Goal: Use online tool/utility: Utilize a website feature to perform a specific function

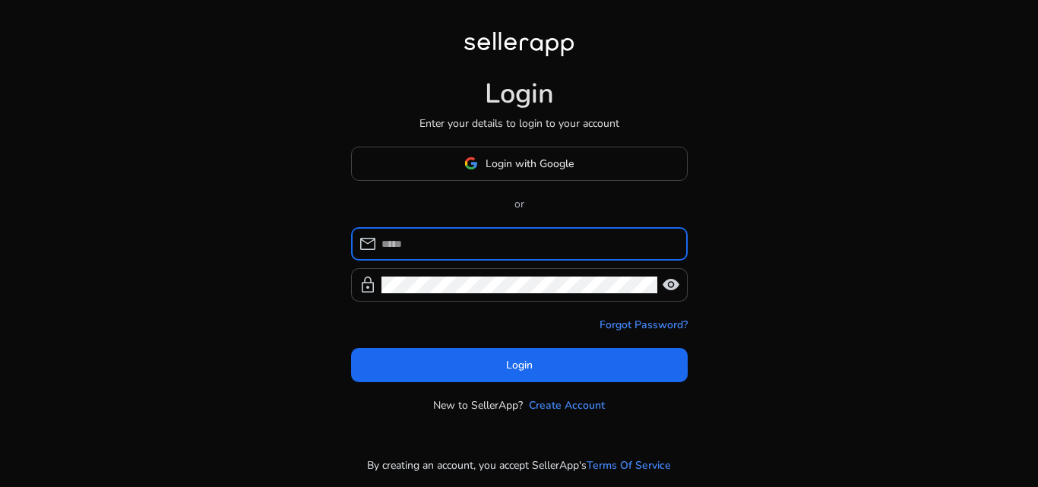
click at [484, 168] on span "Login with Google" at bounding box center [518, 164] width 109 height 16
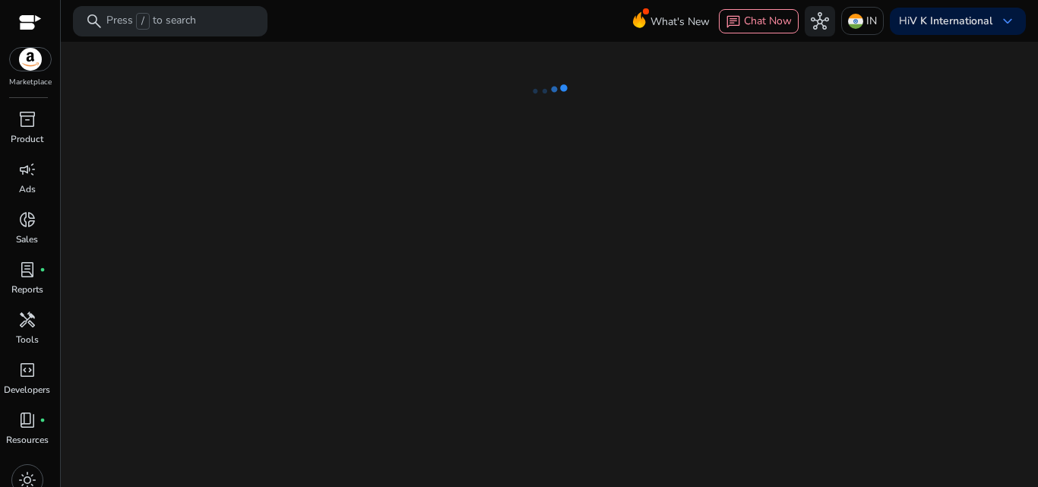
click at [967, 97] on ng-lottie at bounding box center [549, 91] width 965 height 99
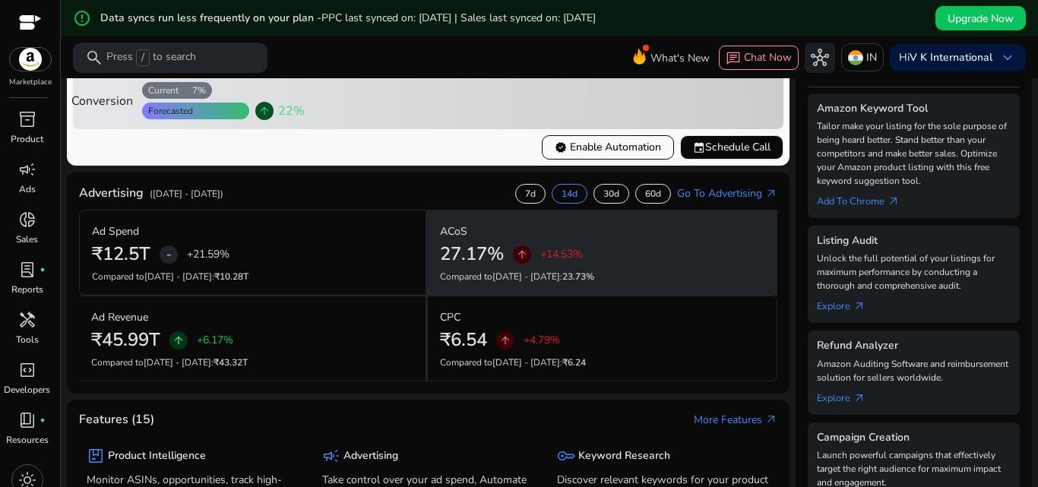
scroll to position [304, 0]
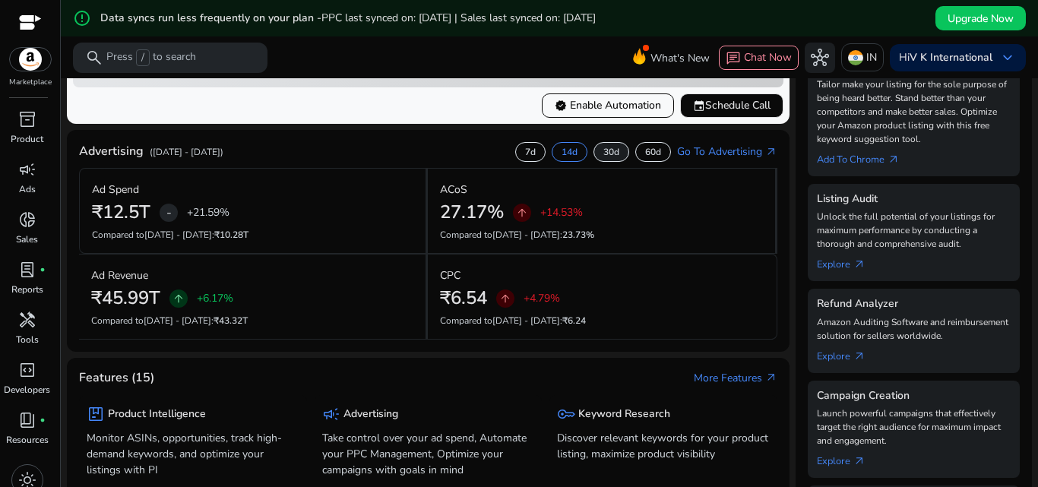
click at [604, 158] on p "30d" at bounding box center [611, 152] width 16 height 12
click at [525, 158] on p "7d" at bounding box center [530, 152] width 11 height 12
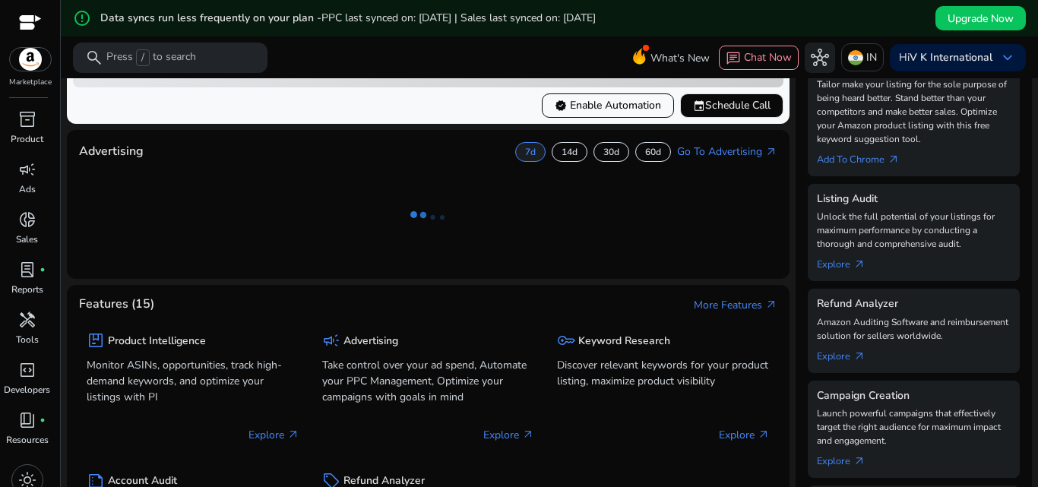
scroll to position [0, 0]
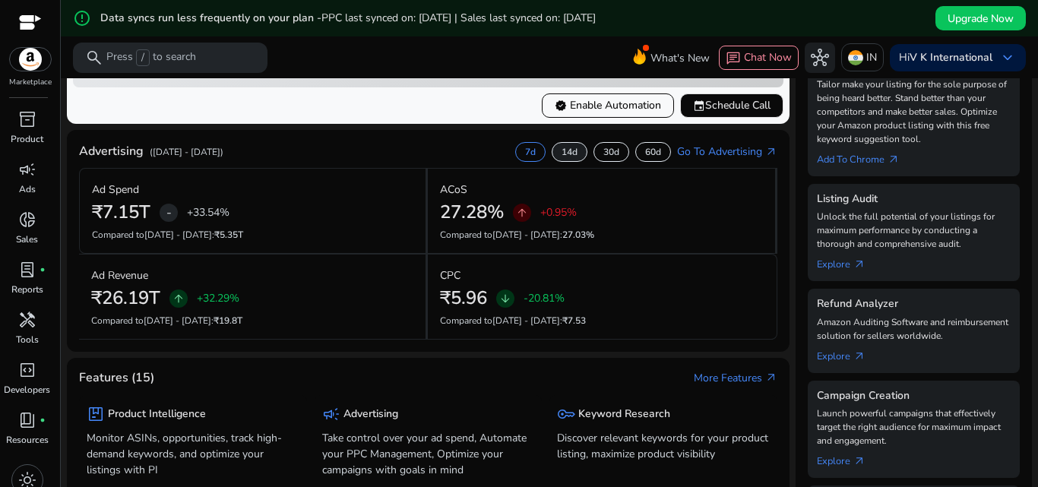
click at [562, 158] on p "14d" at bounding box center [570, 152] width 16 height 12
click at [638, 162] on div "60d" at bounding box center [653, 152] width 36 height 20
click at [564, 158] on p "14d" at bounding box center [570, 152] width 16 height 12
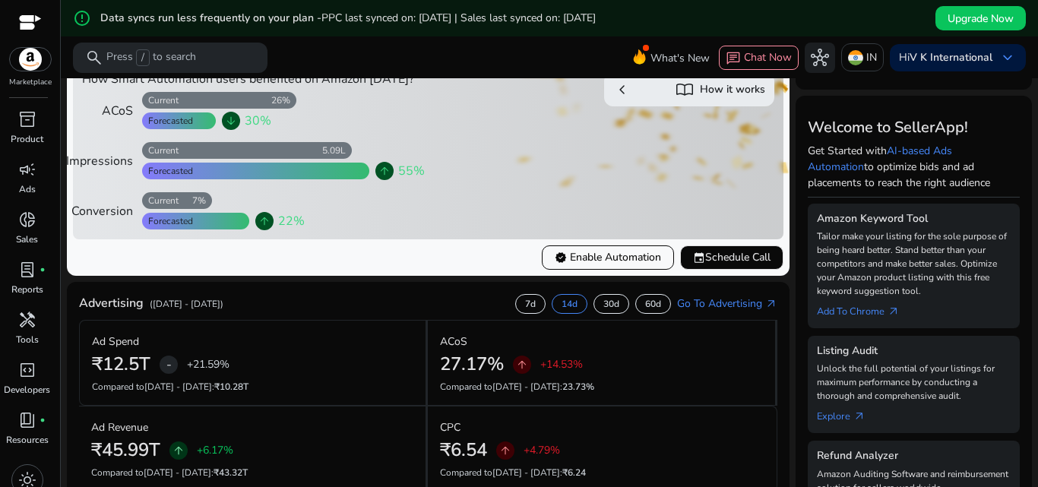
scroll to position [76, 0]
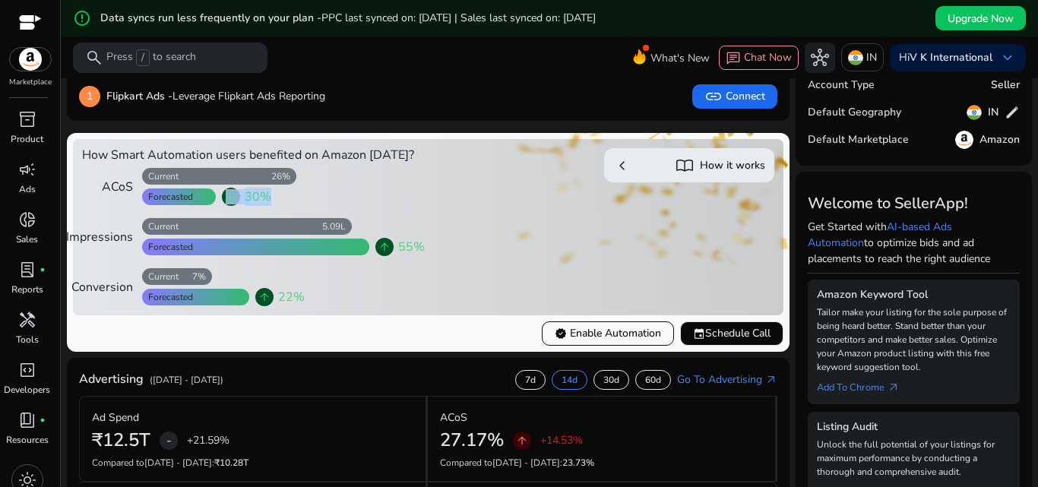
click at [223, 206] on div "arrow_downward 30%" at bounding box center [231, 197] width 18 height 18
click at [375, 201] on app-smart-progress "Forecasted arrow_downward 30%" at bounding box center [282, 197] width 280 height 18
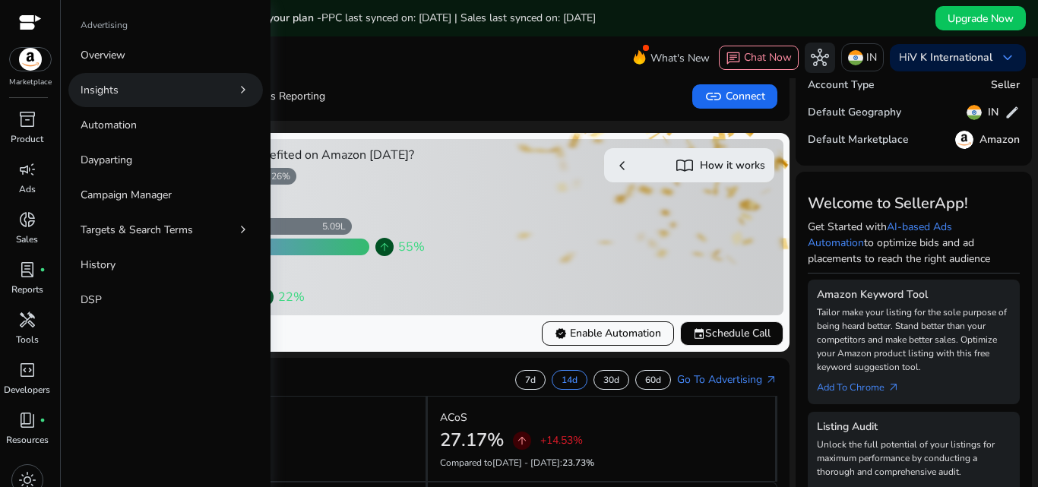
click at [188, 85] on link "Insights chevron_right" at bounding box center [165, 90] width 195 height 34
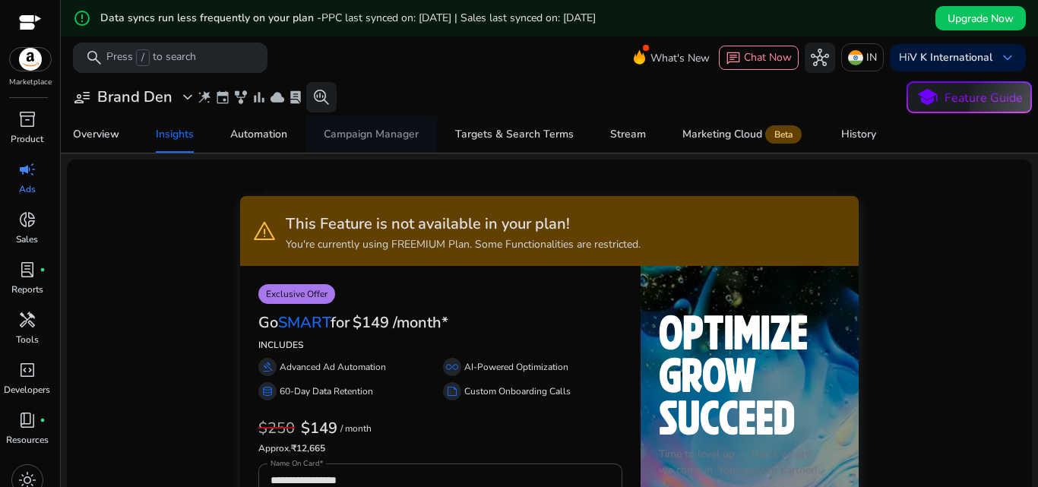
click at [366, 136] on div "Campaign Manager" at bounding box center [371, 134] width 95 height 11
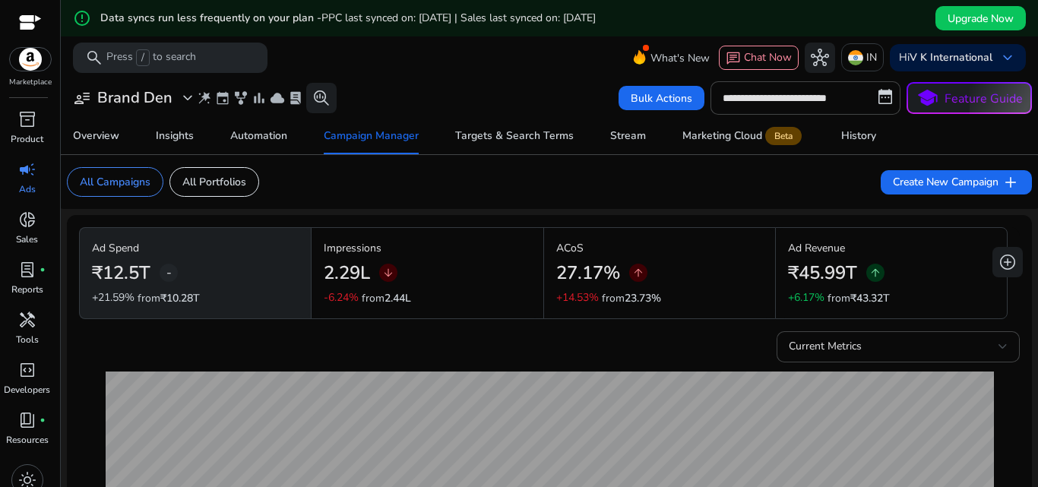
click at [479, 272] on div "2.29L arrow_downward" at bounding box center [427, 273] width 207 height 34
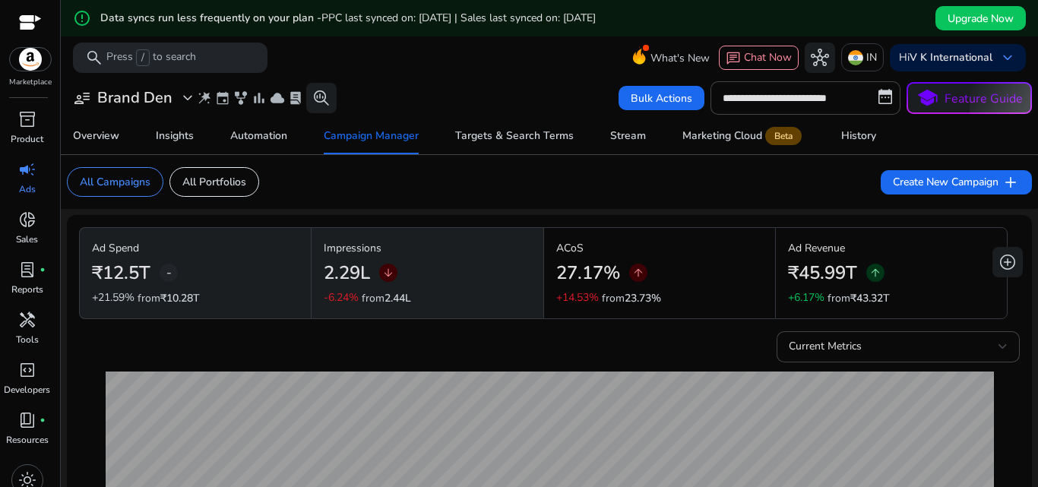
click at [709, 272] on div "27.17% arrow_upward" at bounding box center [659, 273] width 207 height 34
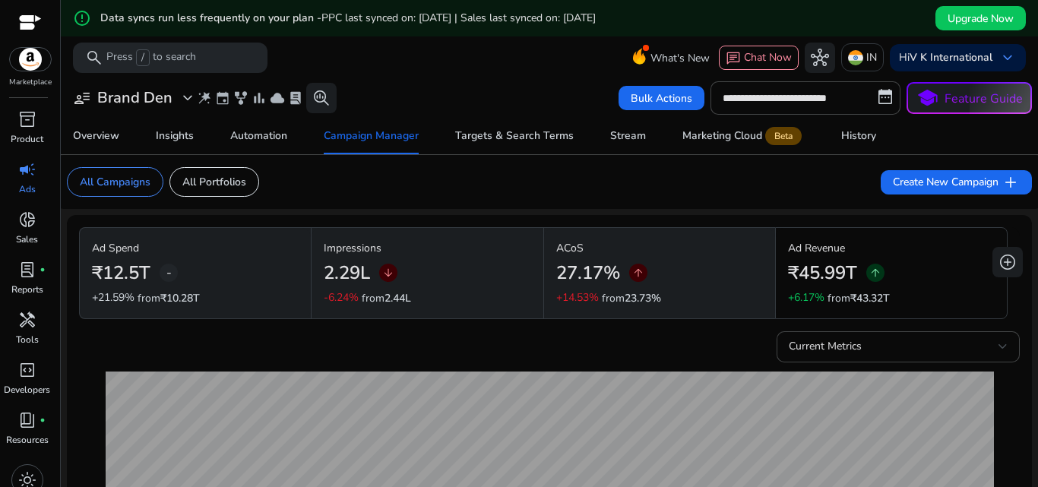
click at [918, 264] on div "₹45.99T arrow_upward" at bounding box center [891, 273] width 207 height 34
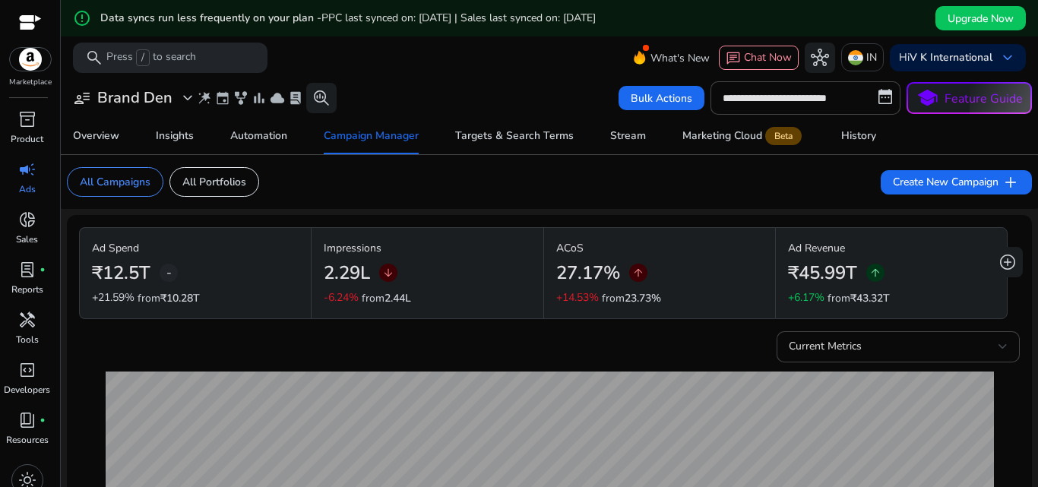
click at [455, 278] on div "2.29L arrow_downward" at bounding box center [427, 273] width 207 height 34
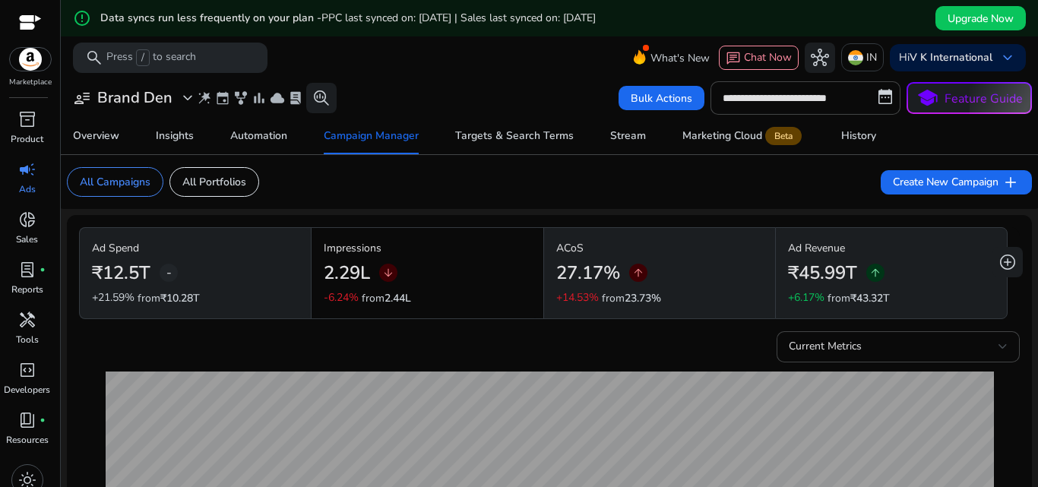
click at [812, 258] on div "₹45.99T arrow_upward" at bounding box center [891, 273] width 207 height 34
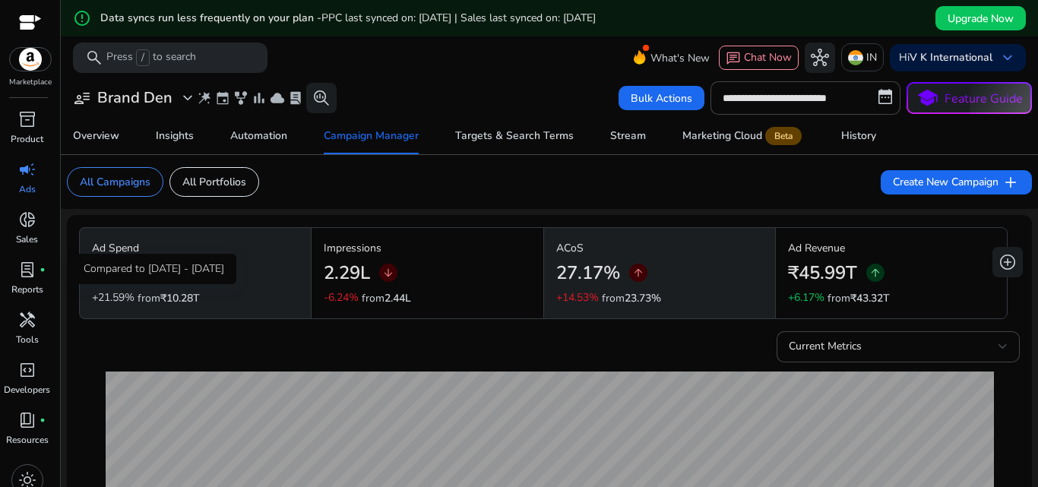
click at [185, 284] on div "Compared to Jul 24 - Aug 6" at bounding box center [153, 269] width 165 height 30
click at [454, 278] on div "2.29L arrow_downward" at bounding box center [427, 273] width 207 height 34
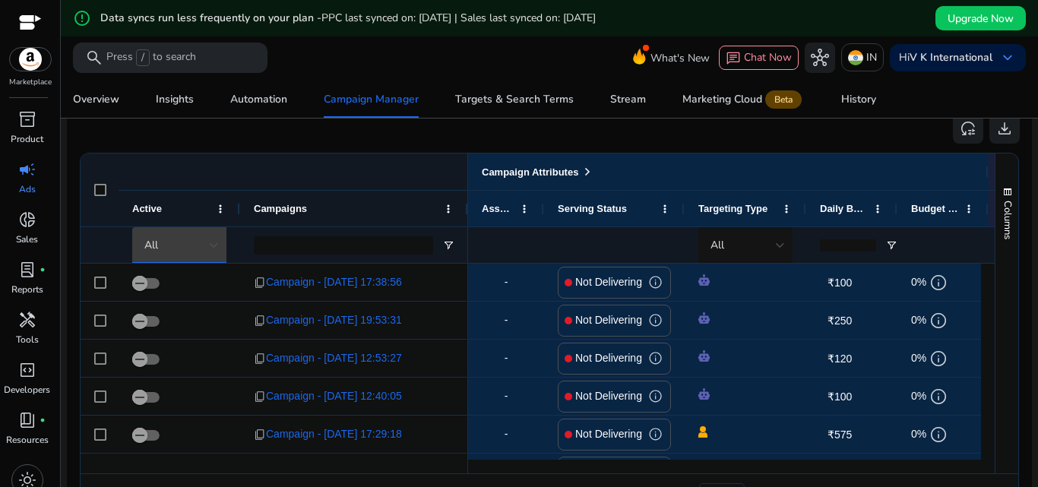
click at [216, 247] on div at bounding box center [214, 245] width 9 height 6
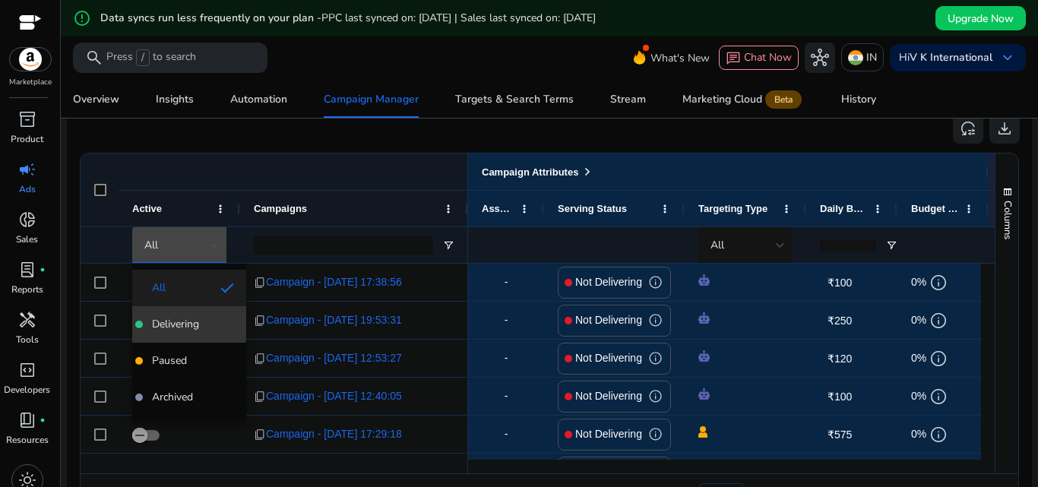
click at [191, 325] on span "Delivering" at bounding box center [175, 324] width 47 height 15
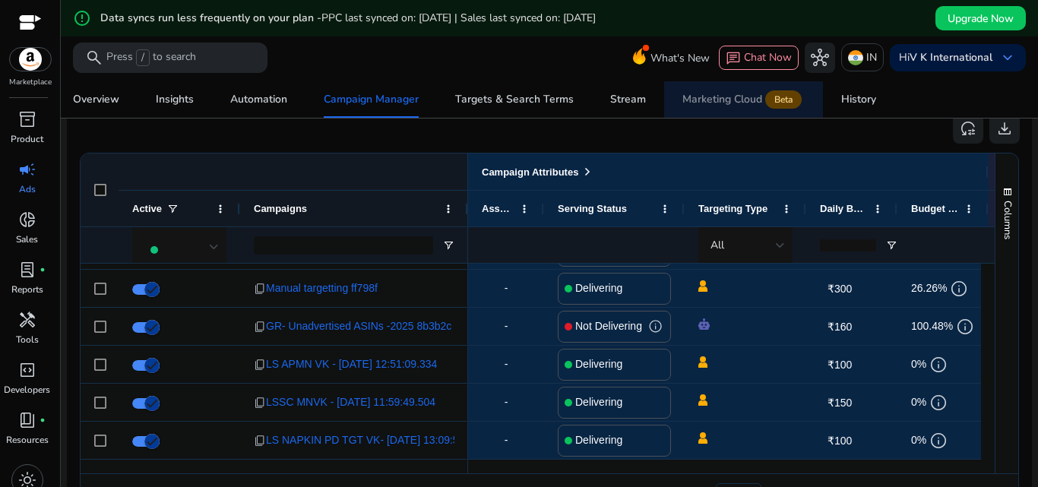
click at [707, 101] on div "Marketing Cloud Beta" at bounding box center [743, 99] width 122 height 12
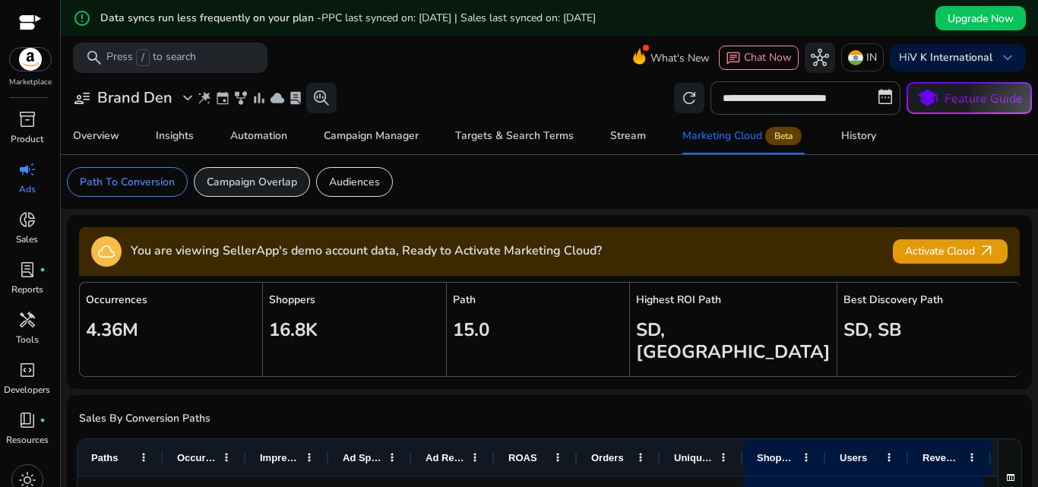
click at [266, 179] on p "Campaign Overlap" at bounding box center [252, 182] width 90 height 16
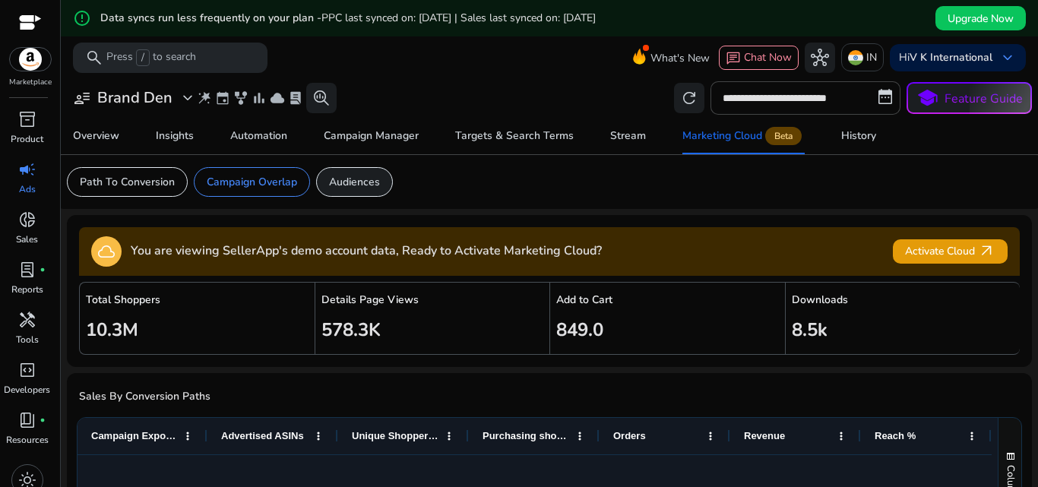
click at [351, 177] on p "Audiences" at bounding box center [354, 182] width 51 height 16
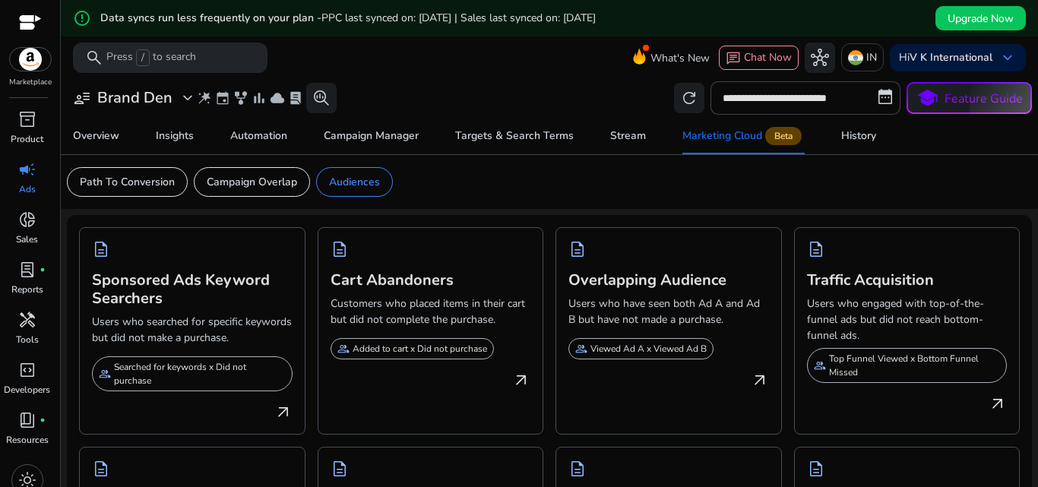
click at [195, 333] on p "Users who searched for specific keywords but did not make a purchase." at bounding box center [192, 333] width 201 height 38
click at [611, 141] on div "Stream" at bounding box center [628, 136] width 36 height 11
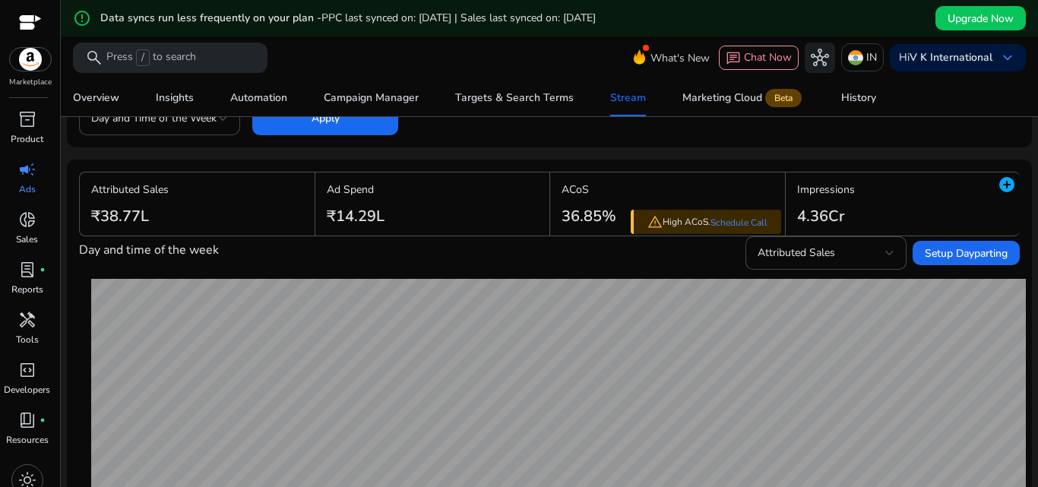
scroll to position [76, 0]
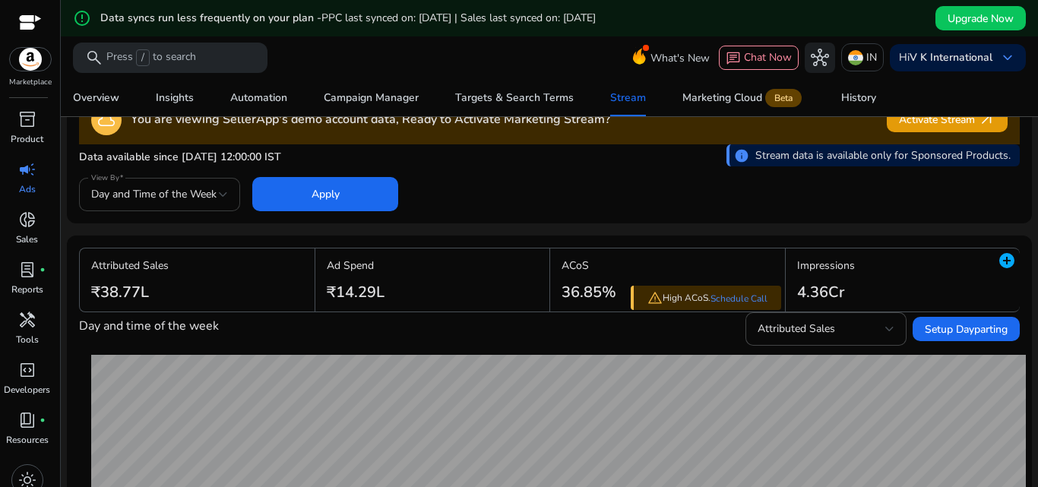
click at [219, 196] on div at bounding box center [223, 194] width 9 height 6
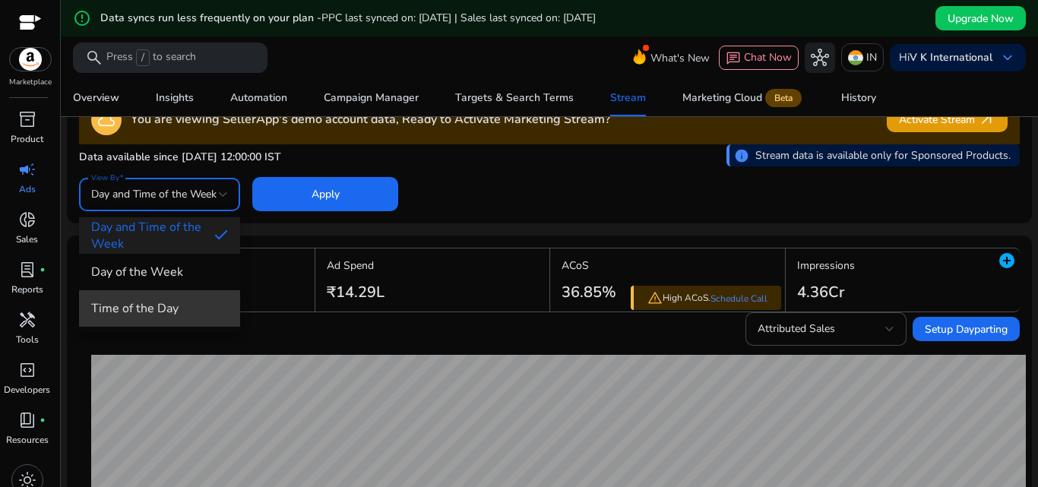
click at [182, 311] on span "Time of the Day" at bounding box center [159, 308] width 137 height 17
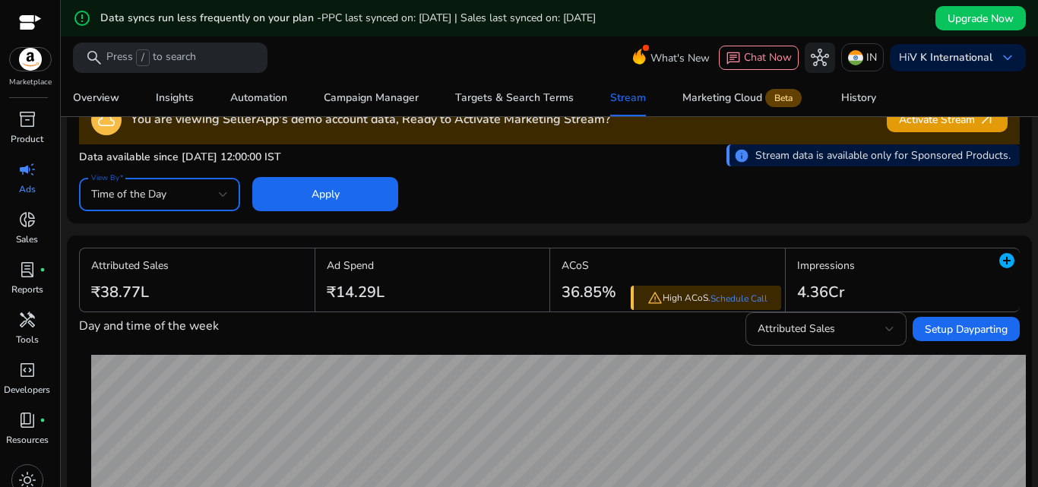
scroll to position [0, 0]
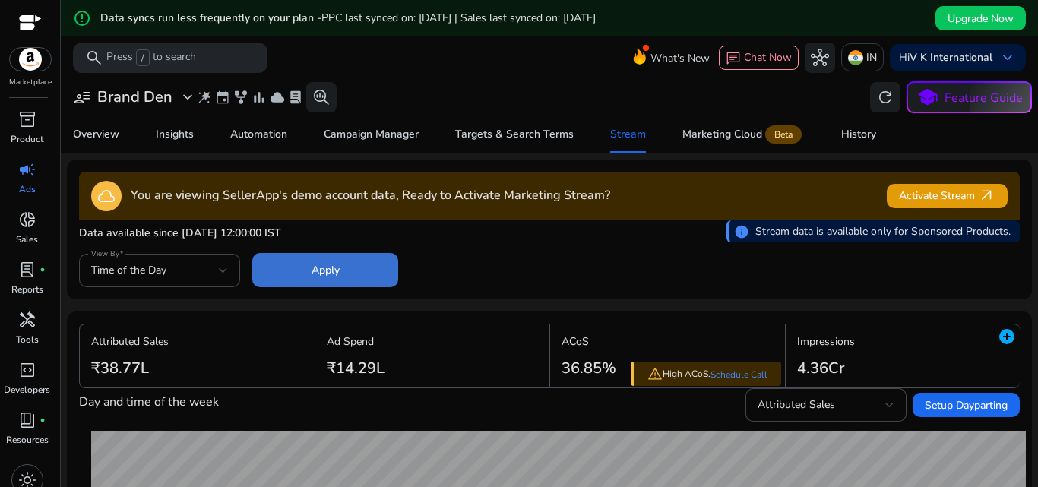
click at [353, 274] on span at bounding box center [325, 270] width 146 height 36
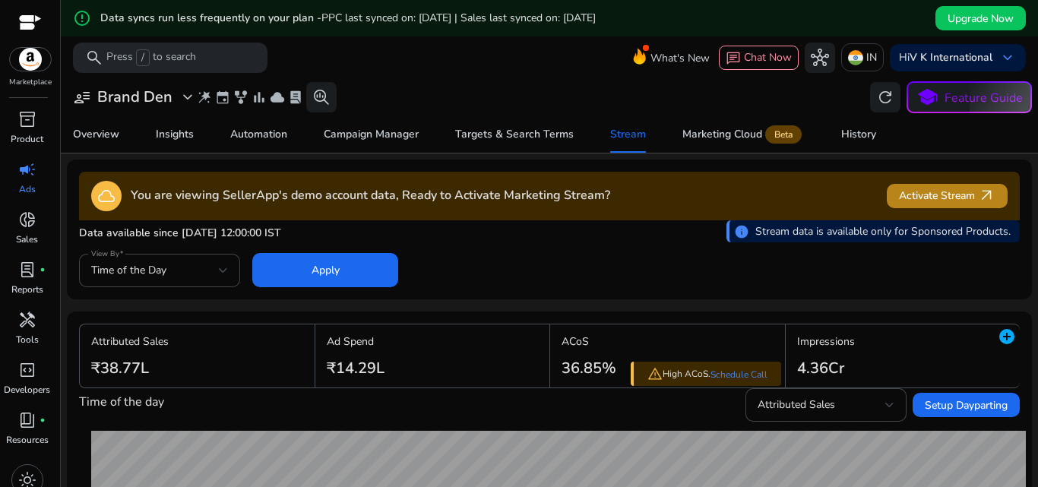
click at [953, 194] on span "Activate Stream arrow_outward" at bounding box center [947, 195] width 97 height 17
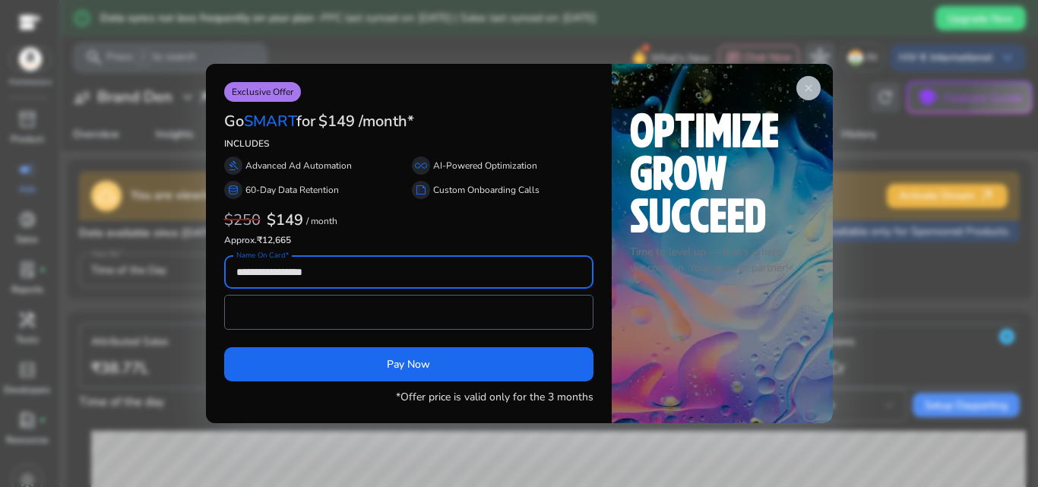
click at [812, 91] on span "close" at bounding box center [808, 88] width 12 height 12
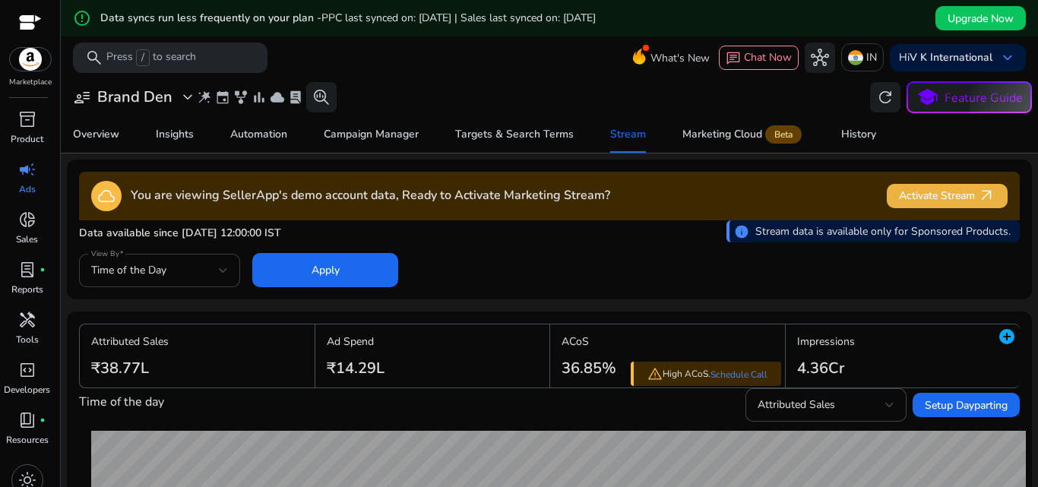
click at [213, 272] on div "Time of the Day" at bounding box center [155, 270] width 128 height 17
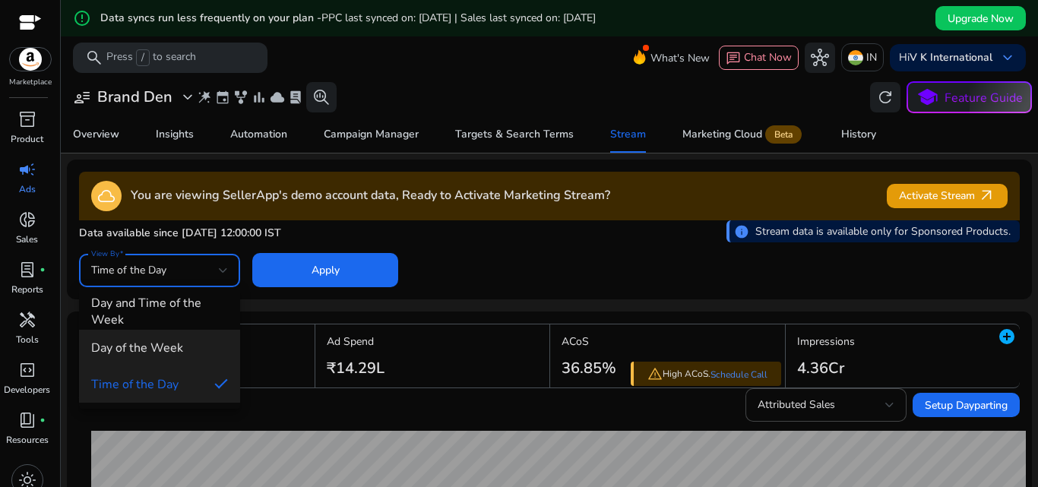
click at [152, 350] on span "Day of the Week" at bounding box center [159, 348] width 137 height 17
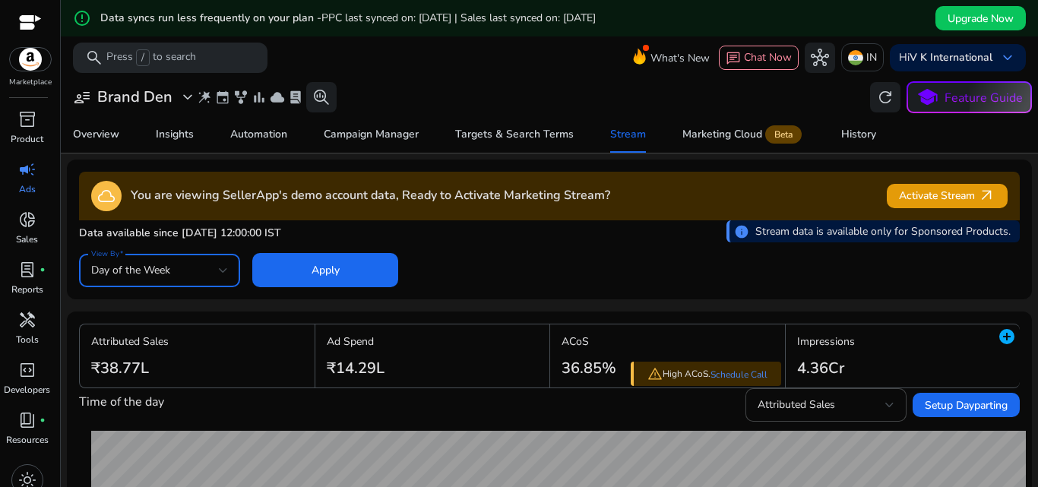
click at [188, 274] on div "Day of the Week" at bounding box center [155, 270] width 128 height 17
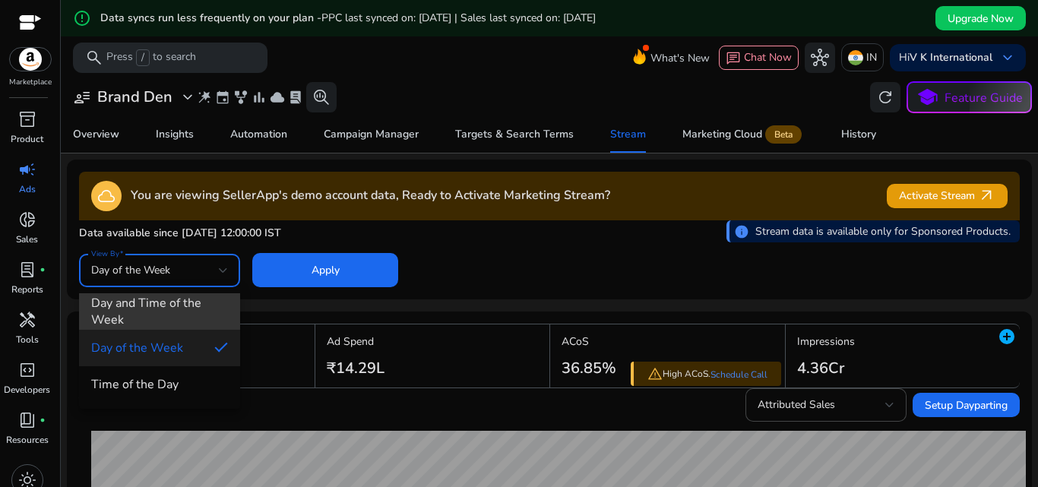
click at [181, 313] on span "Day and Time of the Week" at bounding box center [159, 311] width 137 height 33
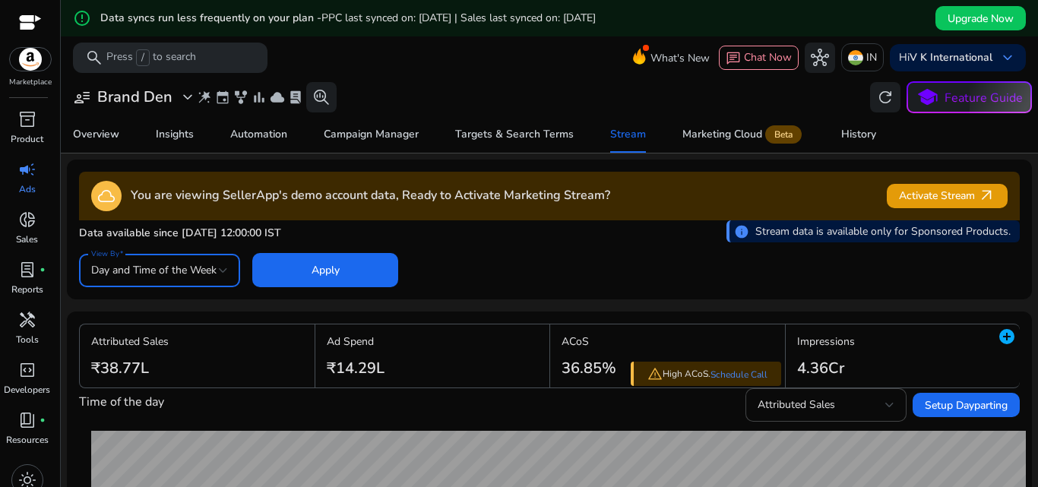
click at [214, 274] on span "Day and Time of the Week" at bounding box center [153, 270] width 125 height 14
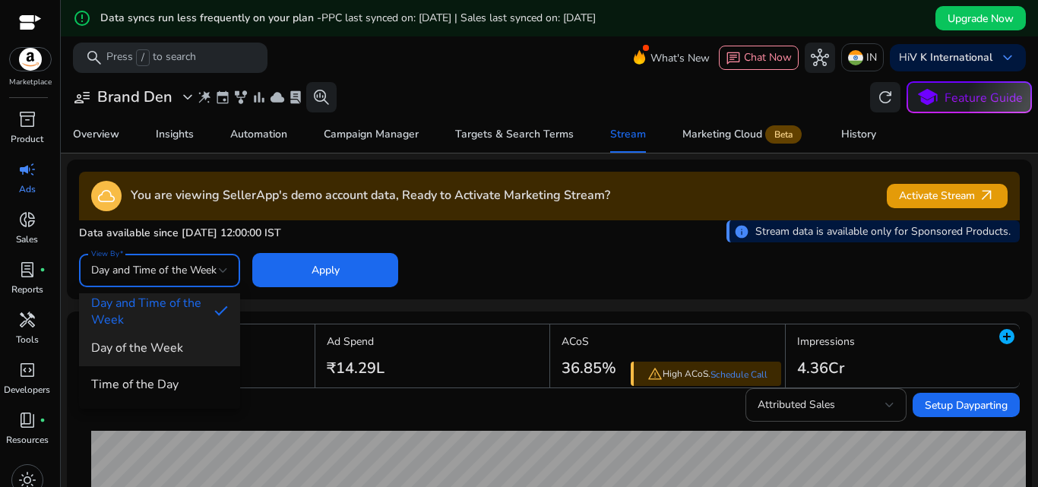
click at [192, 340] on span "Day of the Week" at bounding box center [159, 348] width 137 height 17
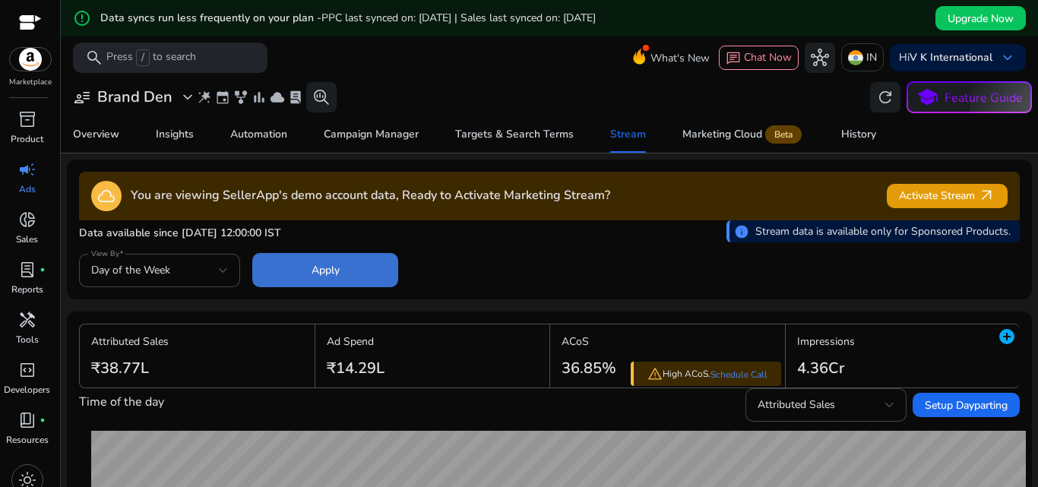
click at [313, 273] on span "Apply" at bounding box center [326, 270] width 28 height 16
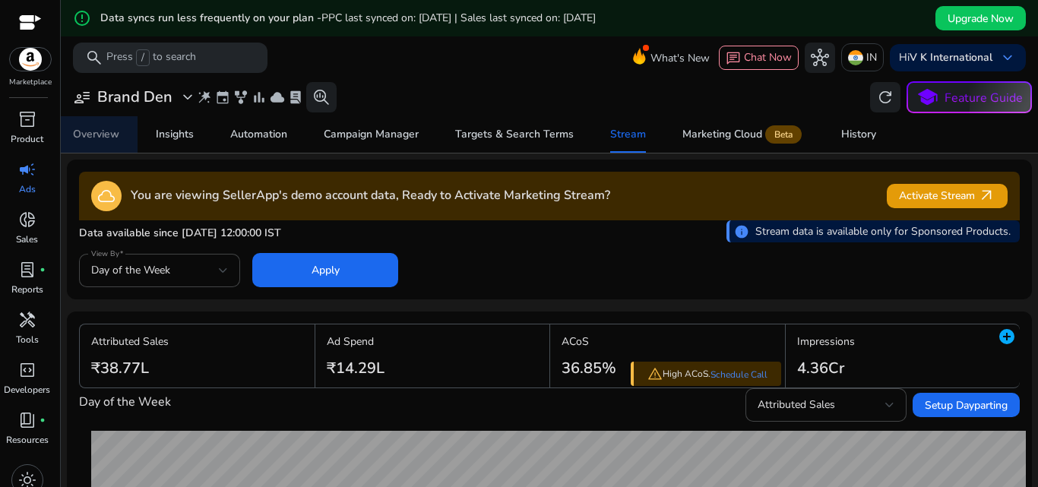
click at [119, 135] on div "Overview" at bounding box center [96, 134] width 46 height 11
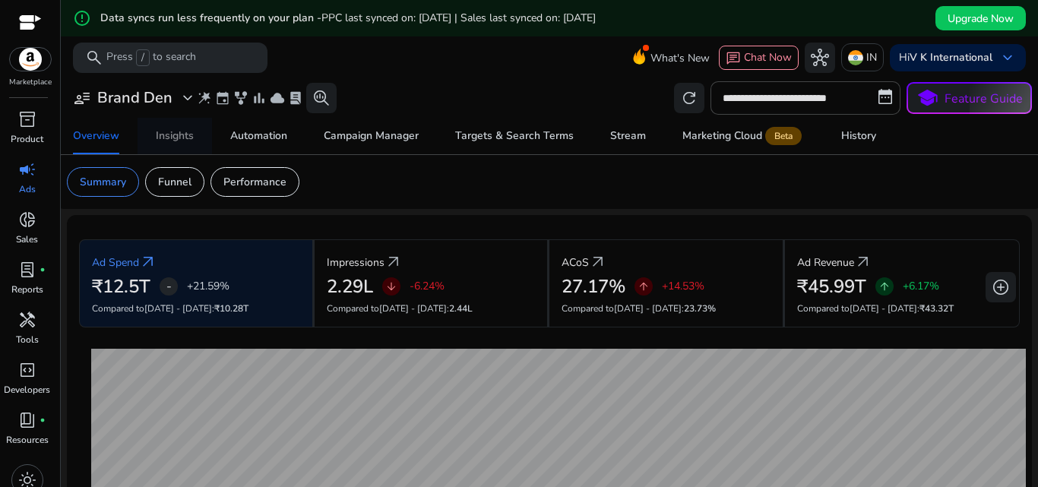
click at [178, 137] on div "Insights" at bounding box center [175, 136] width 38 height 11
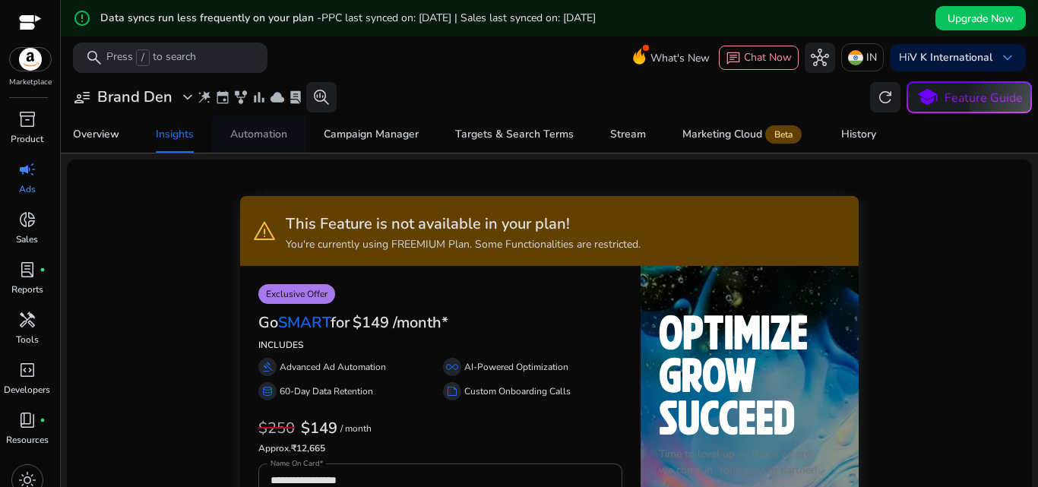
click at [244, 131] on div "Automation" at bounding box center [258, 134] width 57 height 11
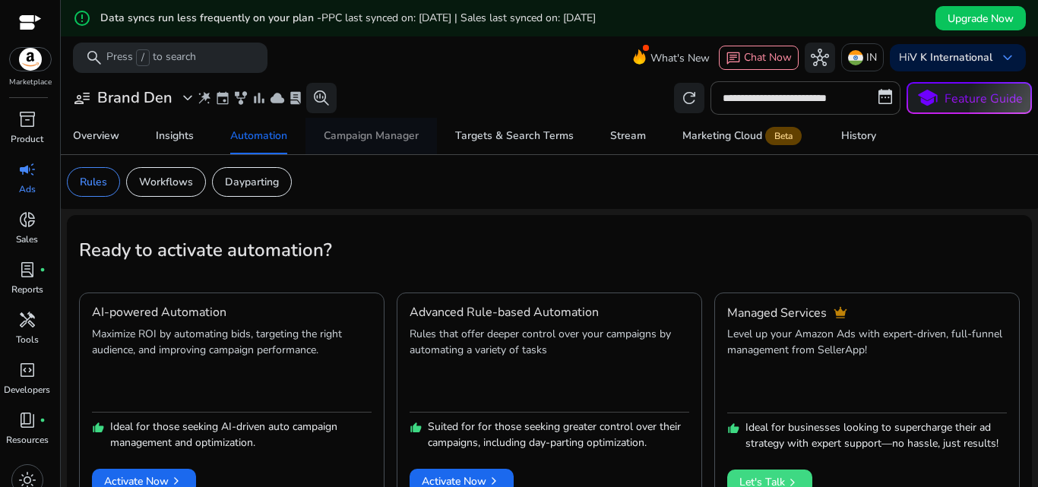
click at [365, 131] on div "Campaign Manager" at bounding box center [371, 136] width 95 height 11
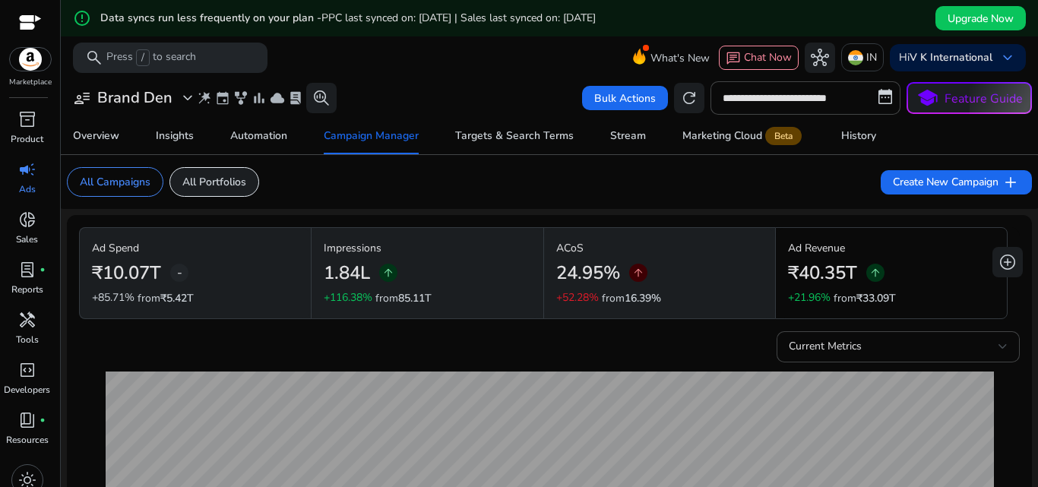
click at [223, 179] on p "All Portfolios" at bounding box center [214, 182] width 64 height 16
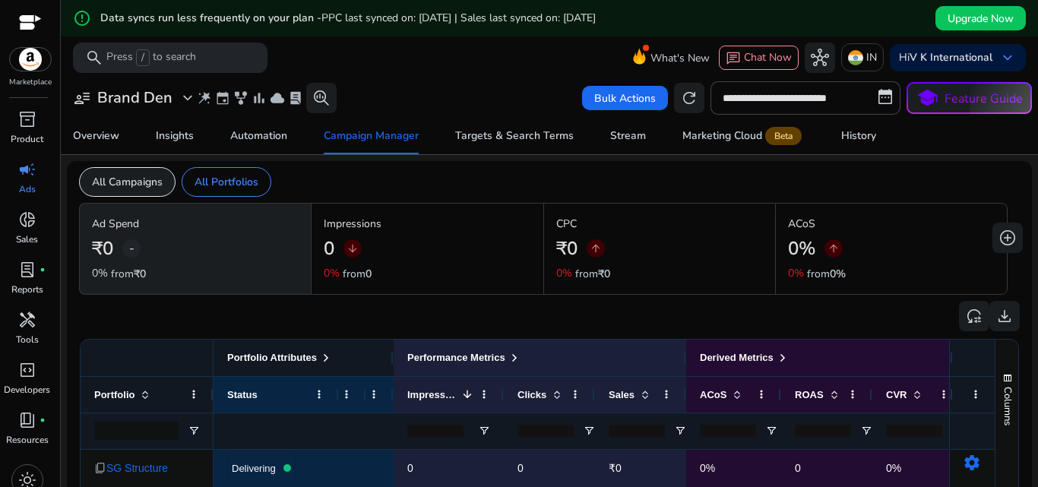
click at [116, 179] on p "All Campaigns" at bounding box center [127, 182] width 71 height 16
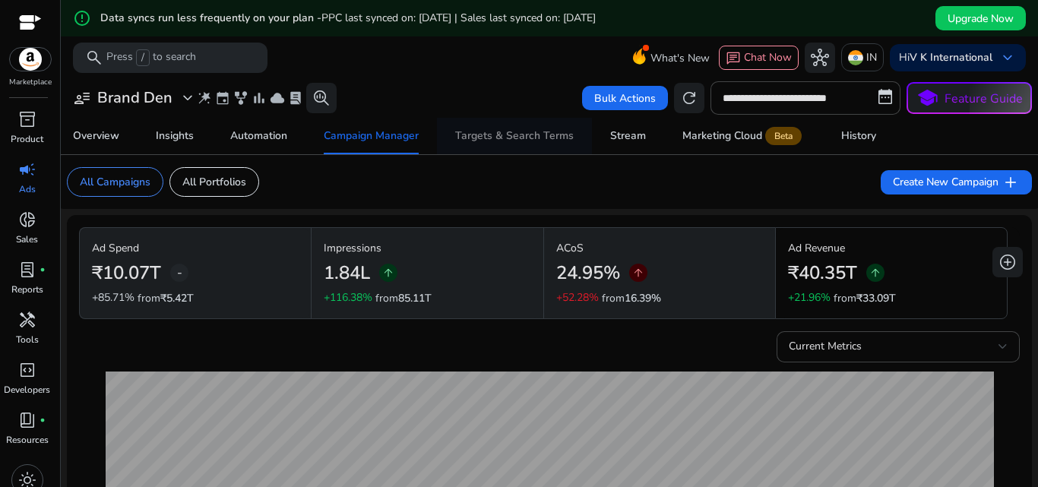
click at [507, 139] on div "Targets & Search Terms" at bounding box center [514, 136] width 119 height 11
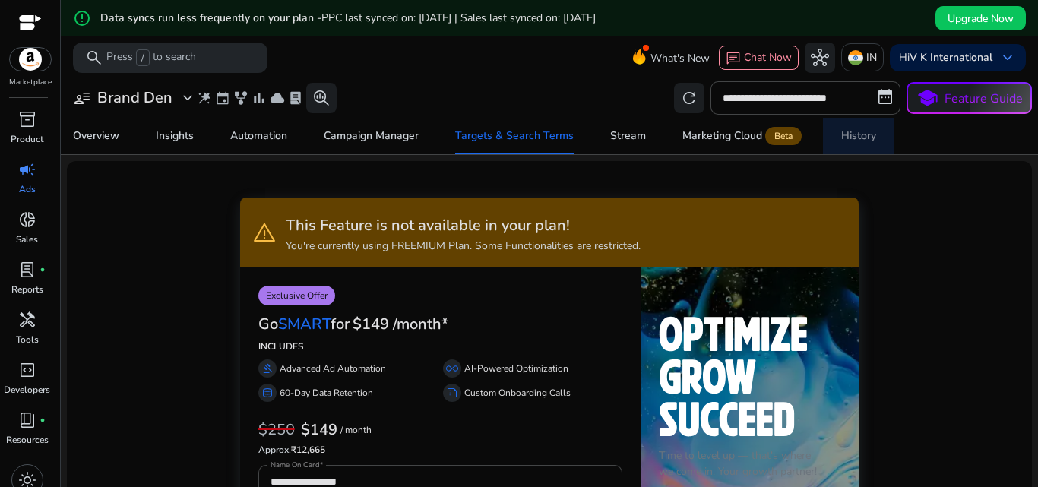
click at [858, 134] on div "History" at bounding box center [858, 136] width 35 height 11
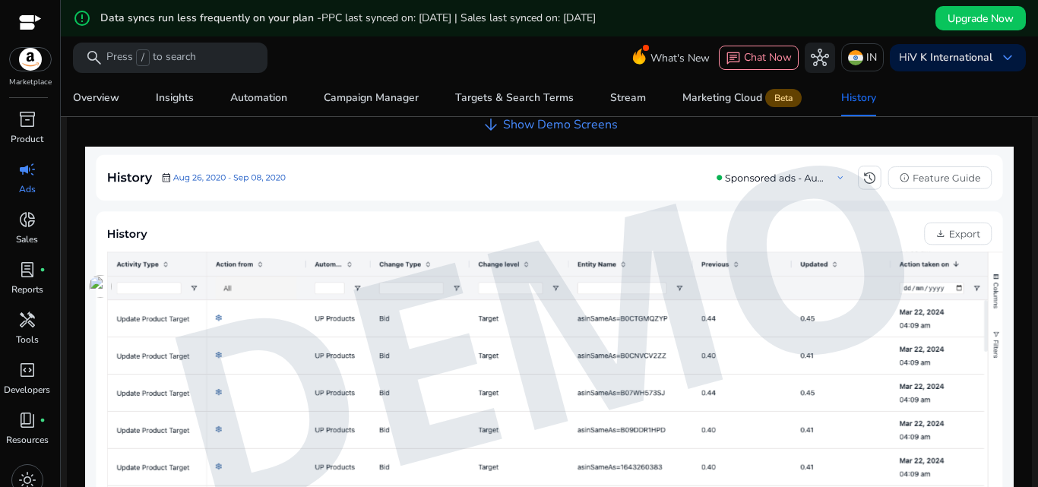
scroll to position [530, 0]
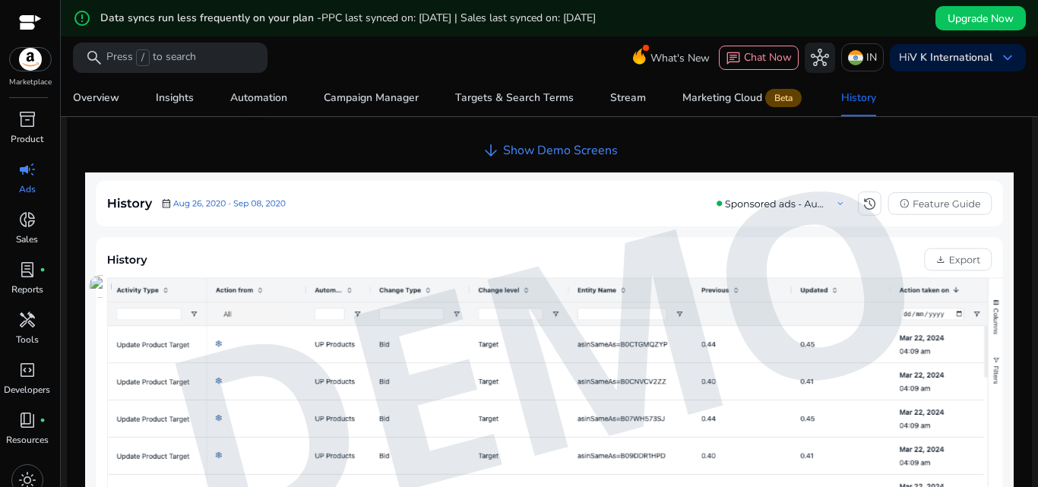
click at [161, 202] on img at bounding box center [549, 362] width 929 height 381
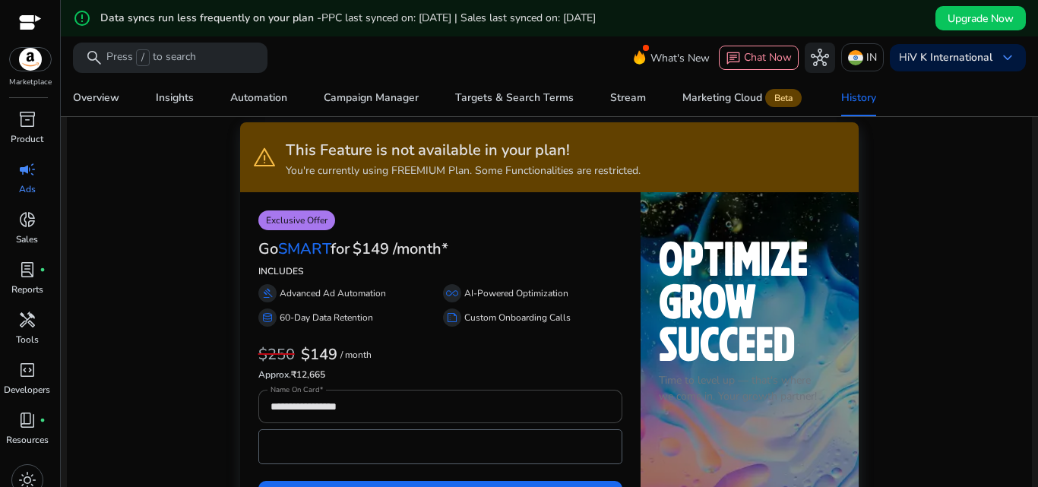
scroll to position [0, 0]
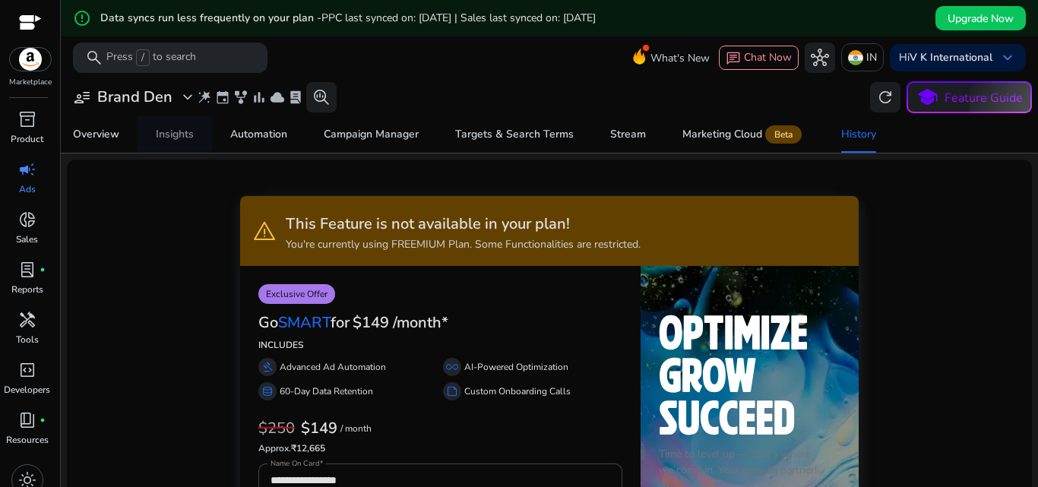
click at [185, 131] on div "Insights" at bounding box center [175, 134] width 38 height 11
click at [102, 135] on div "Overview" at bounding box center [96, 134] width 46 height 11
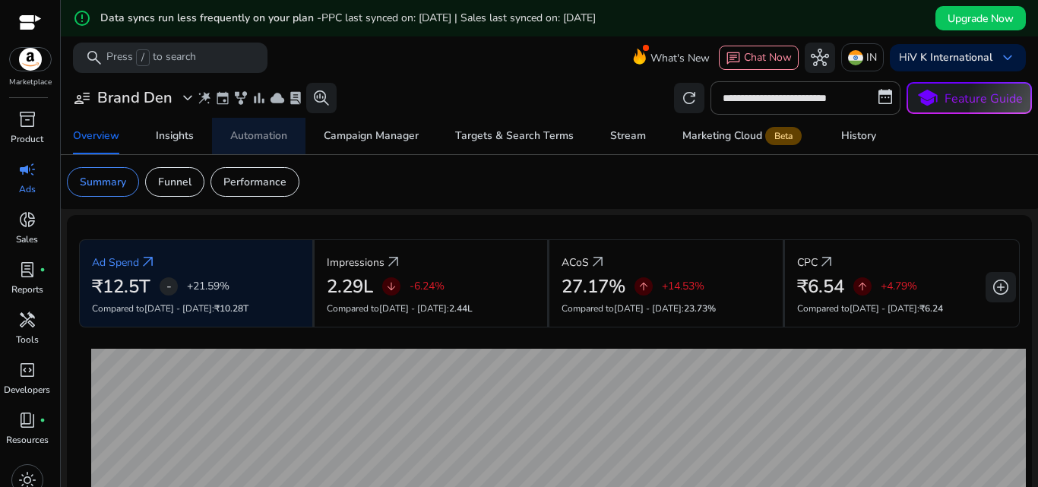
click at [261, 132] on div "Automation" at bounding box center [258, 136] width 57 height 11
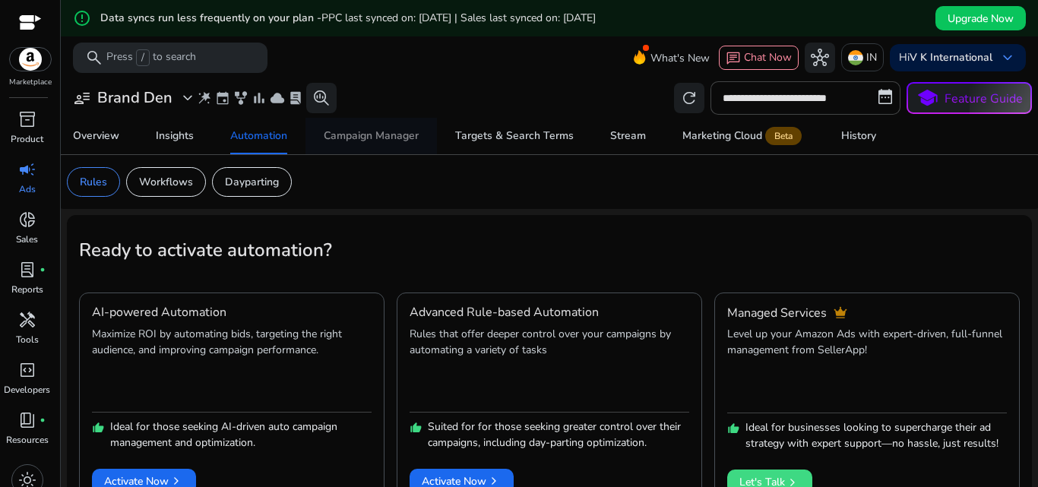
click at [362, 140] on div "Campaign Manager" at bounding box center [371, 136] width 95 height 11
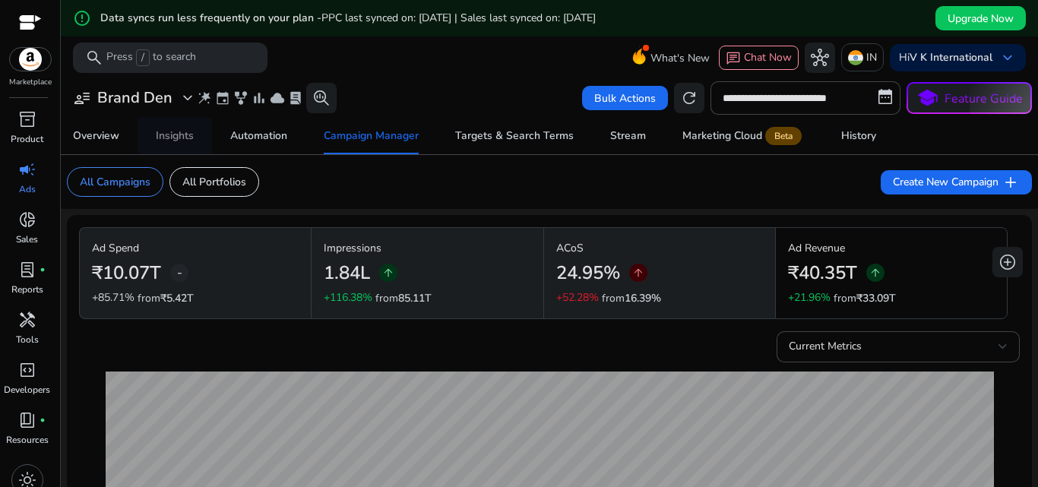
click at [182, 135] on div "Insights" at bounding box center [175, 136] width 38 height 11
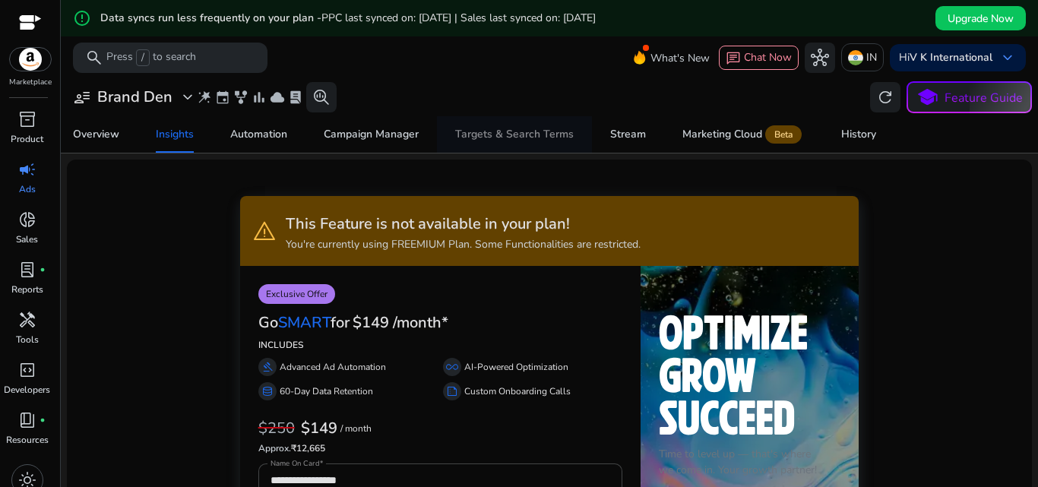
click at [513, 132] on div "Targets & Search Terms" at bounding box center [514, 134] width 119 height 11
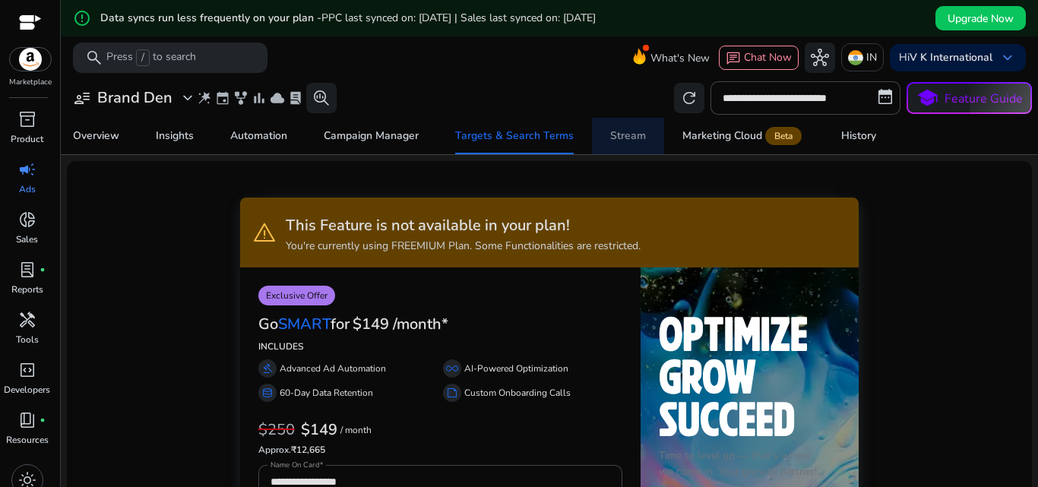
click at [635, 138] on div "Stream" at bounding box center [628, 136] width 36 height 11
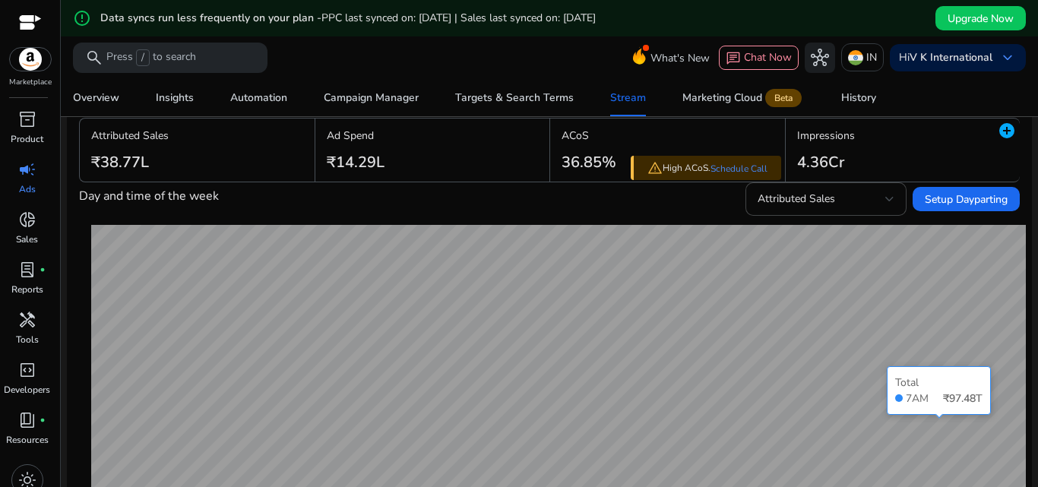
scroll to position [152, 0]
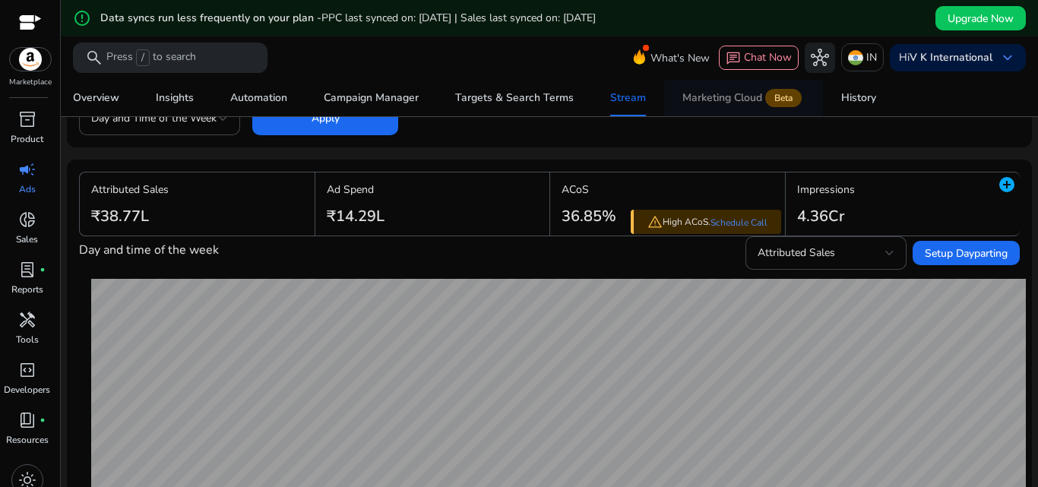
click at [706, 103] on div "Marketing Cloud Beta" at bounding box center [743, 98] width 122 height 12
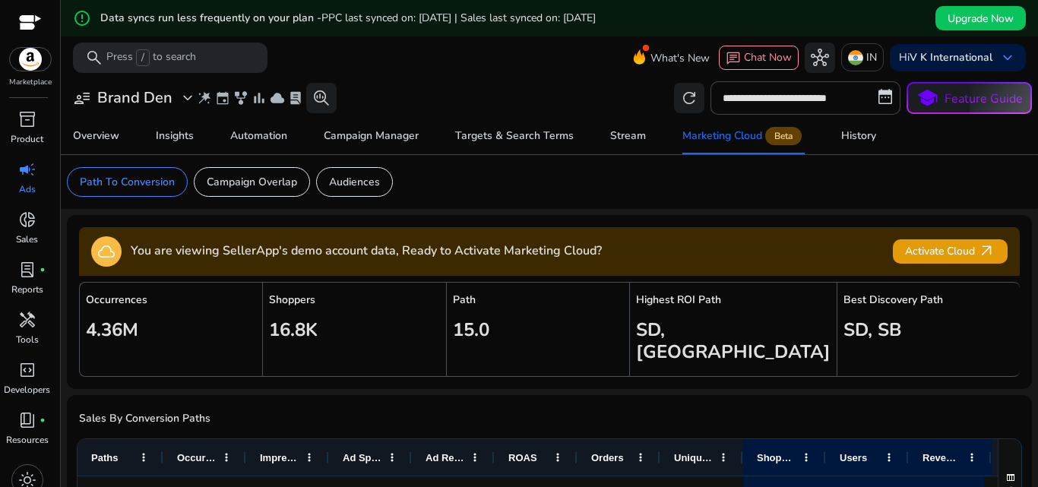
click at [26, 181] on div "campaign" at bounding box center [27, 169] width 43 height 24
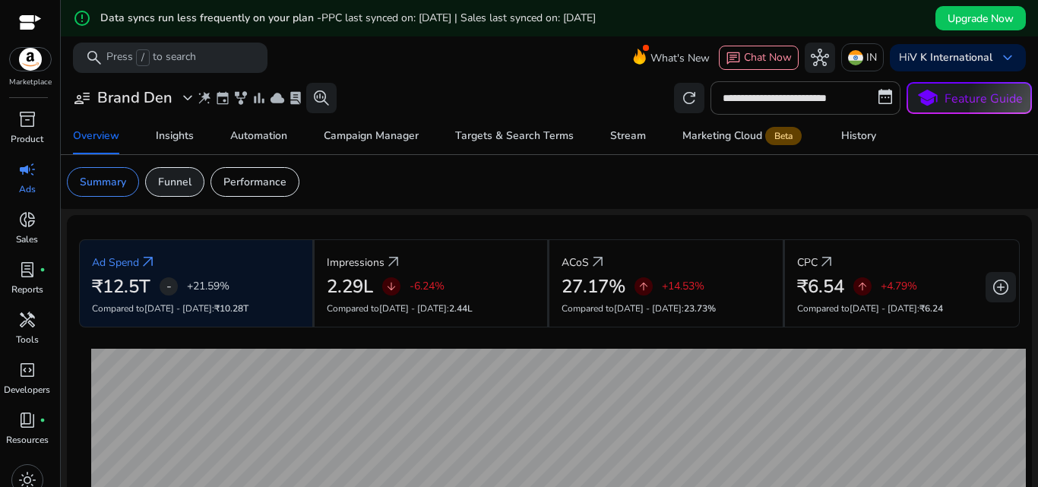
click at [183, 188] on p "Funnel" at bounding box center [174, 182] width 33 height 16
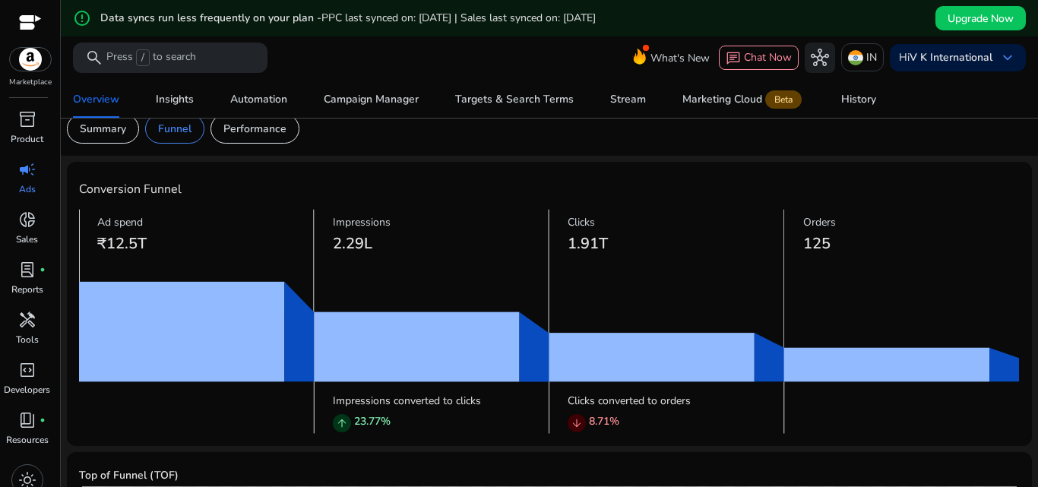
scroll to position [76, 0]
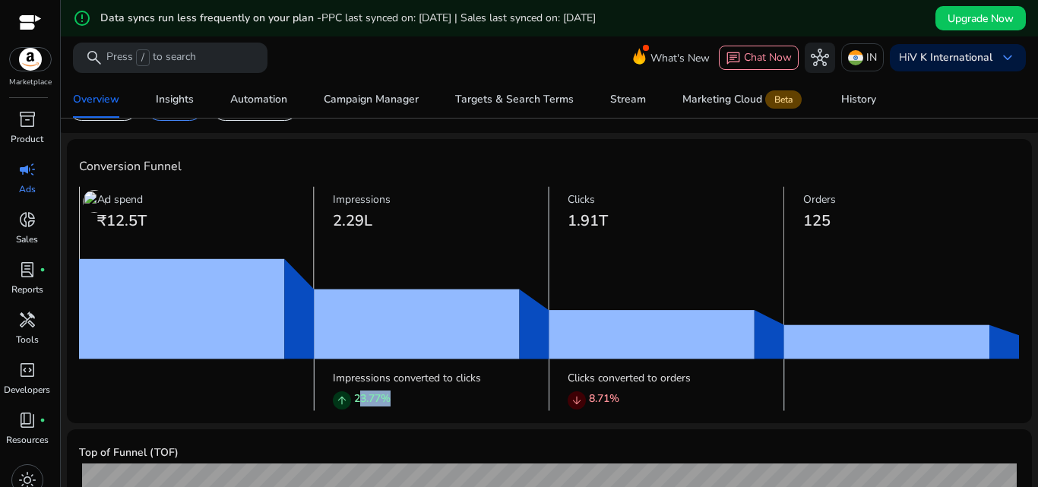
drag, startPoint x: 395, startPoint y: 402, endPoint x: 353, endPoint y: 399, distance: 42.7
click at [353, 399] on div "arrow_upward 23.77 %" at bounding box center [441, 401] width 217 height 21
drag, startPoint x: 633, startPoint y: 393, endPoint x: 581, endPoint y: 399, distance: 52.0
click at [581, 399] on div "arrow_downward 8.71 %" at bounding box center [676, 401] width 217 height 21
click at [866, 345] on img at bounding box center [549, 298] width 941 height 224
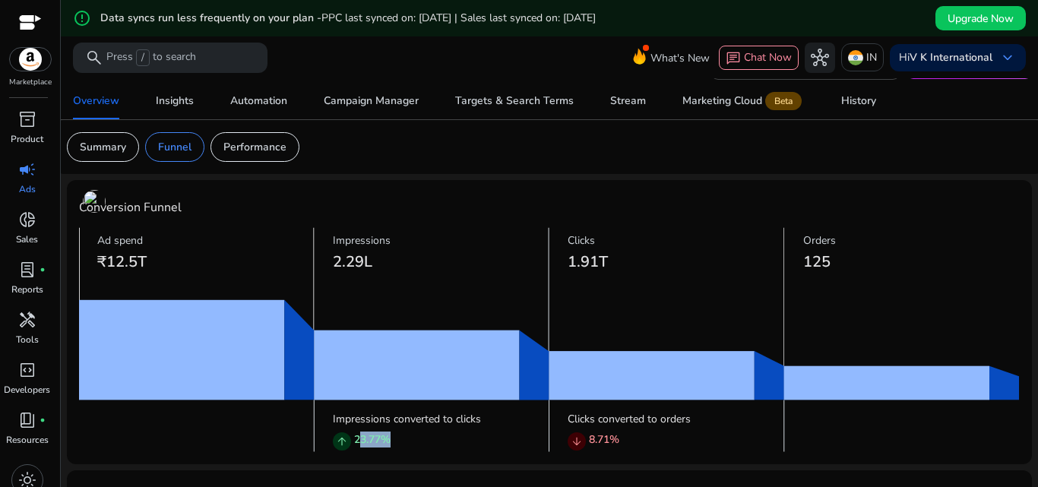
scroll to position [0, 0]
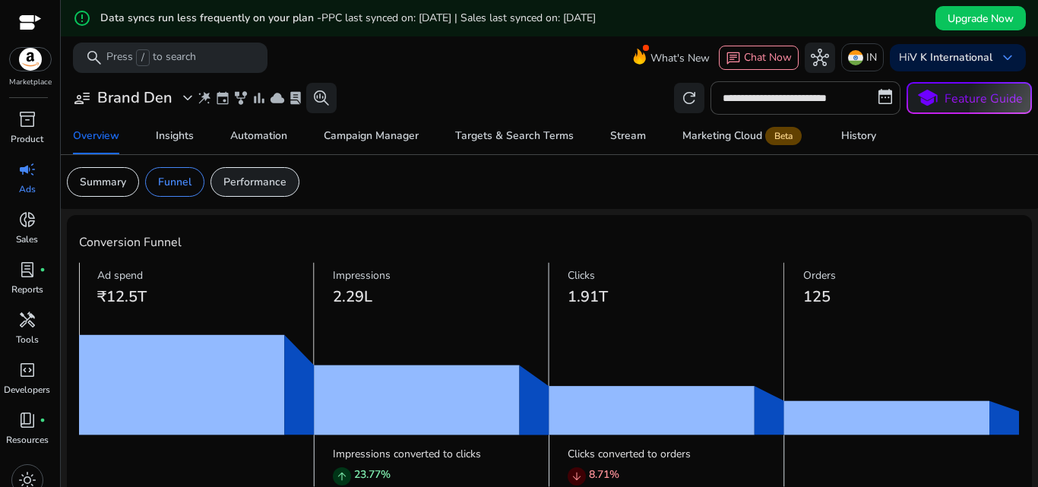
click at [248, 175] on p "Performance" at bounding box center [254, 182] width 63 height 16
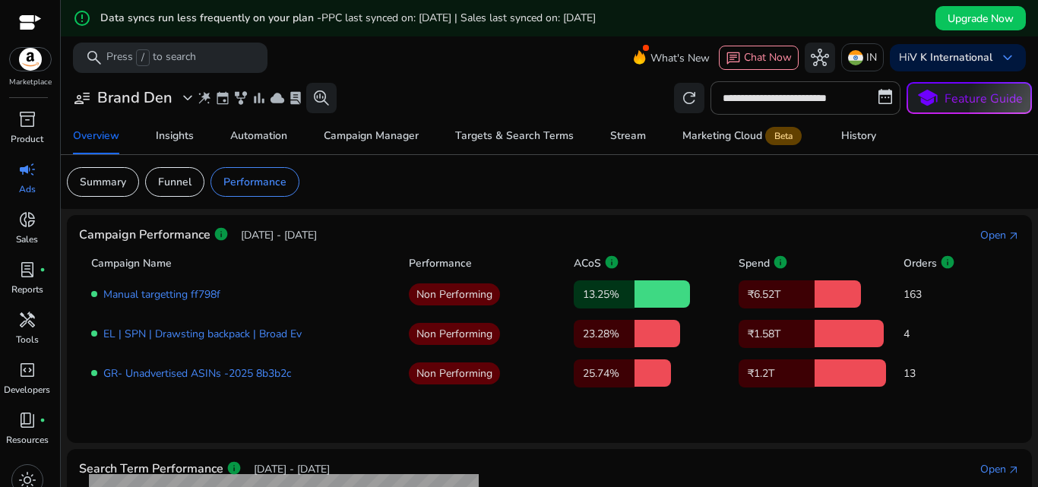
click at [312, 236] on p "Jul 21, 2025 - Aug 20, 2025" at bounding box center [279, 235] width 76 height 16
click at [994, 239] on div "Open" at bounding box center [993, 235] width 26 height 16
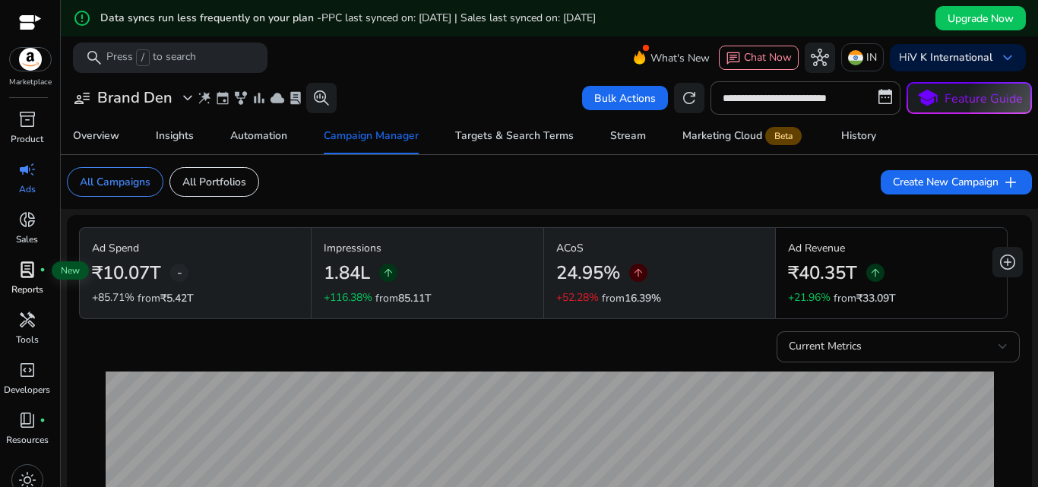
click at [25, 274] on span "lab_profile" at bounding box center [27, 270] width 18 height 18
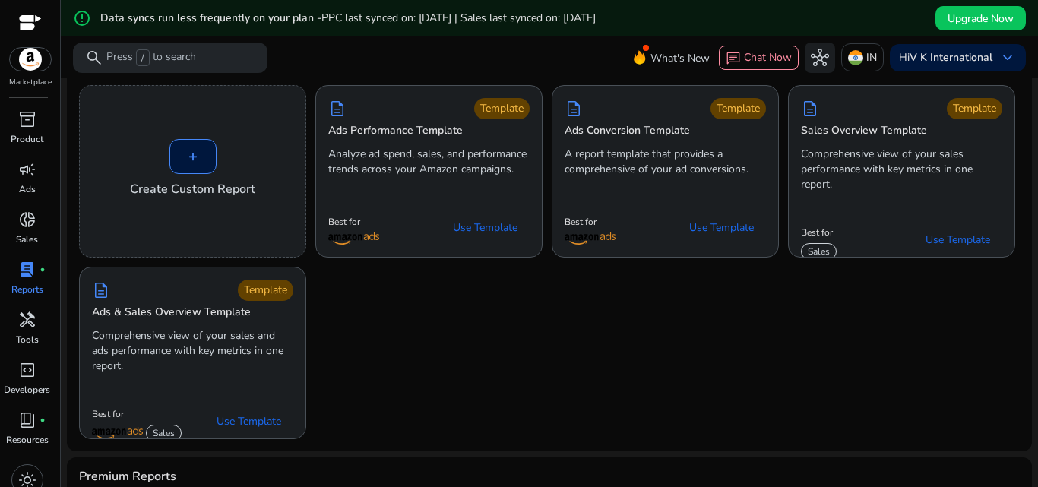
scroll to position [76, 0]
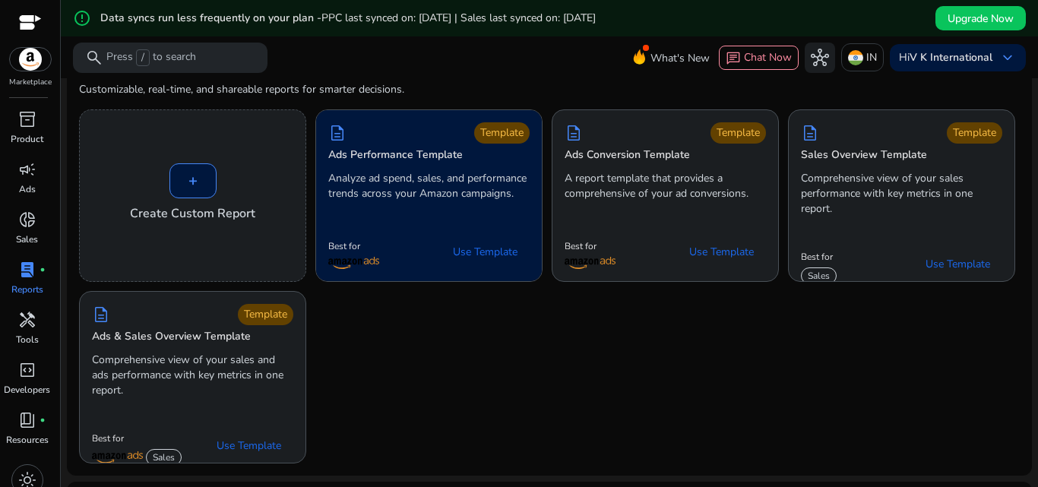
click at [423, 201] on p "Analyze ad spend, sales, and performance trends across your Amazon campaigns." at bounding box center [428, 186] width 201 height 30
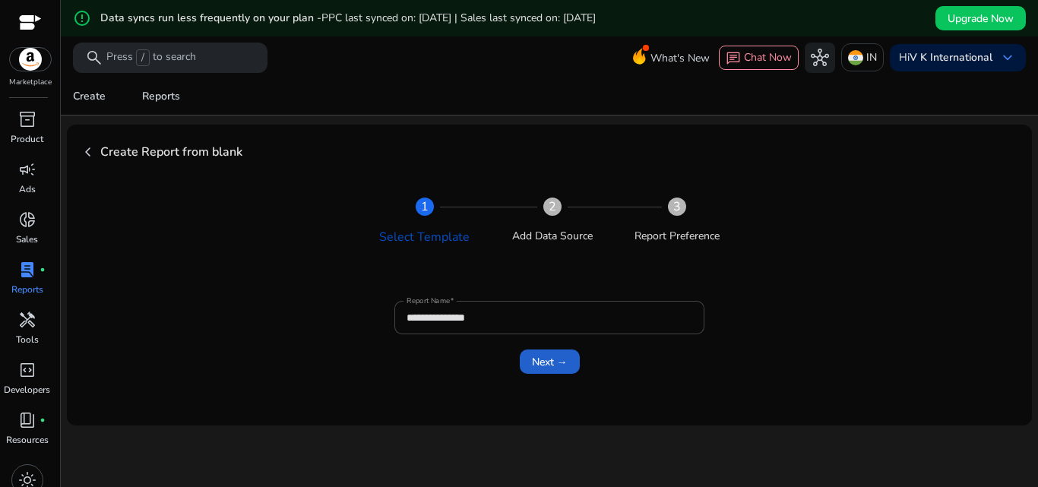
click at [536, 362] on span "Next →" at bounding box center [550, 362] width 36 height 16
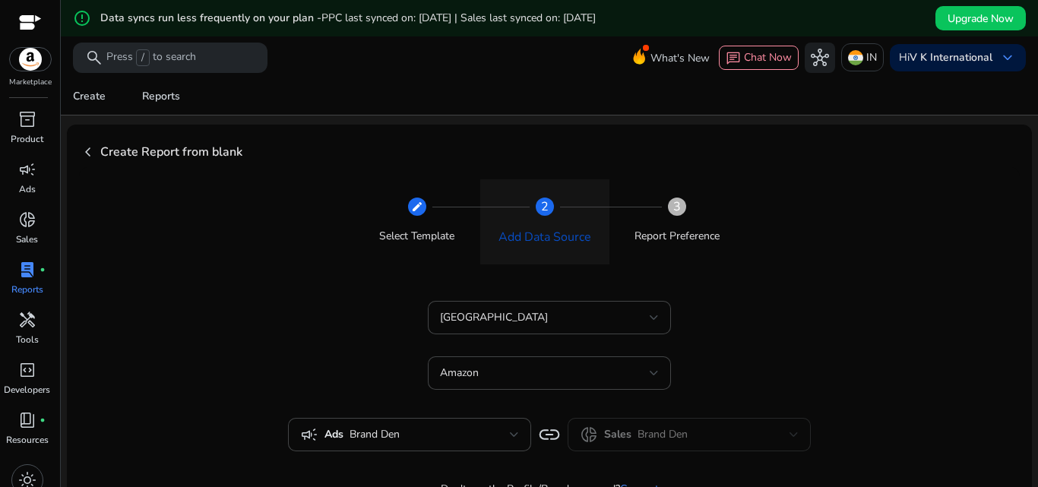
scroll to position [76, 0]
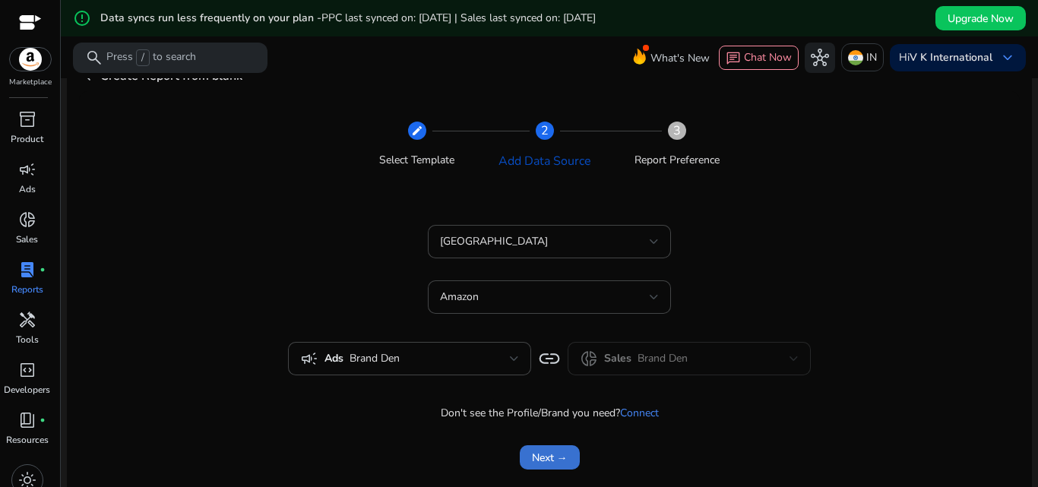
click at [552, 455] on span "Next →" at bounding box center [550, 458] width 36 height 16
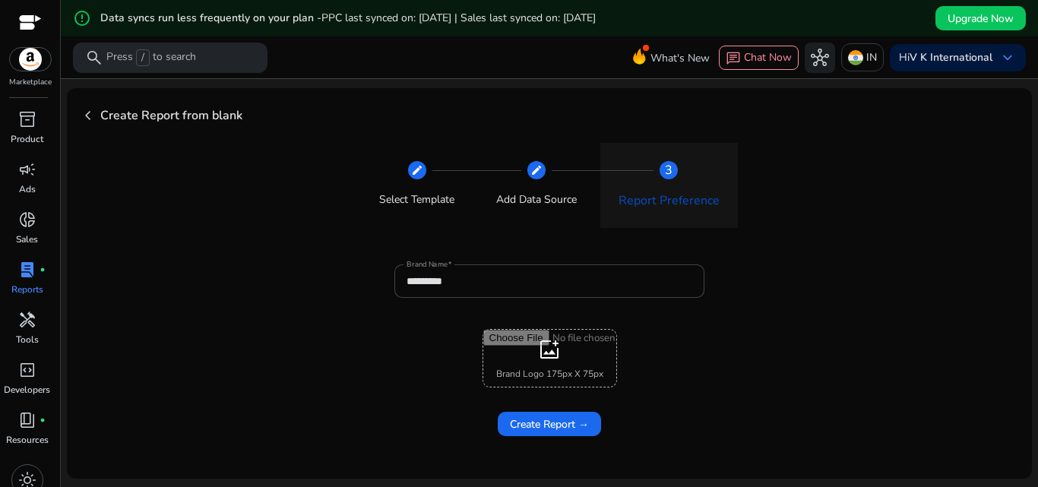
scroll to position [36, 0]
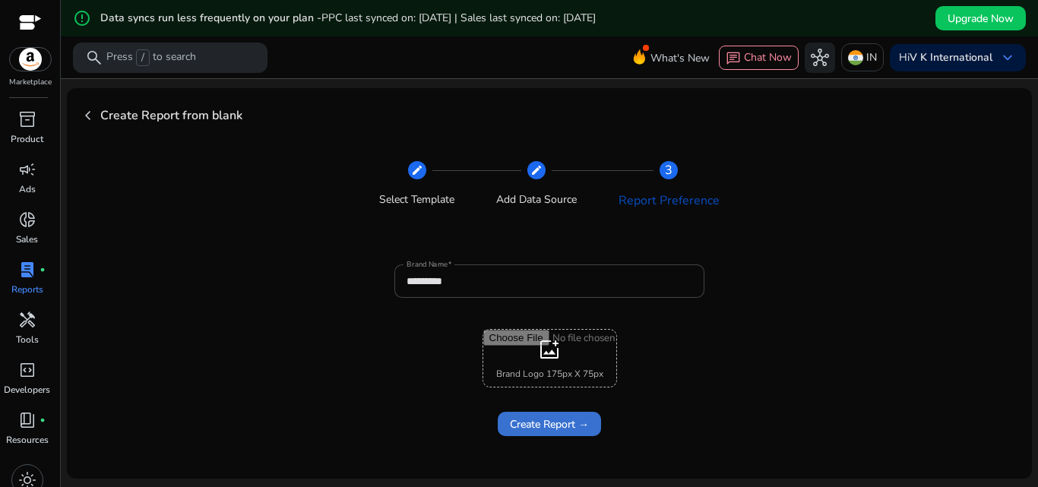
click at [555, 430] on span "Create Report →" at bounding box center [549, 424] width 79 height 16
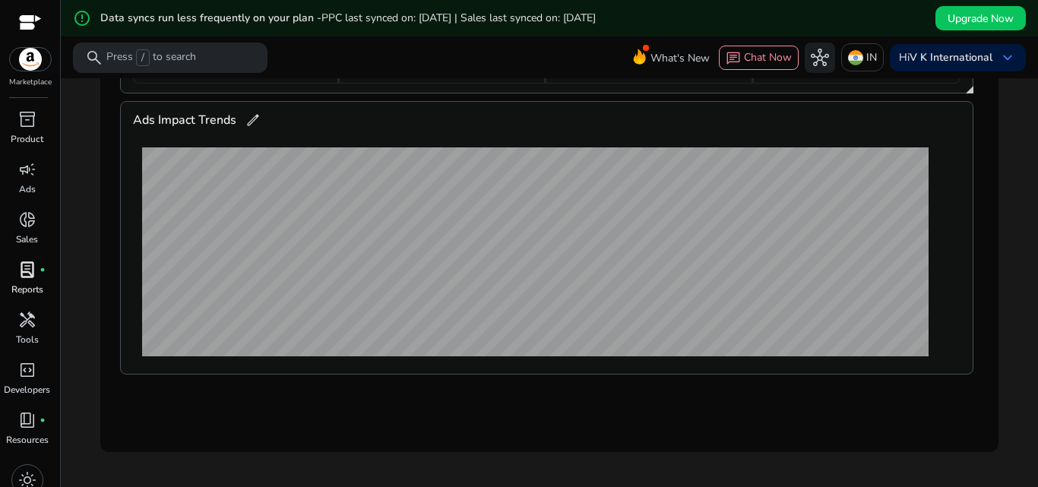
scroll to position [423, 0]
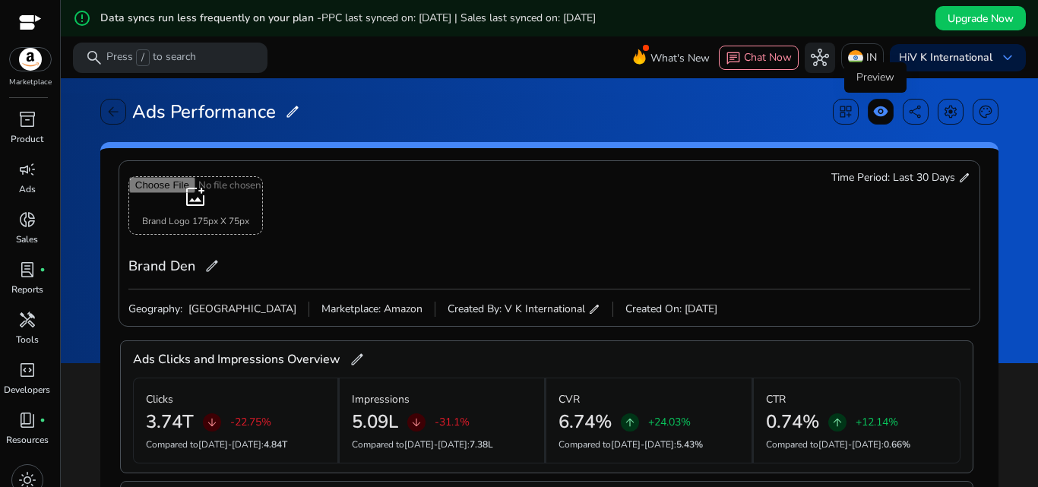
click at [878, 119] on span "visibility" at bounding box center [880, 111] width 15 height 15
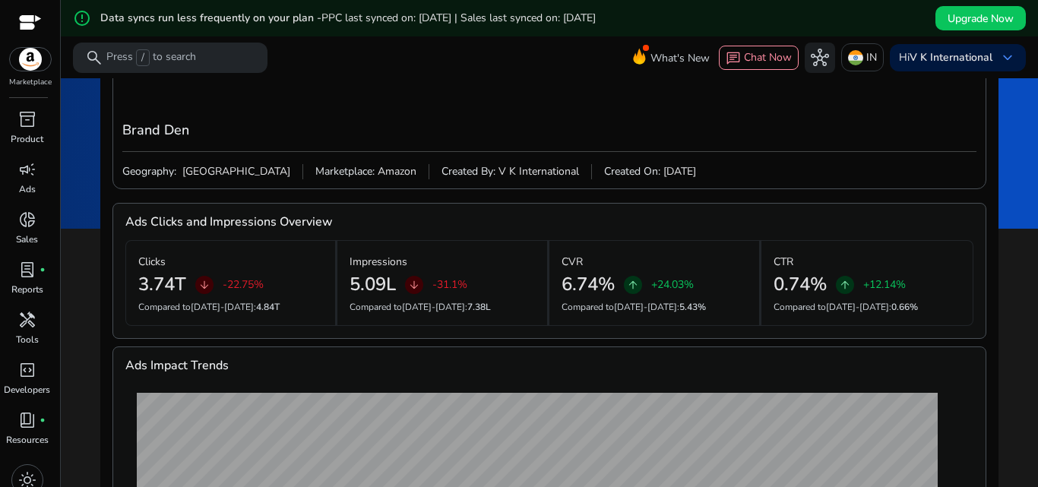
scroll to position [362, 0]
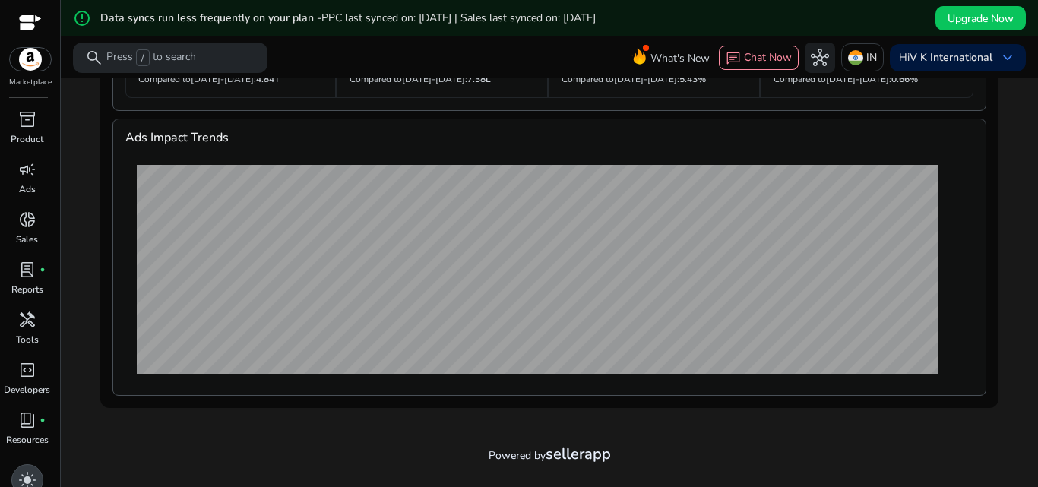
click at [34, 473] on span "light_mode" at bounding box center [27, 480] width 18 height 18
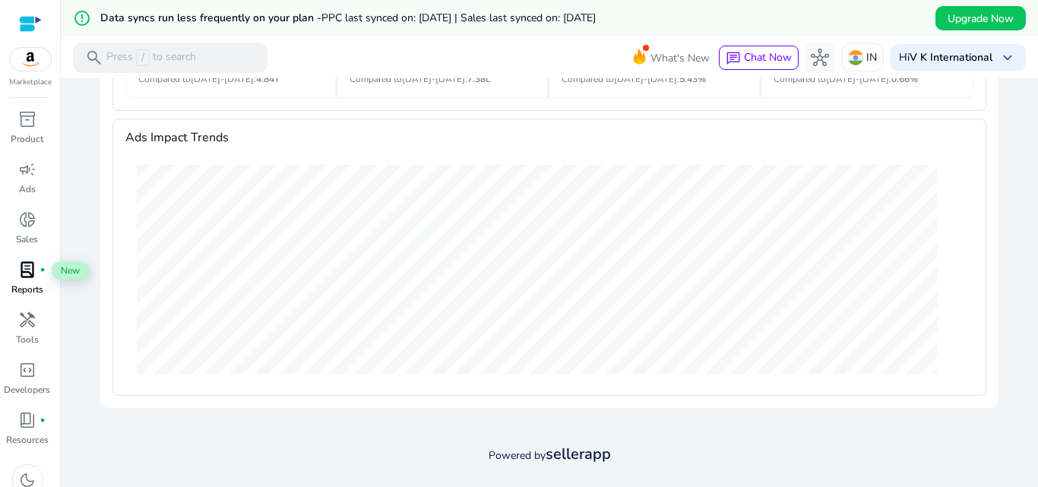
click at [26, 277] on span "lab_profile" at bounding box center [27, 270] width 18 height 18
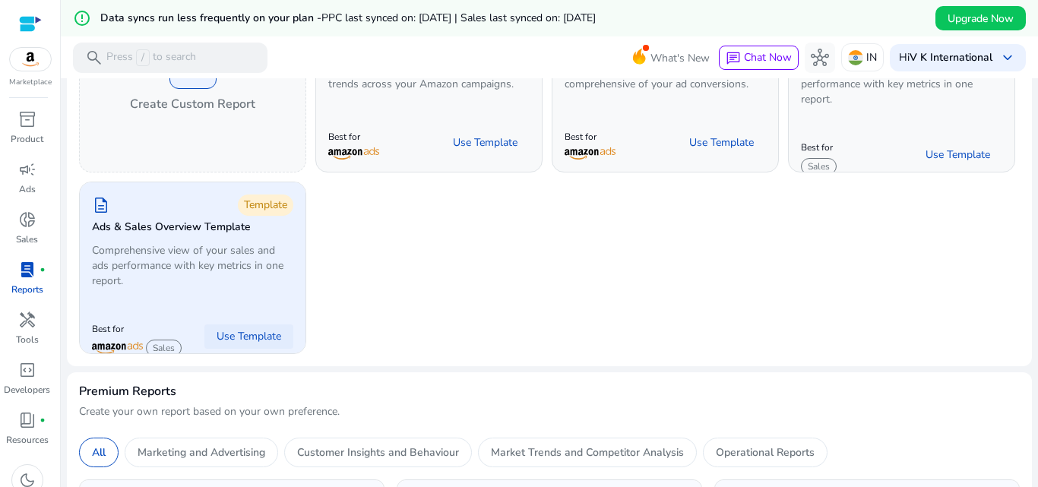
scroll to position [152, 0]
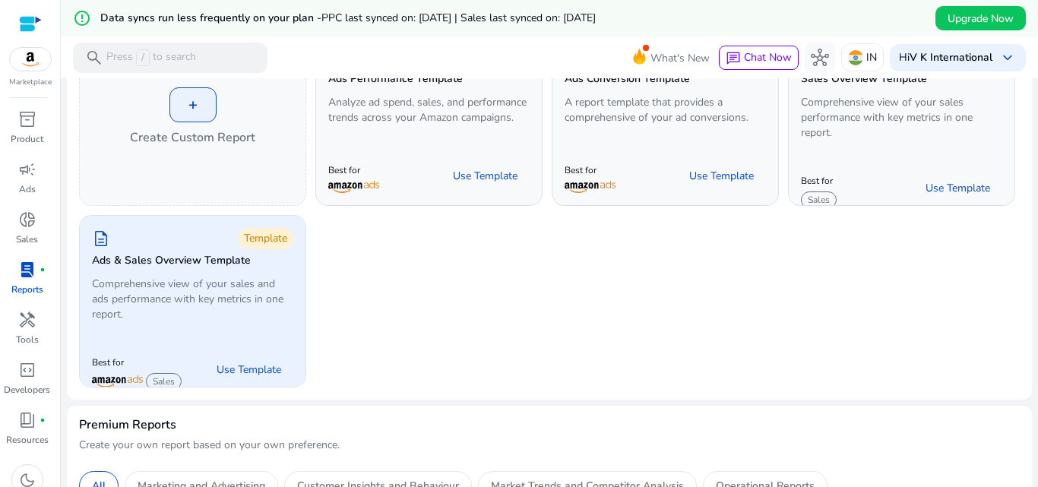
click at [221, 315] on p "Comprehensive view of your sales and ads performance with key metrics in one re…" at bounding box center [192, 300] width 201 height 46
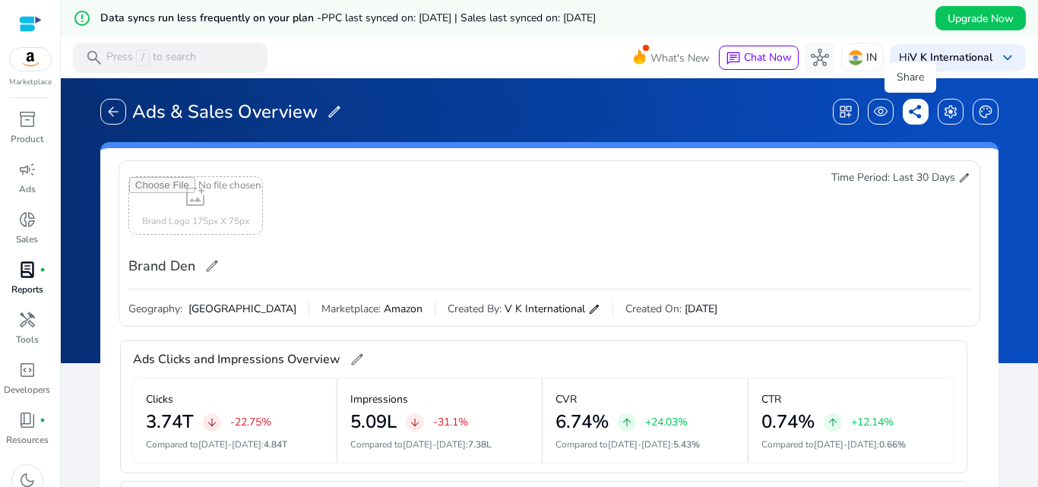
click at [909, 116] on span "share" at bounding box center [915, 111] width 15 height 15
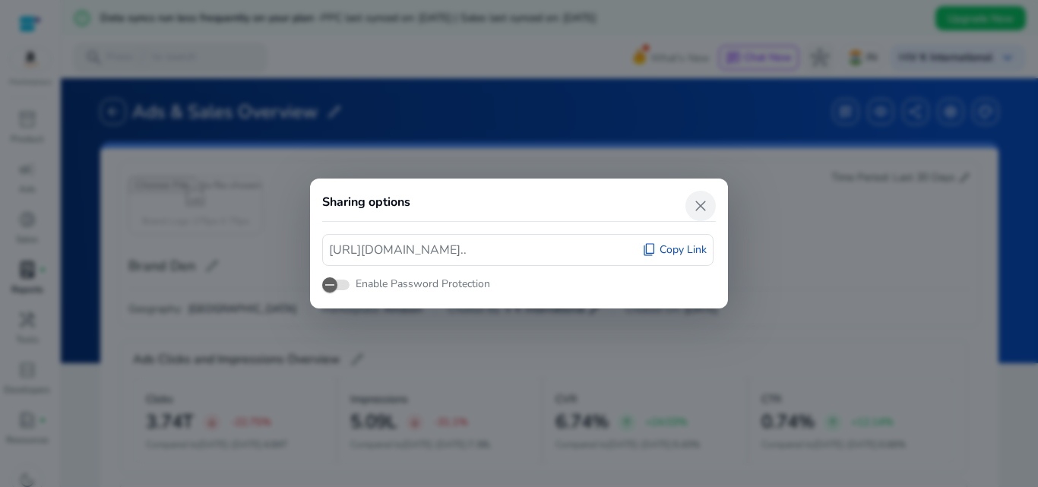
click at [701, 212] on span "close" at bounding box center [701, 206] width 18 height 18
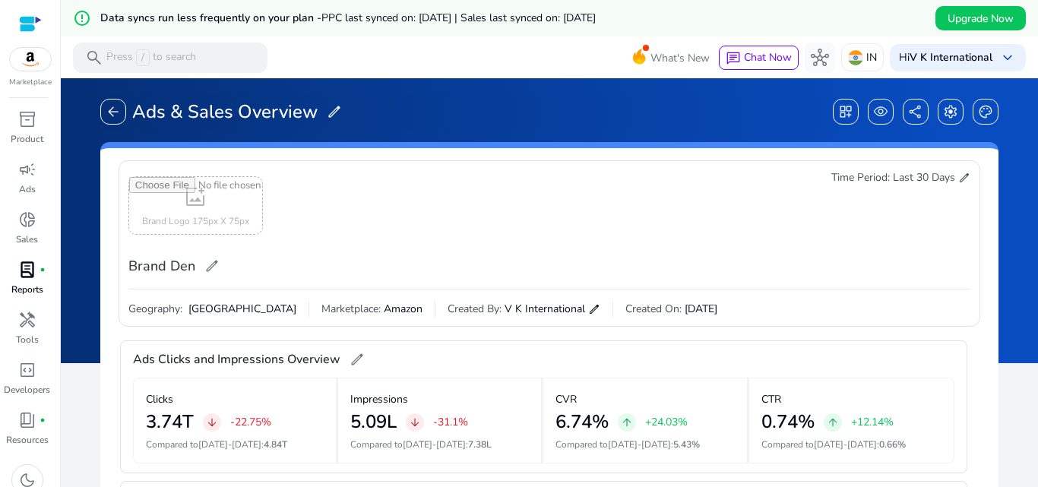
click at [18, 261] on span "lab_profile" at bounding box center [27, 270] width 18 height 18
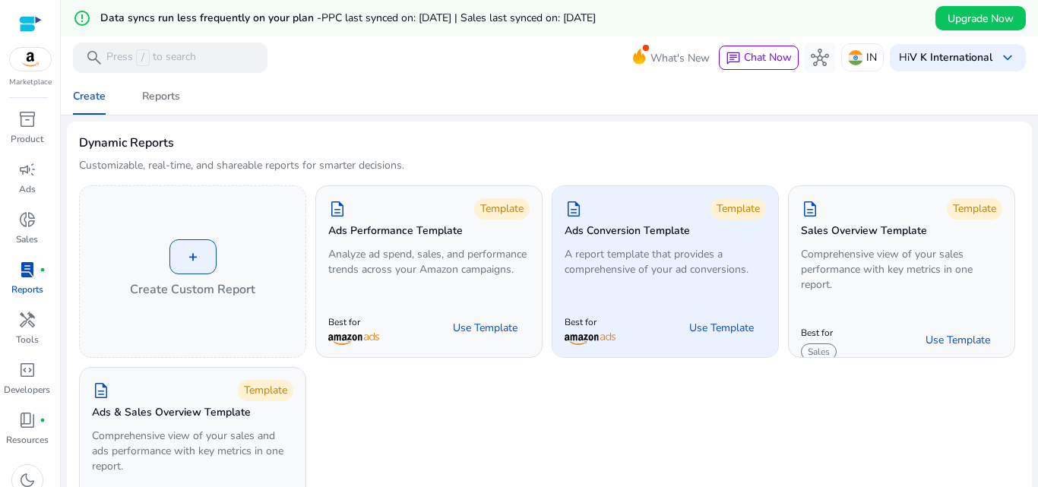
click at [708, 274] on p "A report template that provides a comprehensive of your ad conversions." at bounding box center [665, 262] width 201 height 30
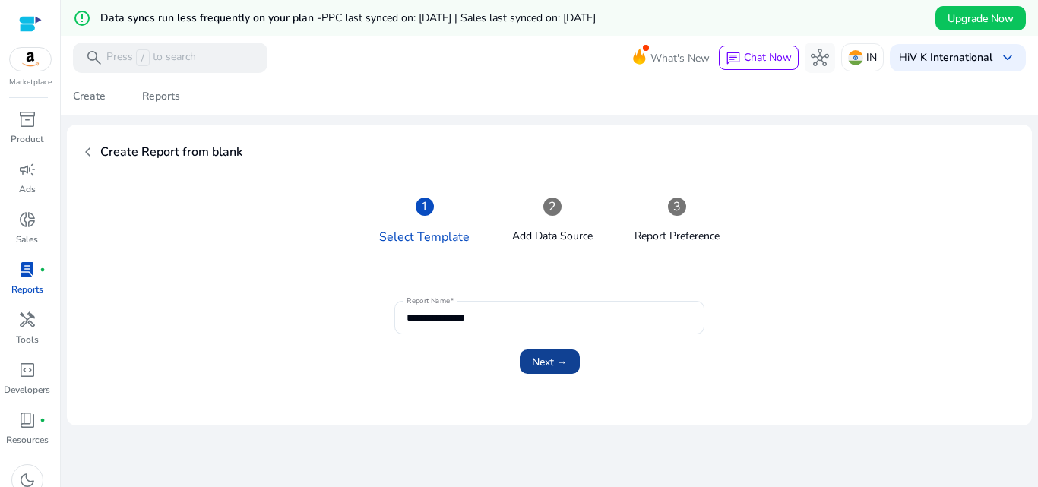
click at [536, 354] on span "Next →" at bounding box center [550, 362] width 36 height 16
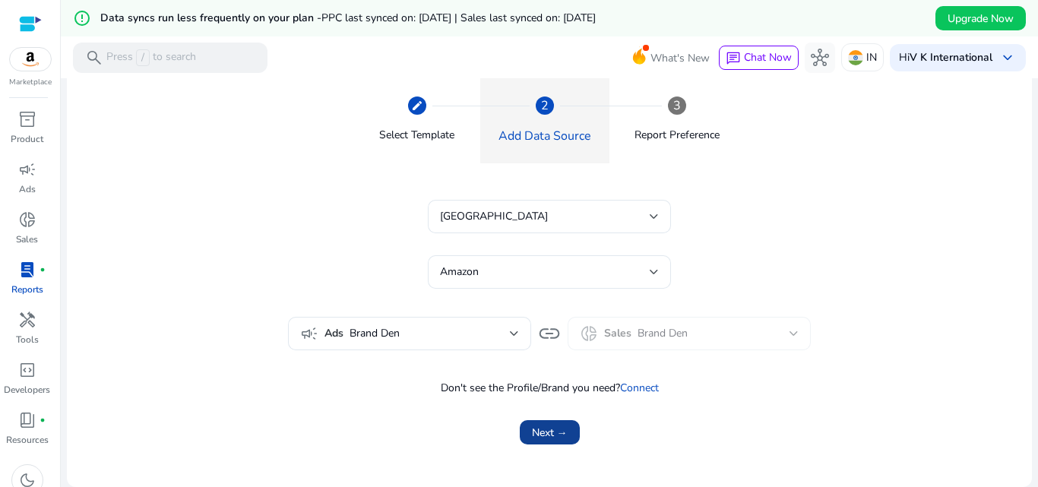
click at [554, 433] on span "Next →" at bounding box center [550, 433] width 36 height 16
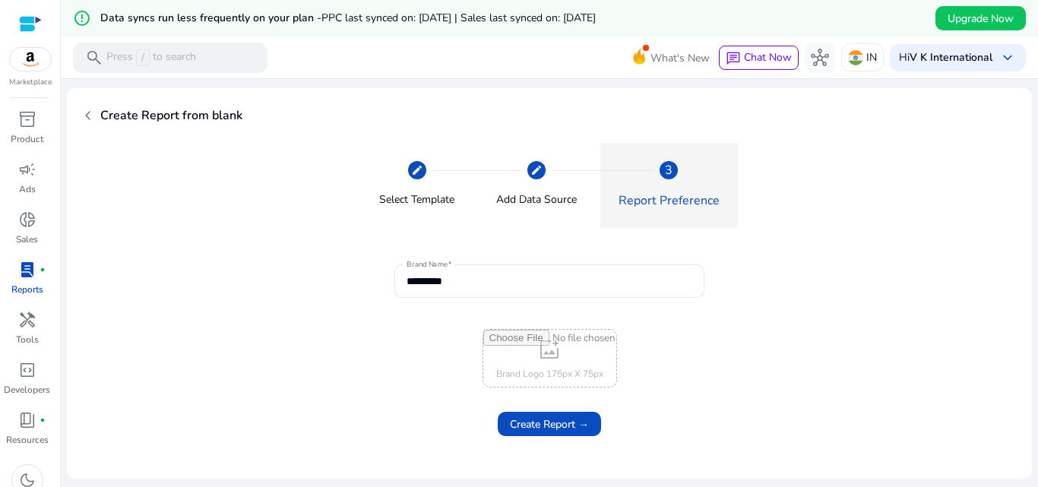
scroll to position [36, 0]
click at [555, 427] on span "Create Report →" at bounding box center [549, 424] width 79 height 16
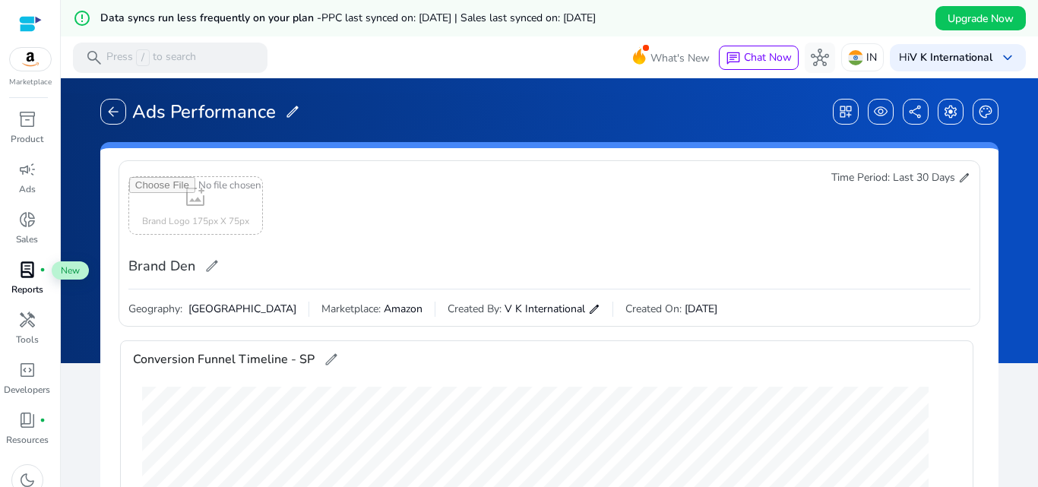
click at [24, 272] on span "lab_profile" at bounding box center [27, 270] width 18 height 18
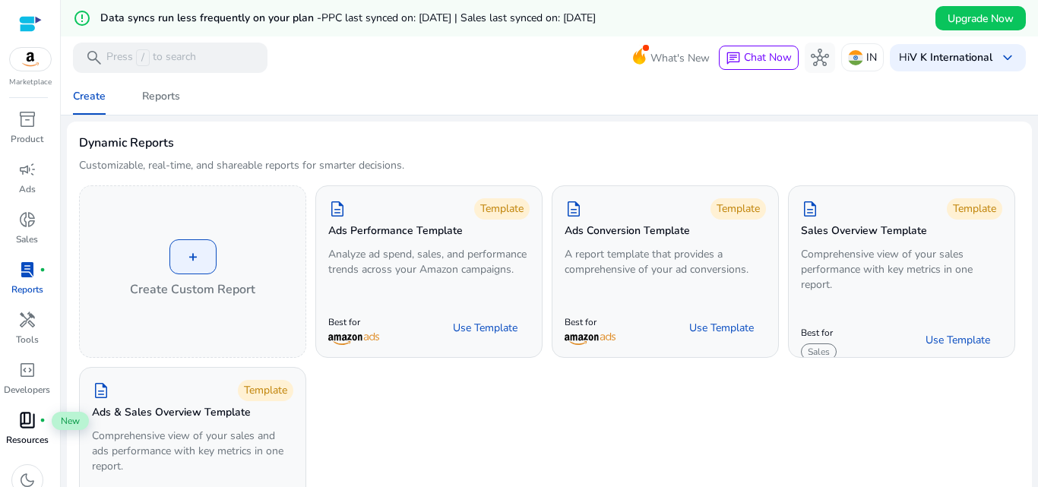
scroll to position [15, 0]
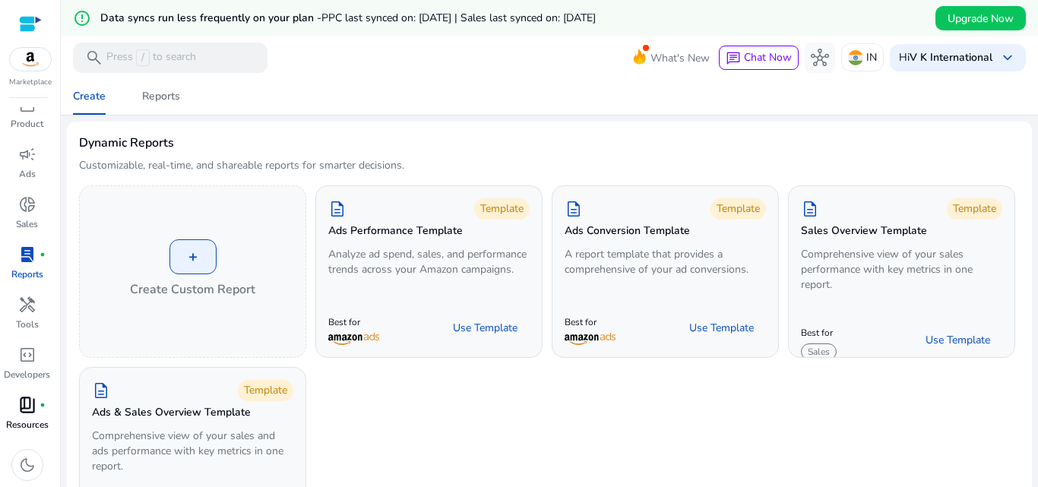
click at [36, 409] on span "book_4" at bounding box center [27, 405] width 18 height 18
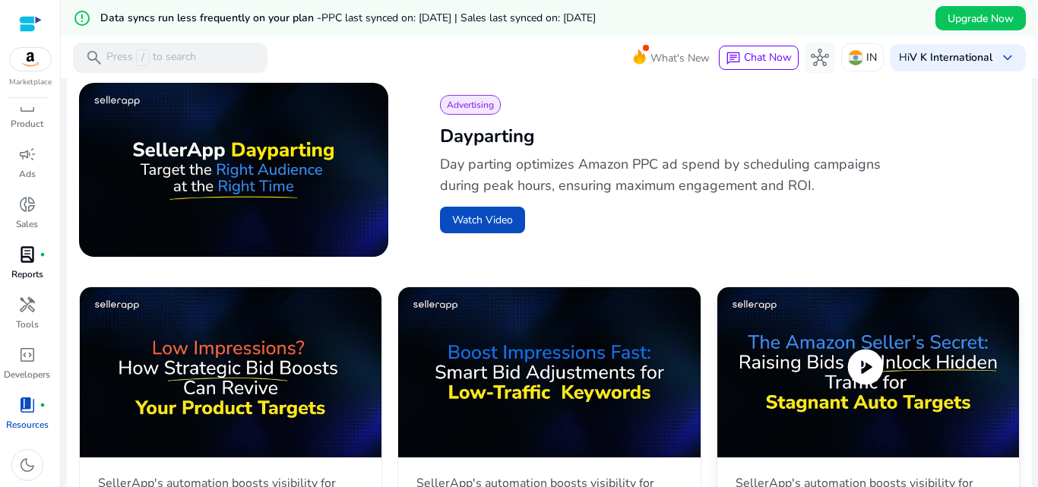
scroll to position [608, 0]
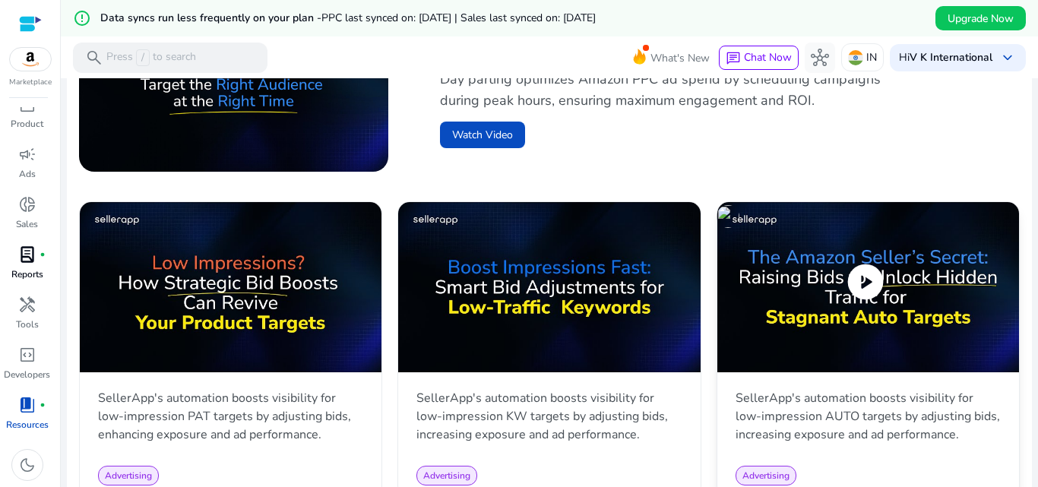
click at [908, 275] on img at bounding box center [868, 287] width 302 height 170
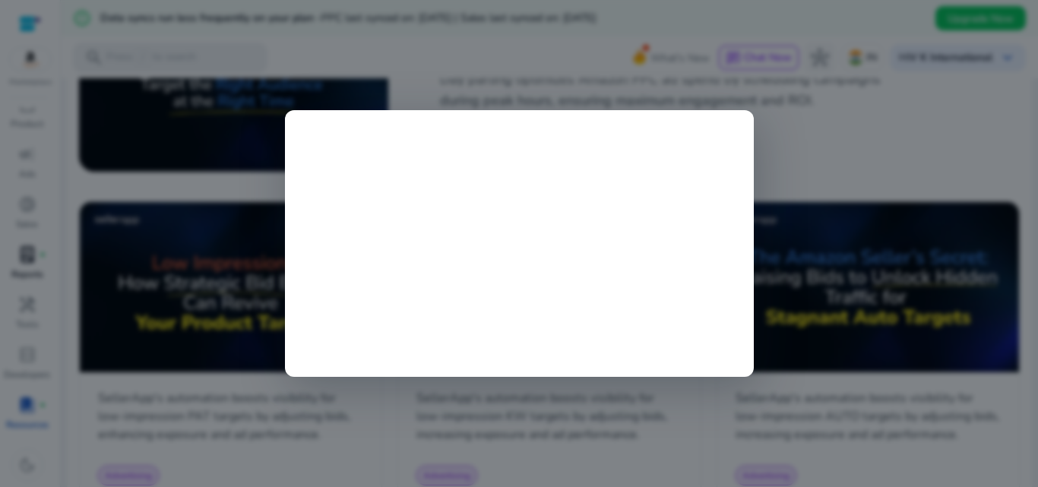
click at [888, 148] on div at bounding box center [519, 243] width 1038 height 487
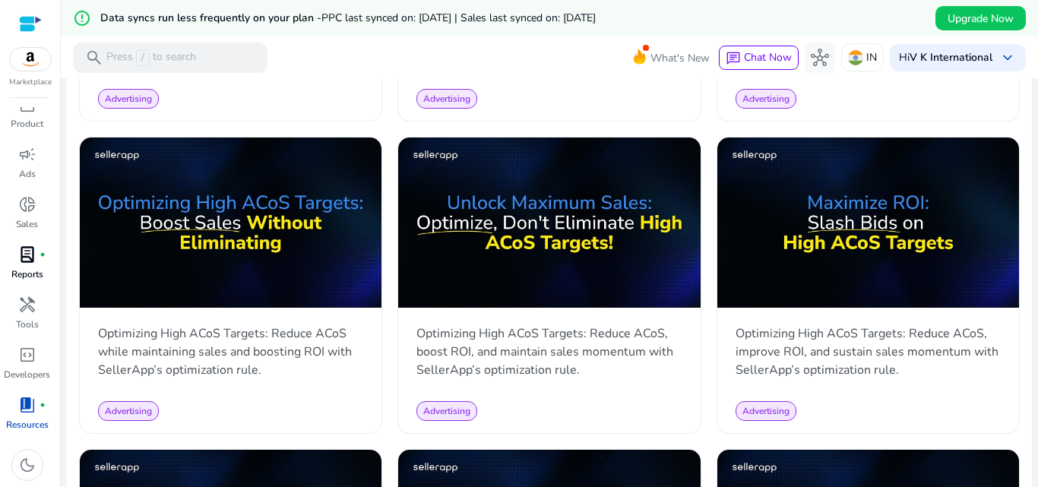
scroll to position [0, 0]
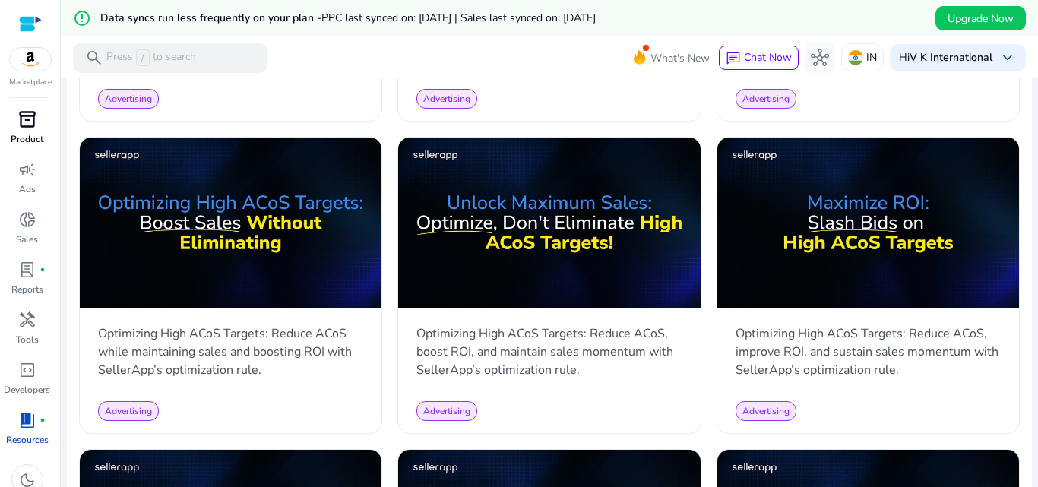
click at [19, 116] on span "inventory_2" at bounding box center [27, 119] width 18 height 18
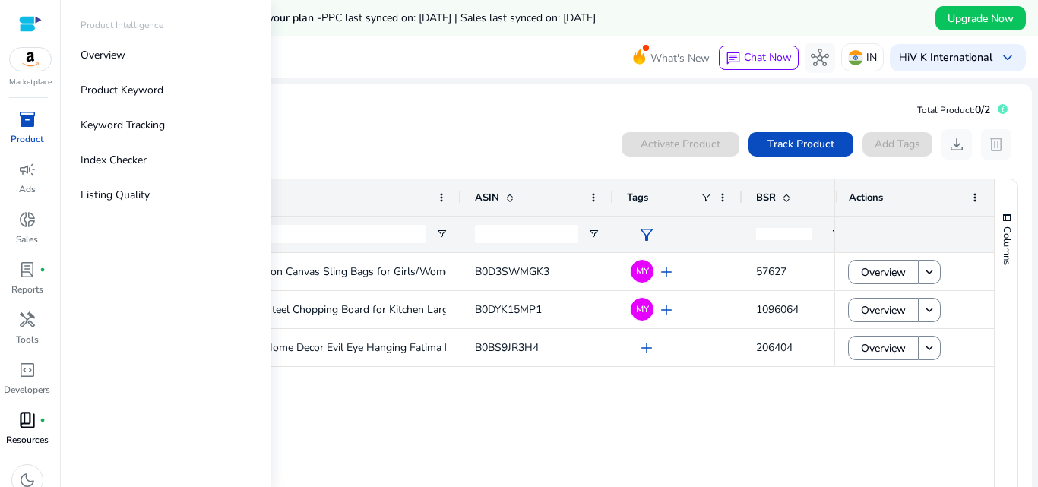
click at [369, 62] on mat-toolbar "search Press / to search What's New chat Chat Now hub IN Hi V K International k…" at bounding box center [549, 57] width 977 height 42
click at [507, 421] on div "Linensutra Cotton Canvas Sling Bags for Girls/Women suitable... B0D3SWMGK3 .st0…" at bounding box center [476, 373] width 715 height 241
click at [109, 194] on p "Listing Quality" at bounding box center [115, 195] width 69 height 16
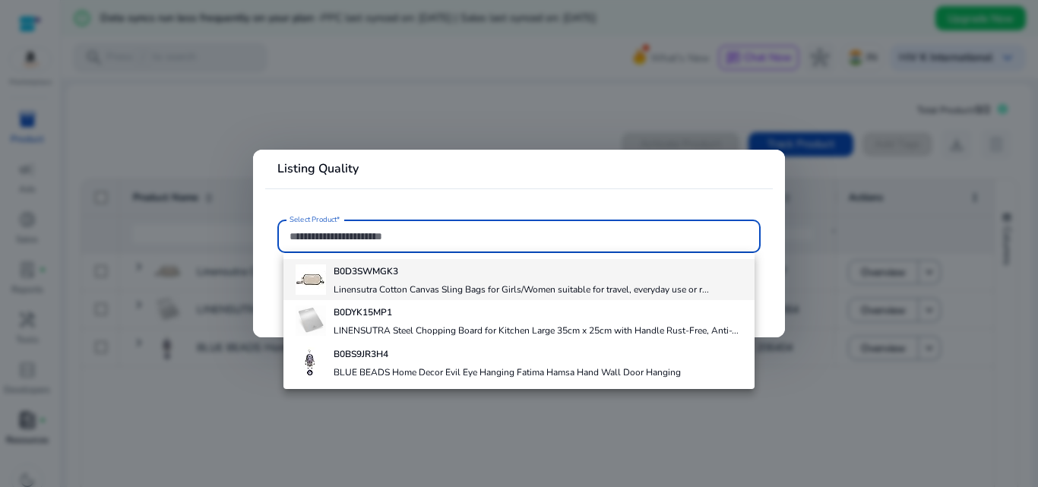
click at [514, 280] on div "B0D3SWMGK3 Linensutra Cotton Canvas Sling Bags for Girls/Women suitable for tra…" at bounding box center [521, 279] width 375 height 41
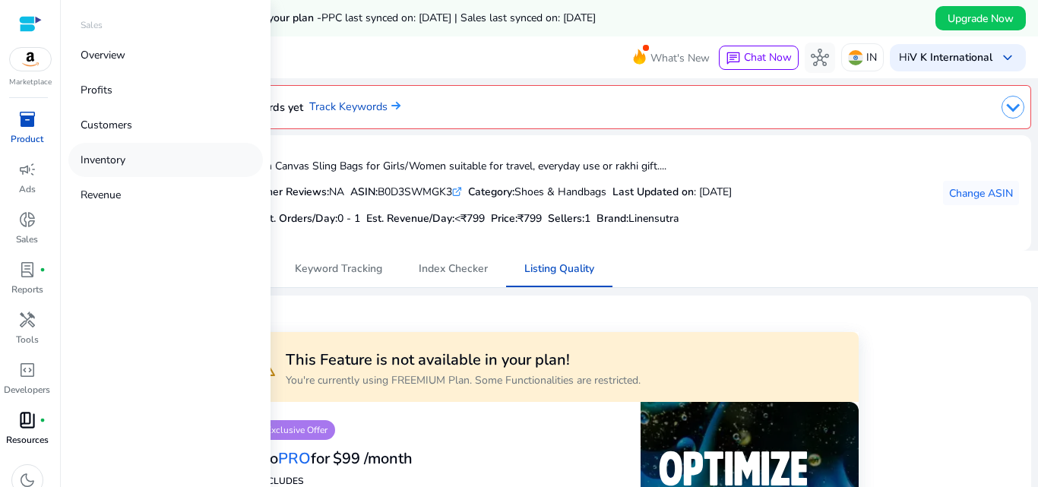
click at [106, 159] on p "Inventory" at bounding box center [103, 160] width 45 height 16
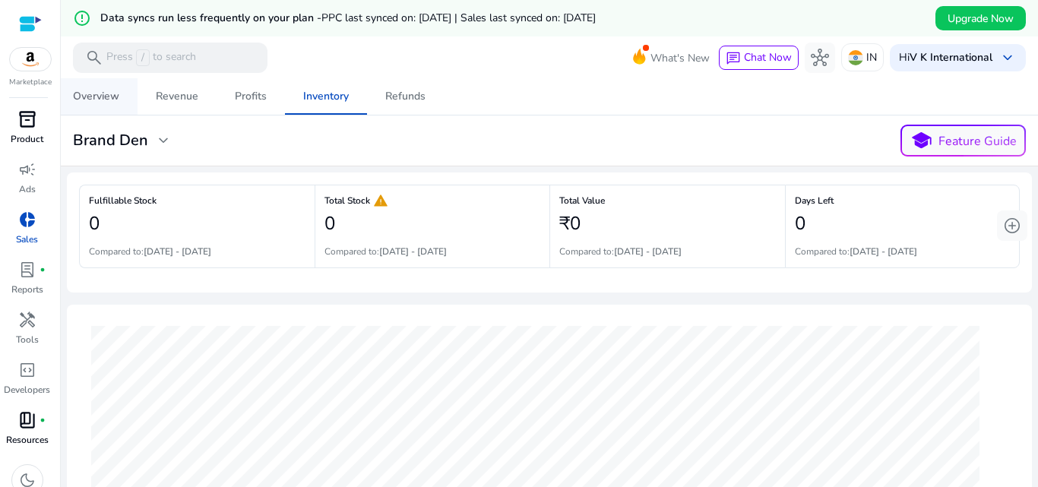
click at [99, 98] on div "Overview" at bounding box center [96, 96] width 46 height 11
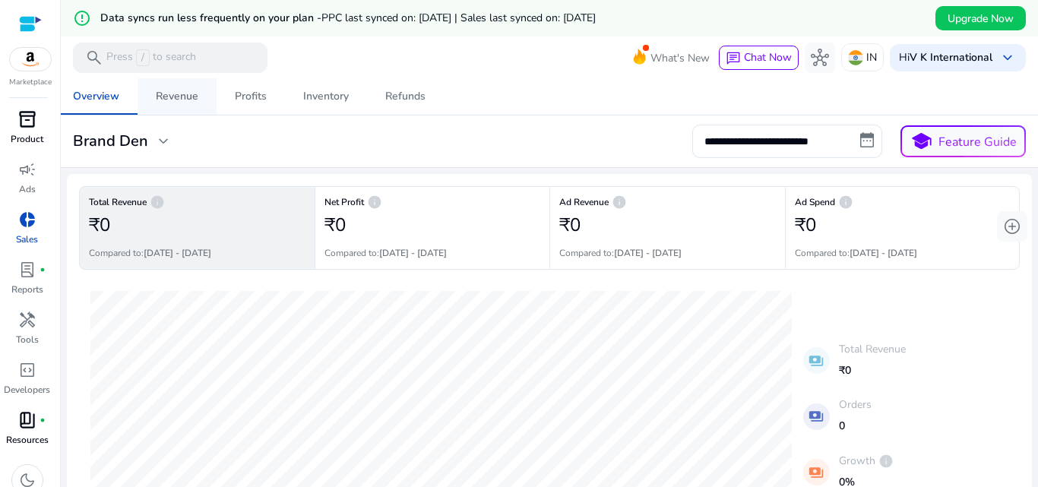
click at [170, 93] on div "Revenue" at bounding box center [177, 96] width 43 height 11
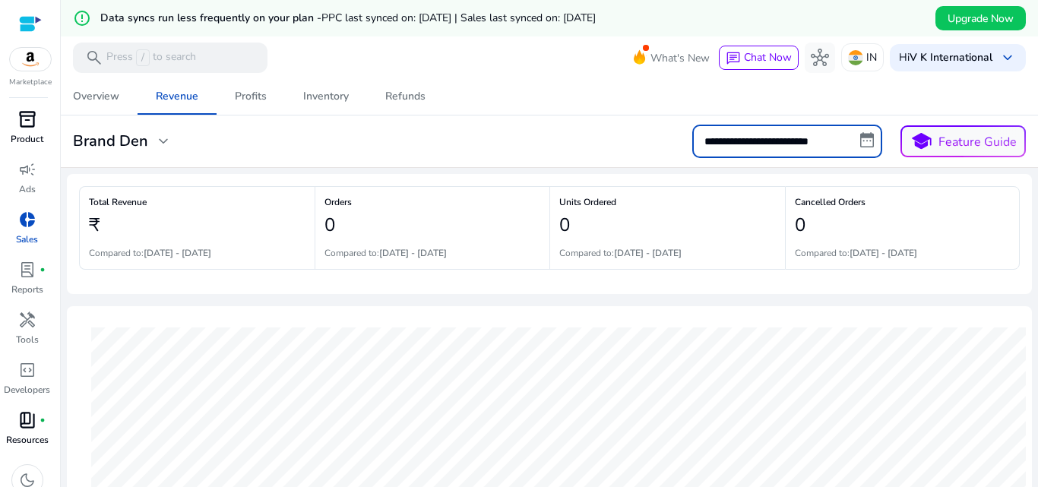
click at [852, 141] on input "**********" at bounding box center [787, 141] width 190 height 33
select select "*"
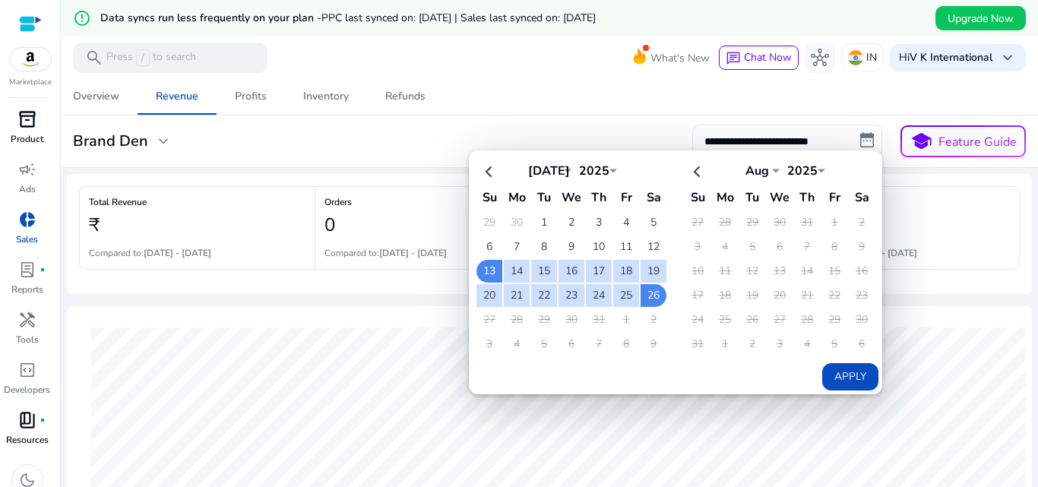
click at [846, 380] on button "Apply" at bounding box center [850, 376] width 56 height 27
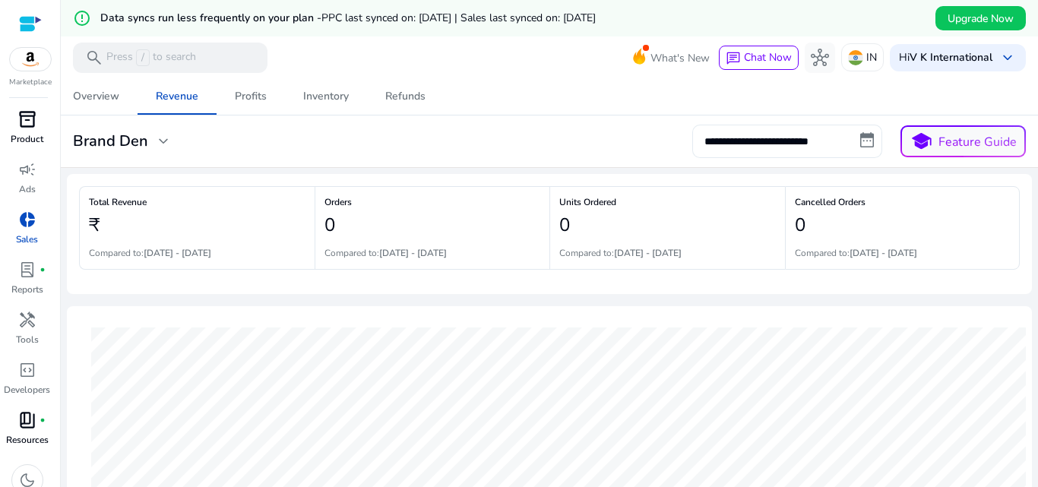
click at [794, 143] on input "**********" at bounding box center [787, 141] width 190 height 33
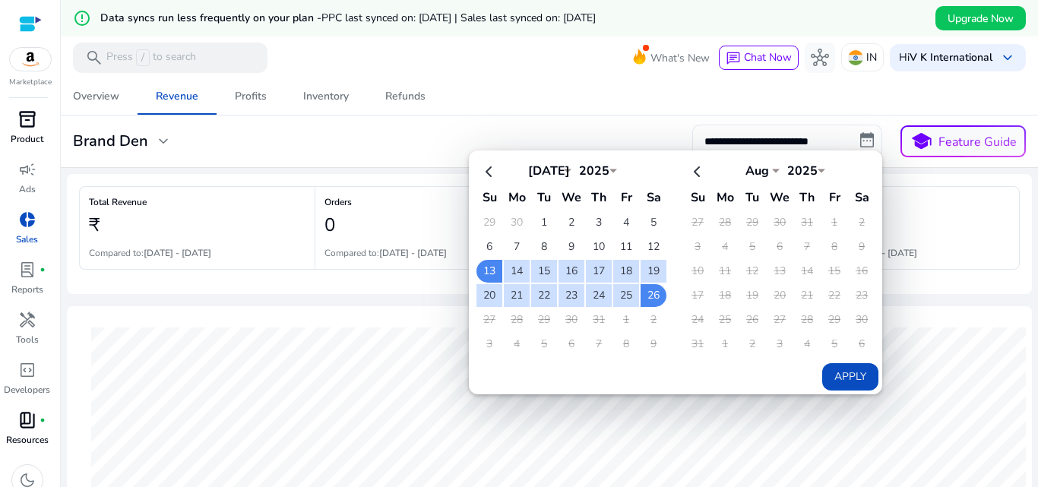
click at [693, 257] on td "3" at bounding box center [698, 247] width 26 height 23
click at [536, 220] on td "1" at bounding box center [544, 222] width 26 height 23
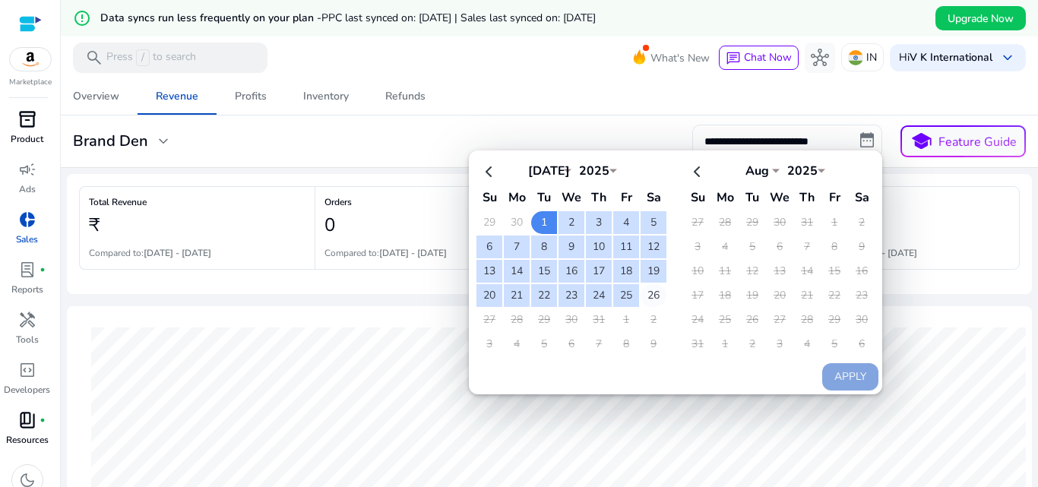
click at [644, 292] on td "26" at bounding box center [654, 295] width 26 height 23
click at [862, 378] on button "Apply" at bounding box center [850, 376] width 56 height 27
type input "**********"
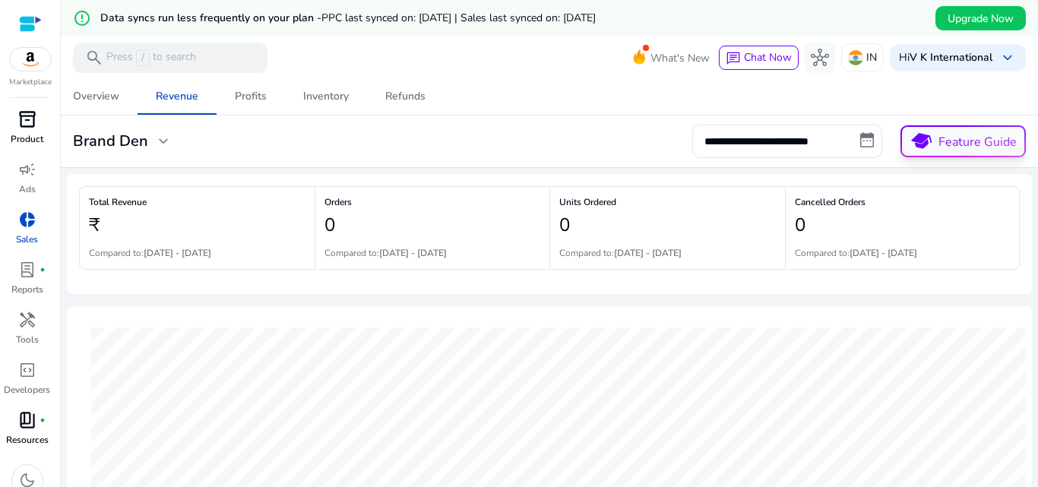
click at [971, 141] on button "school Feature Guide" at bounding box center [962, 141] width 125 height 32
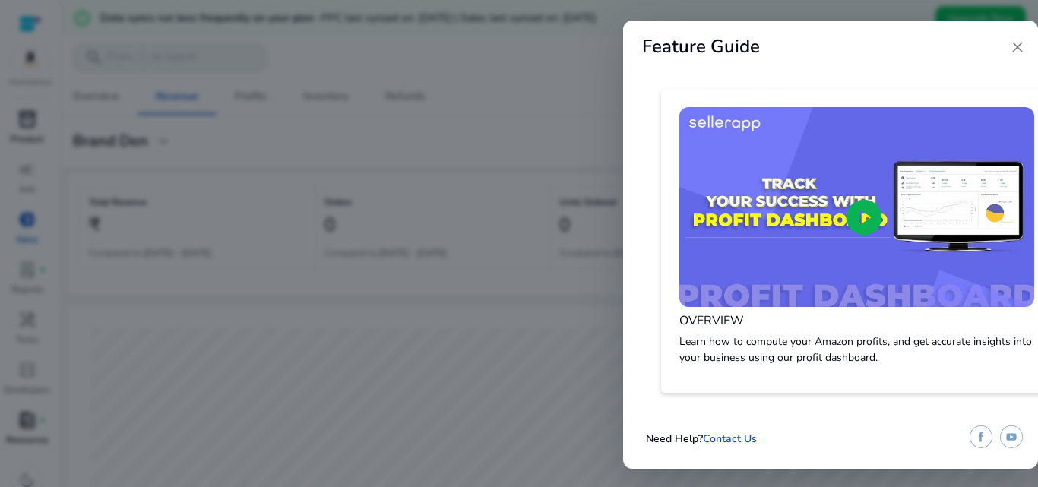
click at [1017, 47] on span "close" at bounding box center [1017, 47] width 18 height 18
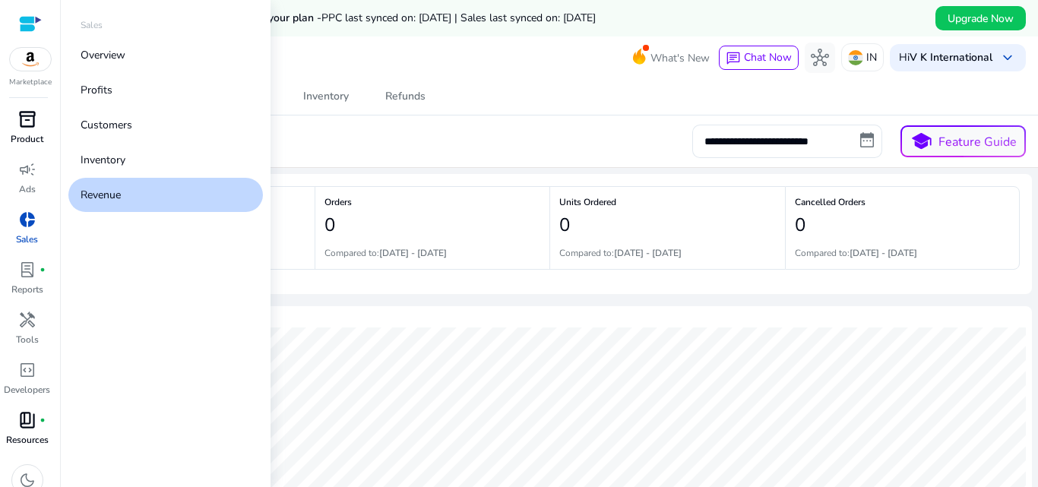
click at [17, 141] on p "Product" at bounding box center [27, 139] width 33 height 14
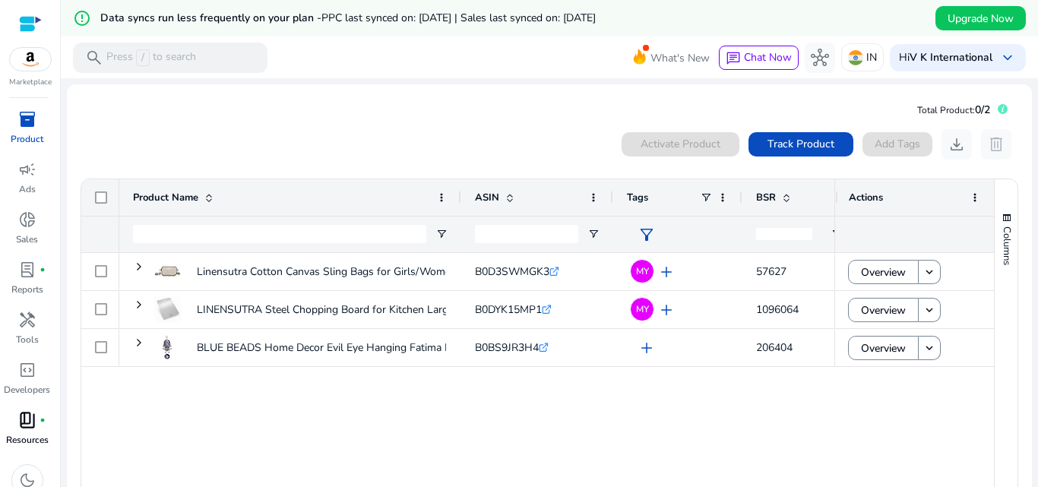
click at [21, 280] on div "lab_profile fiber_manual_record" at bounding box center [27, 270] width 43 height 24
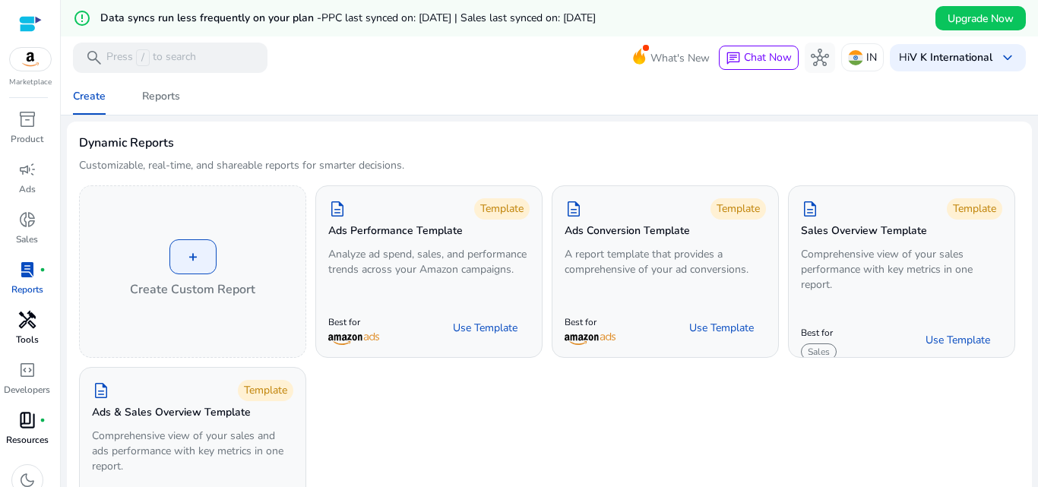
click at [21, 328] on span "handyman" at bounding box center [27, 320] width 18 height 18
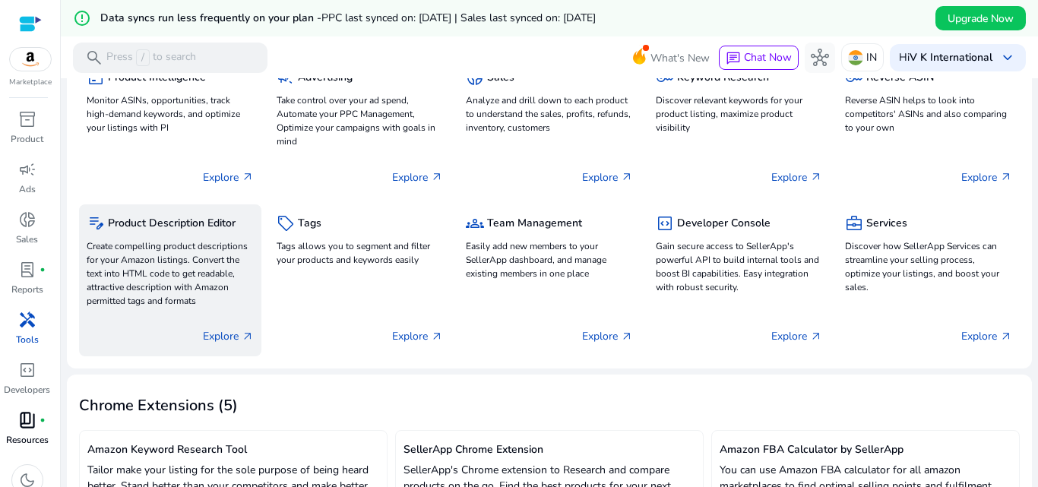
scroll to position [152, 0]
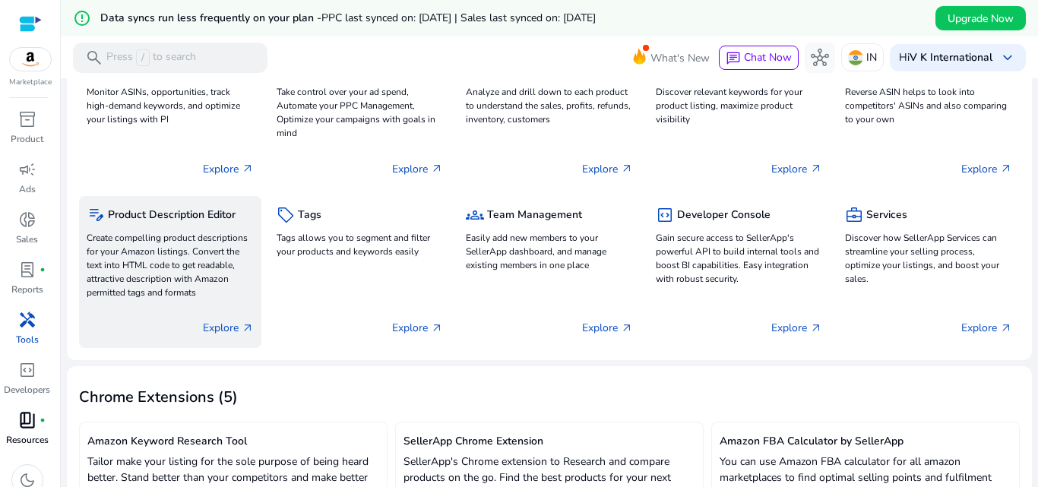
click at [169, 258] on p "Create compelling product descriptions for your Amazon listings. Convert the te…" at bounding box center [170, 265] width 167 height 68
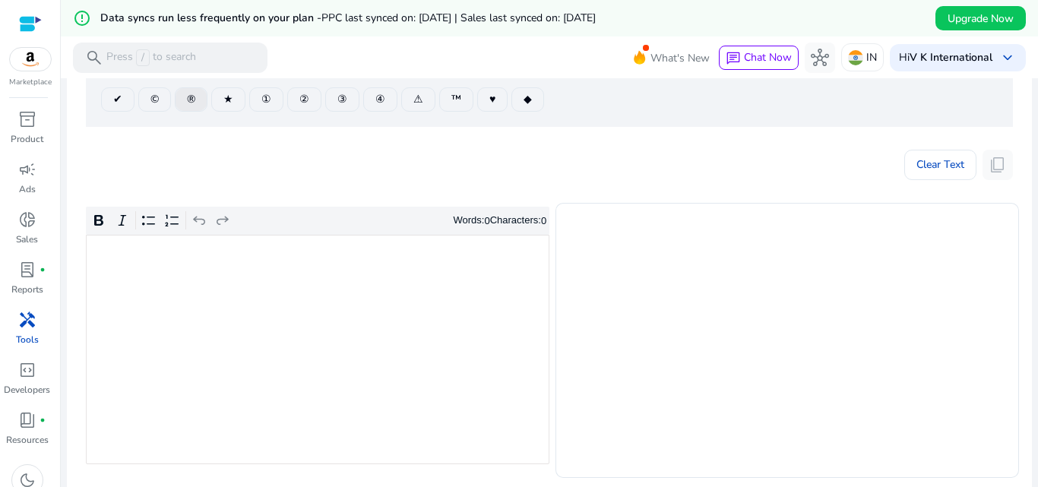
scroll to position [228, 0]
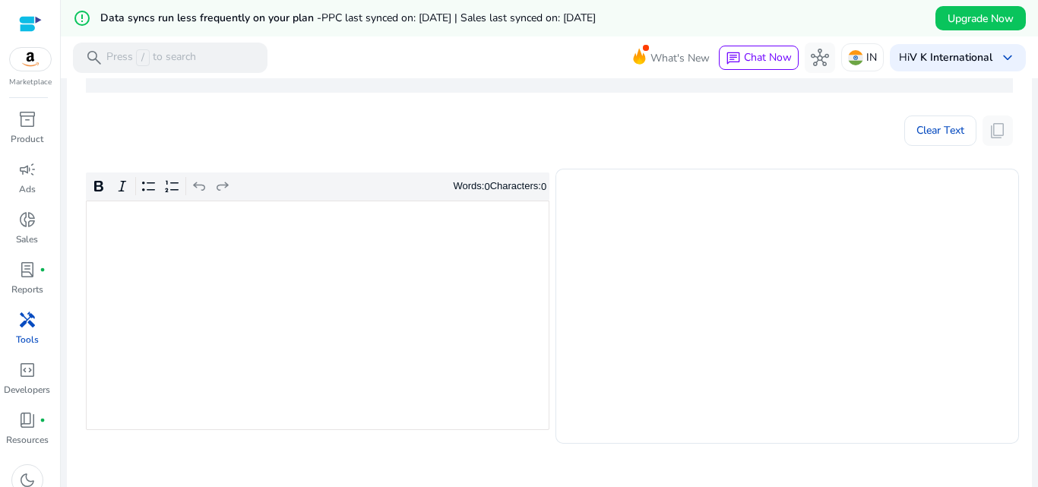
click at [199, 274] on div "Rich Text Editor. Editing area: main. Press Alt+0 for help." at bounding box center [318, 315] width 464 height 229
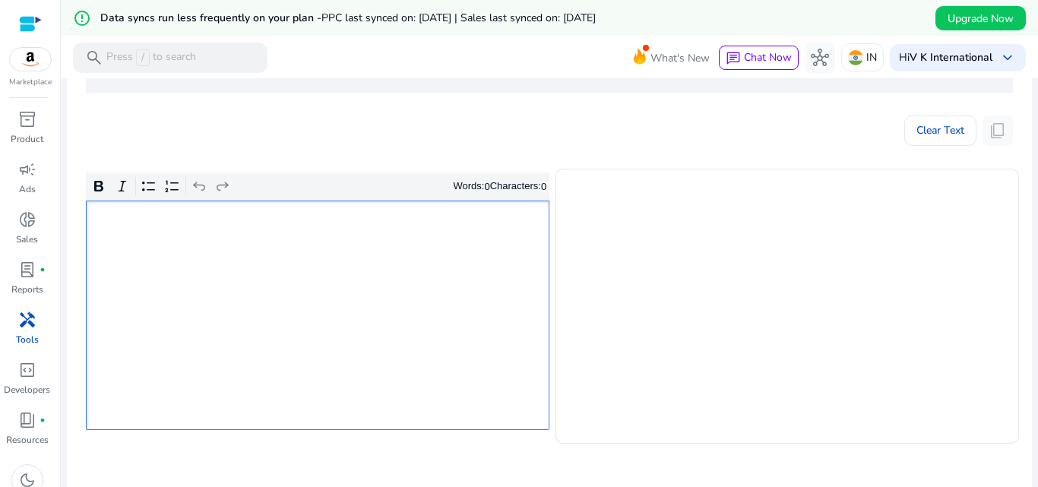
scroll to position [0, 0]
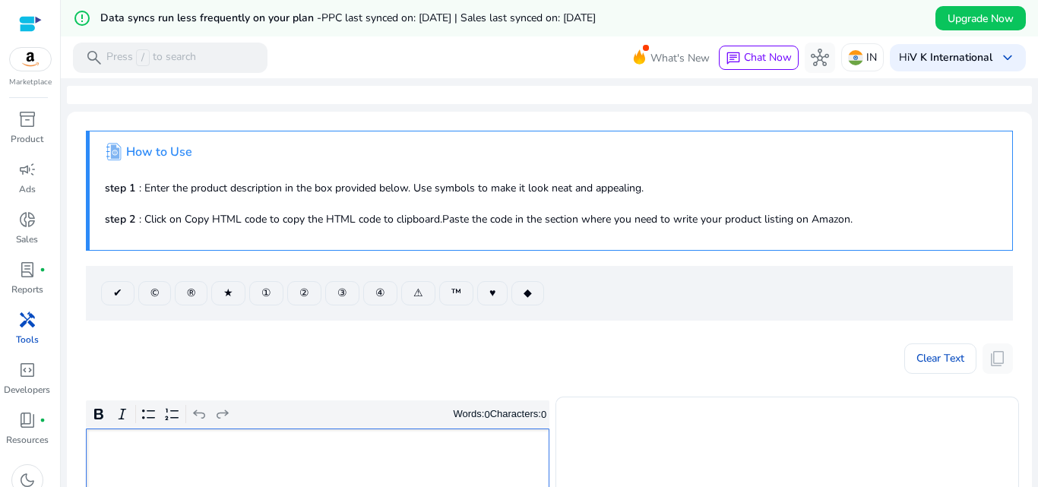
click at [187, 350] on div "Clear Text content_copy" at bounding box center [549, 355] width 927 height 38
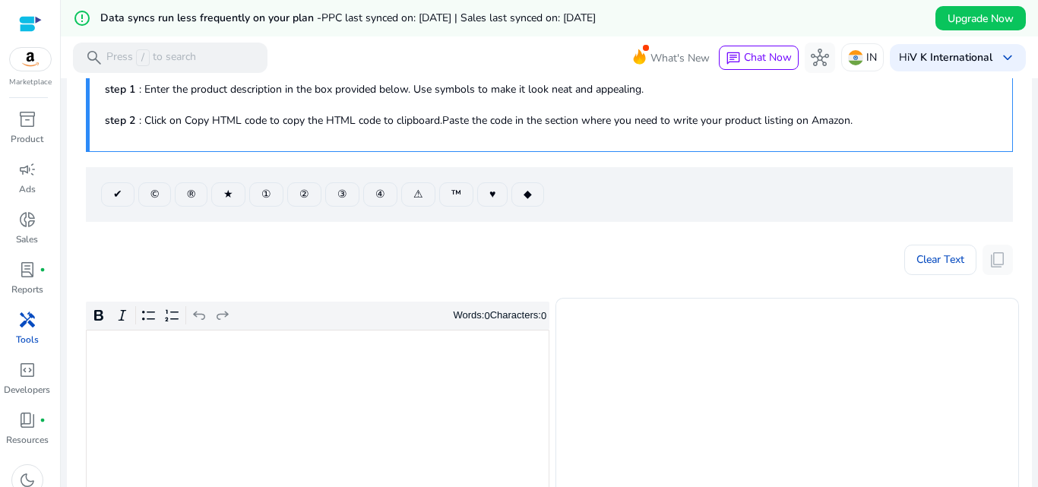
scroll to position [96, 0]
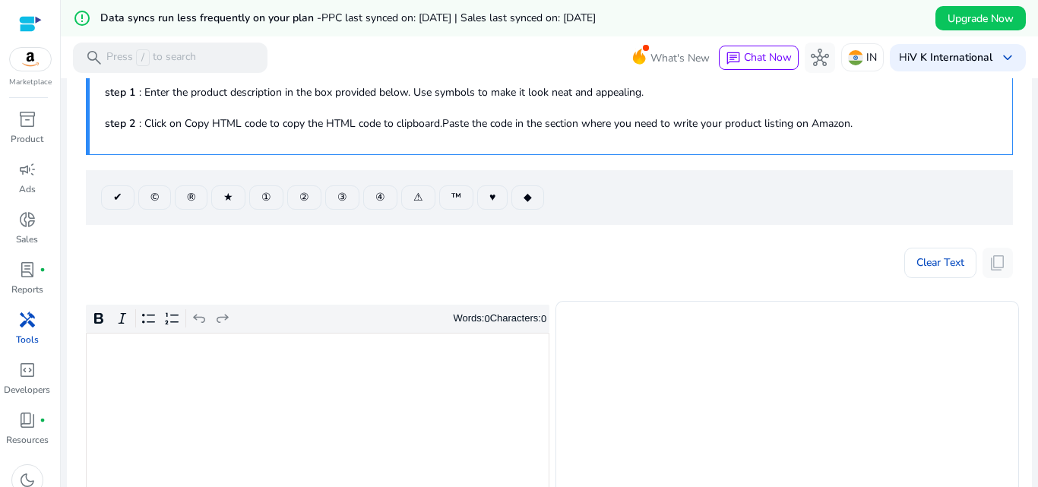
click at [166, 398] on div "Rich Text Editor. Editing area: main. Press Alt+0 for help." at bounding box center [318, 447] width 464 height 229
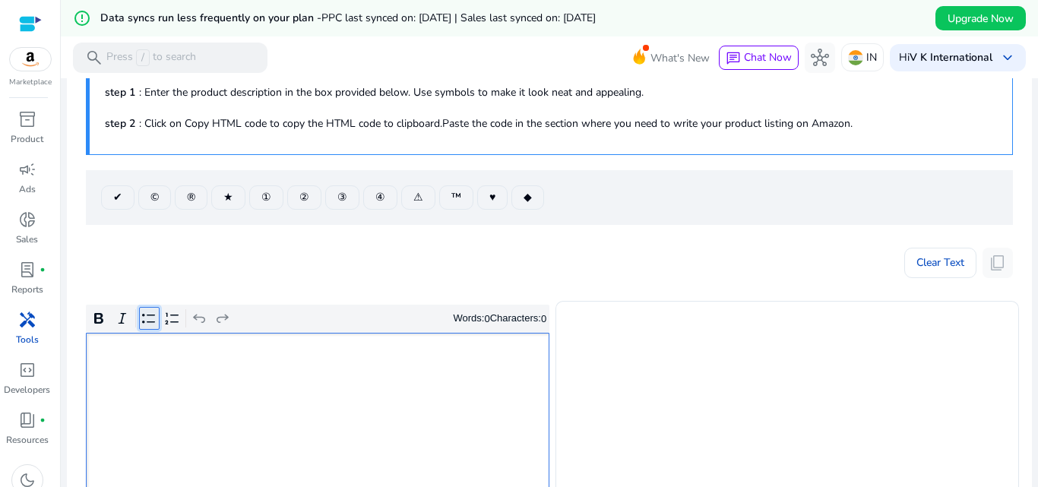
click at [148, 316] on icon "Editor toolbar" at bounding box center [148, 319] width 13 height 10
click at [169, 325] on icon "Editor toolbar" at bounding box center [172, 318] width 15 height 15
click at [143, 323] on icon "Editor toolbar" at bounding box center [148, 318] width 15 height 15
click at [147, 322] on icon "Editor toolbar" at bounding box center [148, 318] width 15 height 15
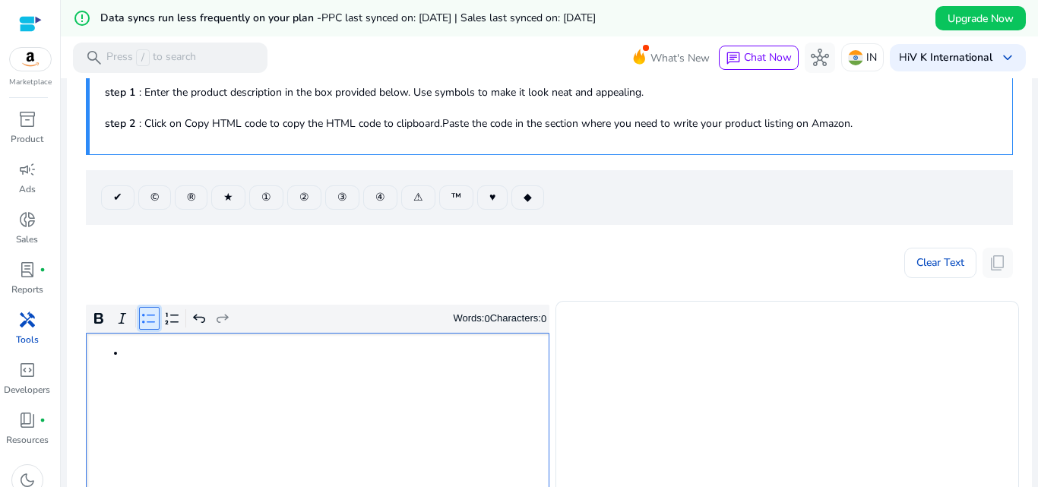
click at [147, 322] on icon "Editor toolbar" at bounding box center [148, 318] width 15 height 15
click at [91, 321] on button "Bold" at bounding box center [99, 318] width 21 height 23
type textarea "**********"
type textarea "********"
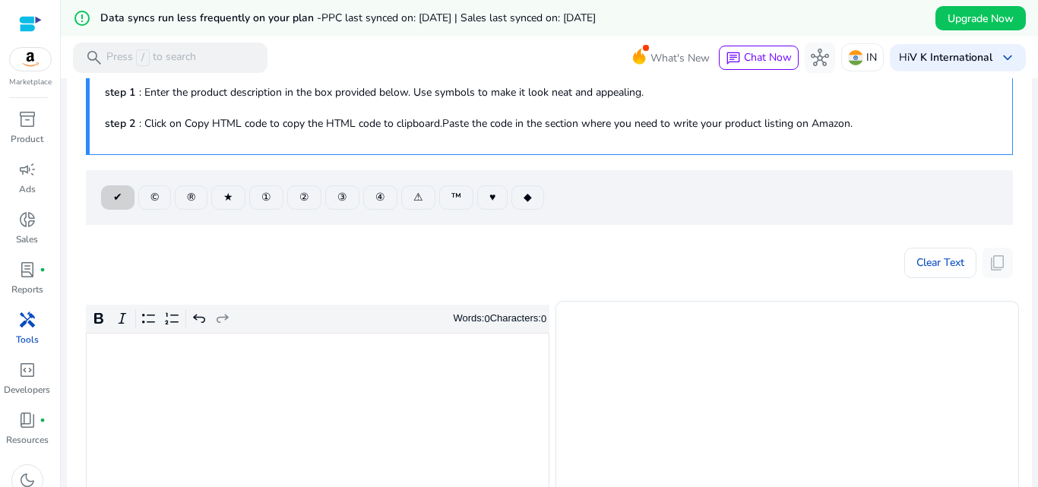
click at [119, 199] on span "✔" at bounding box center [117, 197] width 9 height 16
click at [152, 198] on span "©" at bounding box center [154, 197] width 8 height 16
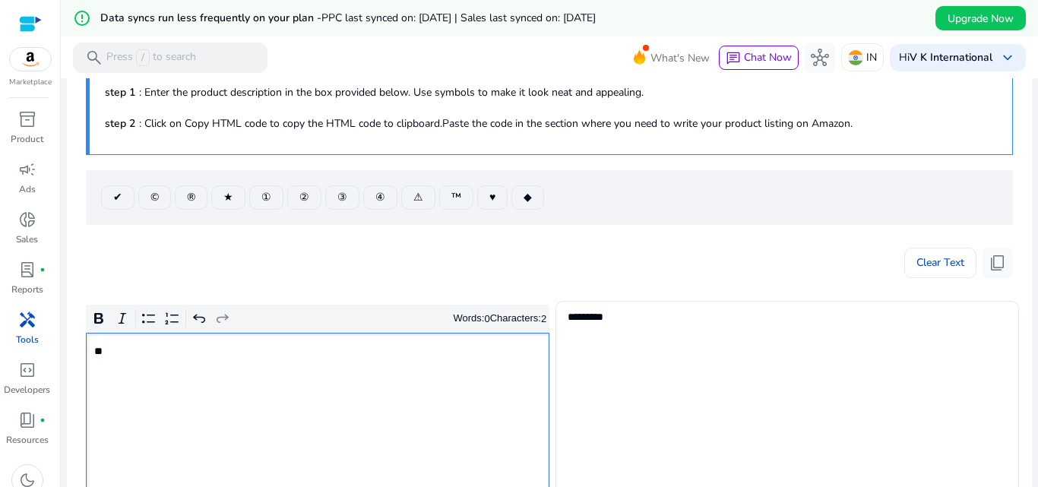
click at [112, 354] on p "**" at bounding box center [316, 351] width 445 height 16
type textarea "********"
click at [492, 199] on span "♥" at bounding box center [492, 197] width 6 height 16
type textarea "********"
click at [532, 201] on span "◆" at bounding box center [528, 197] width 8 height 16
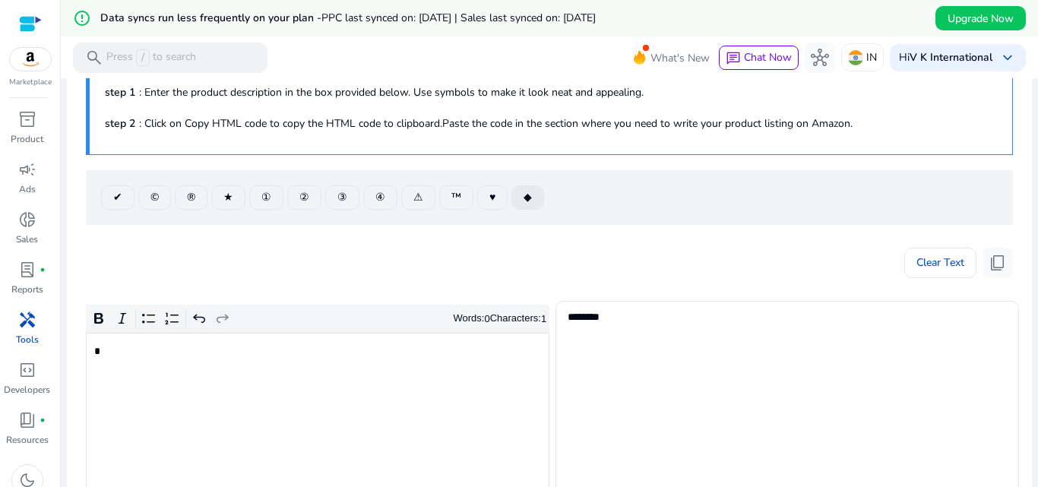
type textarea "*********"
click at [261, 366] on div "**" at bounding box center [318, 447] width 464 height 229
type textarea "********"
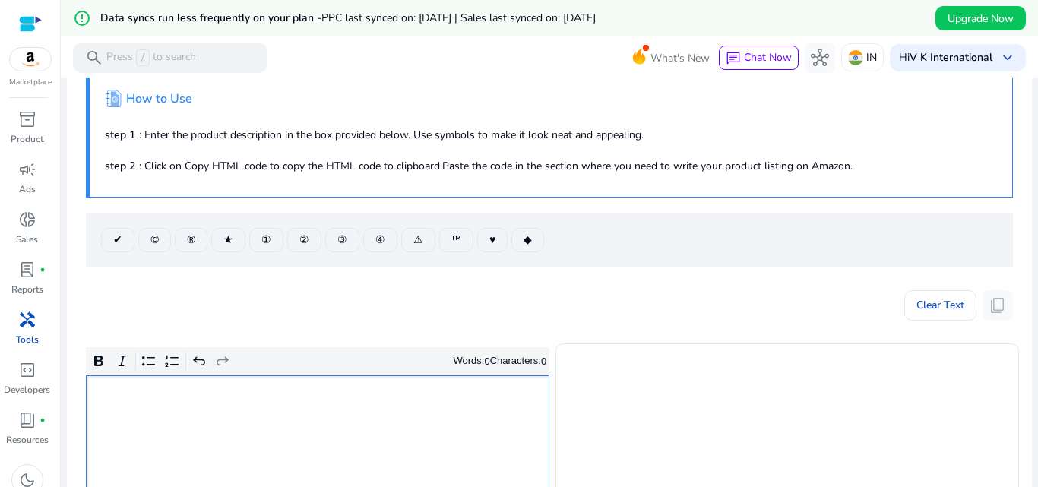
scroll to position [0, 0]
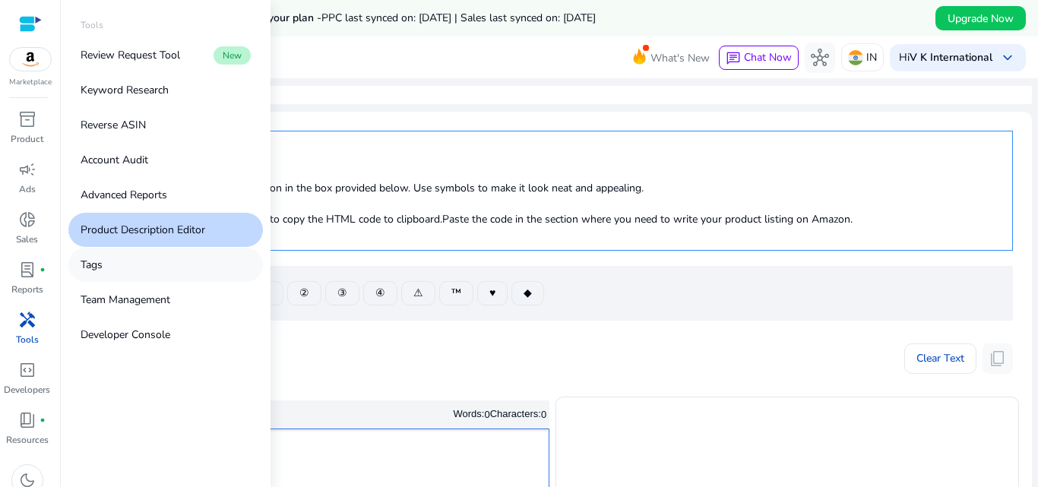
click at [125, 271] on link "Tags" at bounding box center [165, 265] width 195 height 34
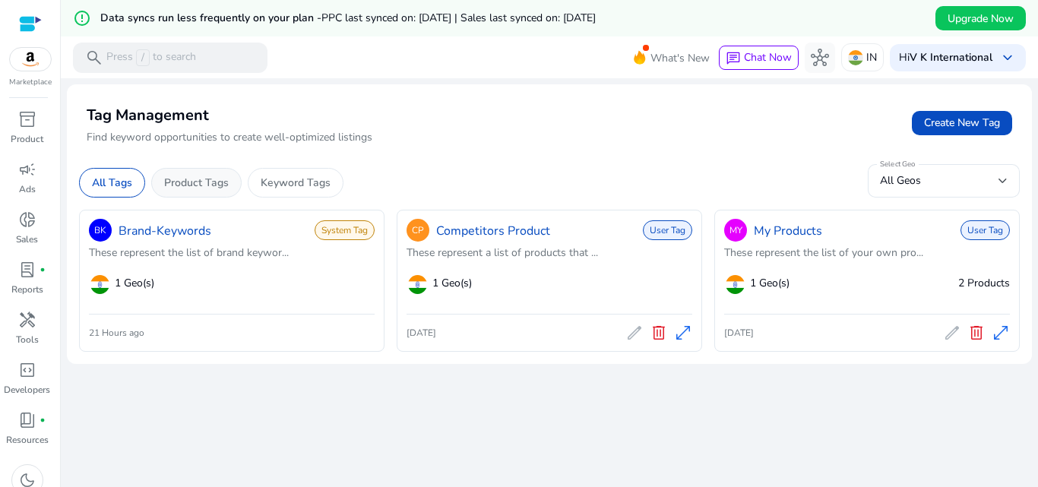
click at [205, 191] on div "Product Tags" at bounding box center [196, 183] width 90 height 30
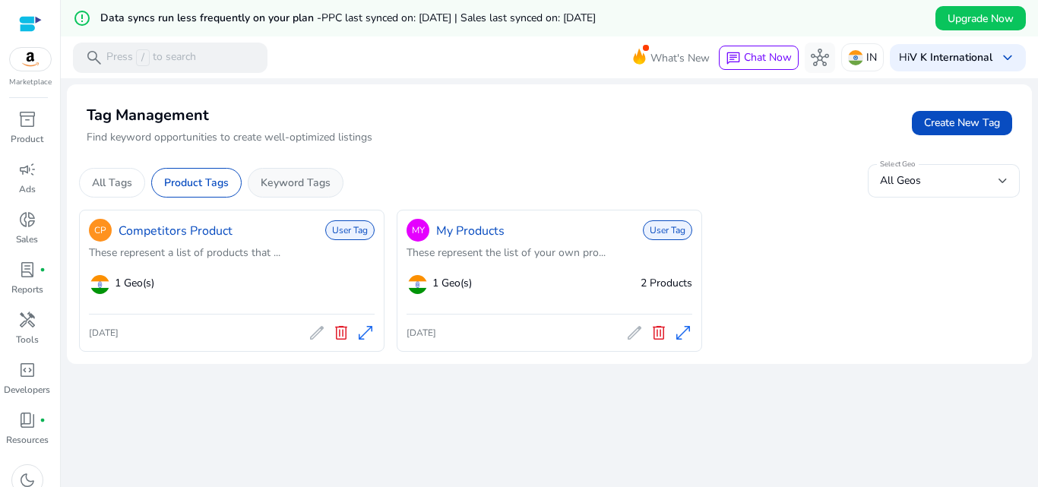
click at [317, 181] on p "Keyword Tags" at bounding box center [296, 183] width 70 height 16
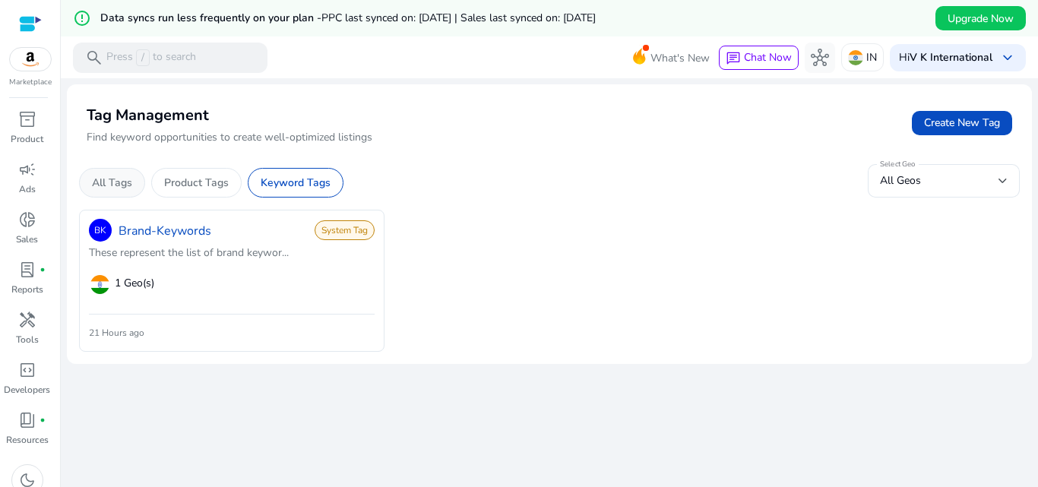
click at [112, 177] on p "All Tags" at bounding box center [112, 183] width 40 height 16
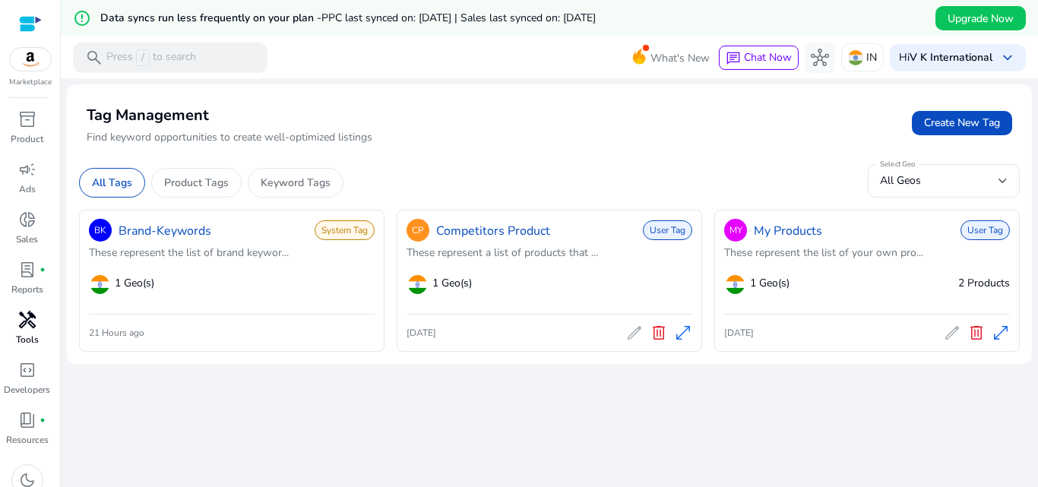
click at [26, 338] on p "Tools" at bounding box center [27, 340] width 23 height 14
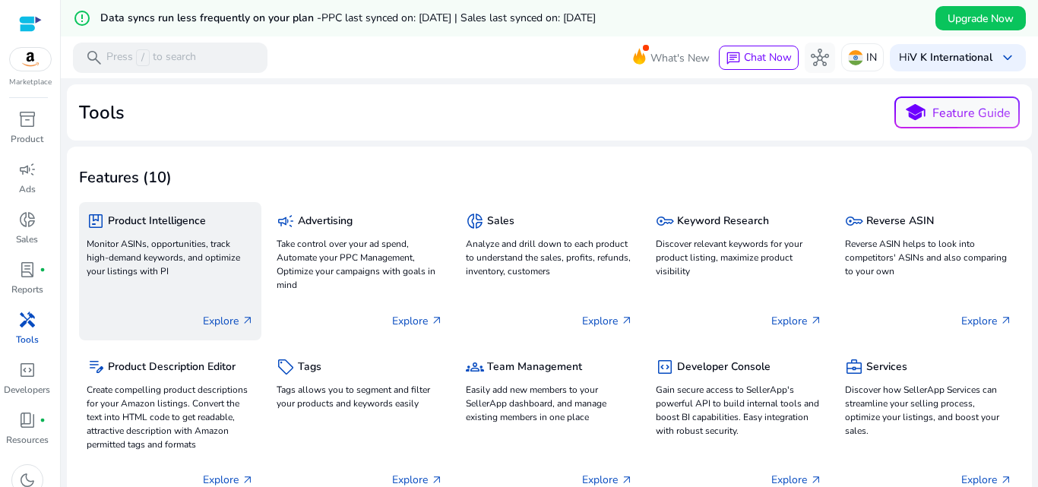
click at [160, 258] on p "Monitor ASINs, opportunities, track high-demand keywords, and optimize your lis…" at bounding box center [170, 257] width 167 height 41
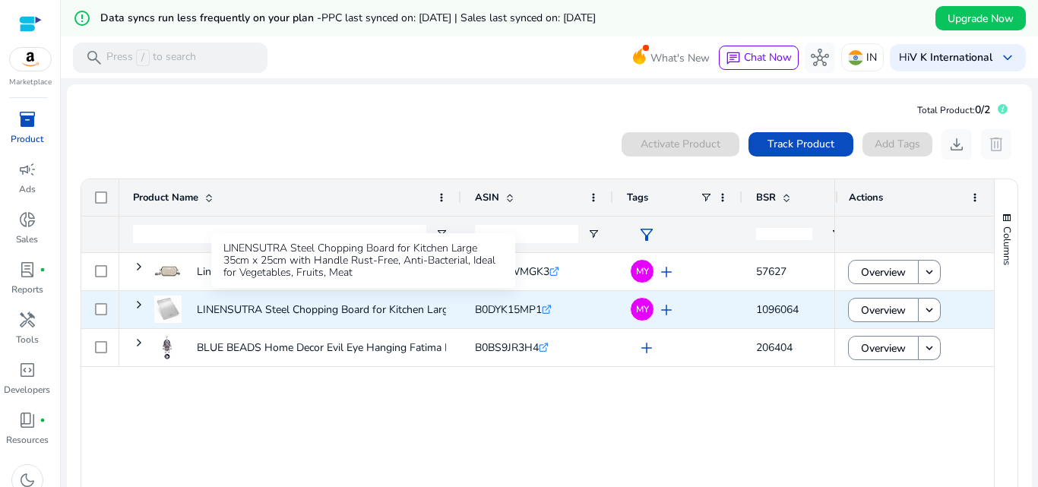
click at [245, 312] on p "LINENSUTRA Steel Chopping Board for Kitchen Large 35cm x 25cm..." at bounding box center [362, 309] width 330 height 31
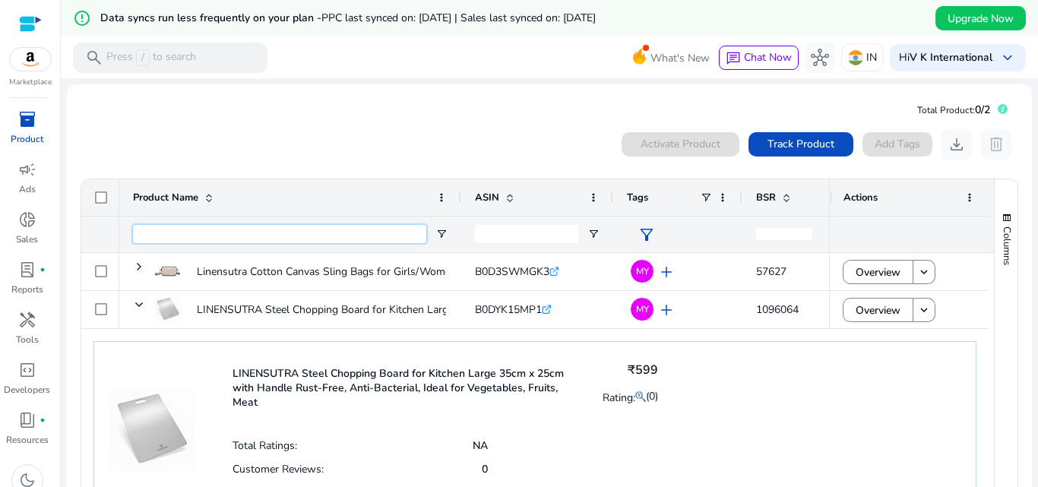
click at [258, 235] on input "Product Name Filter Input" at bounding box center [279, 234] width 293 height 18
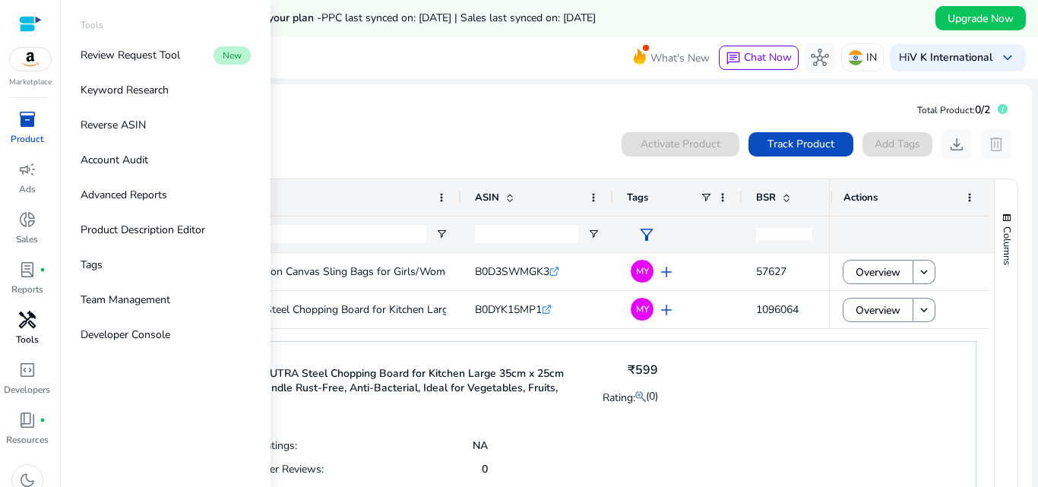
click at [25, 332] on link "handyman Tools" at bounding box center [27, 333] width 54 height 50
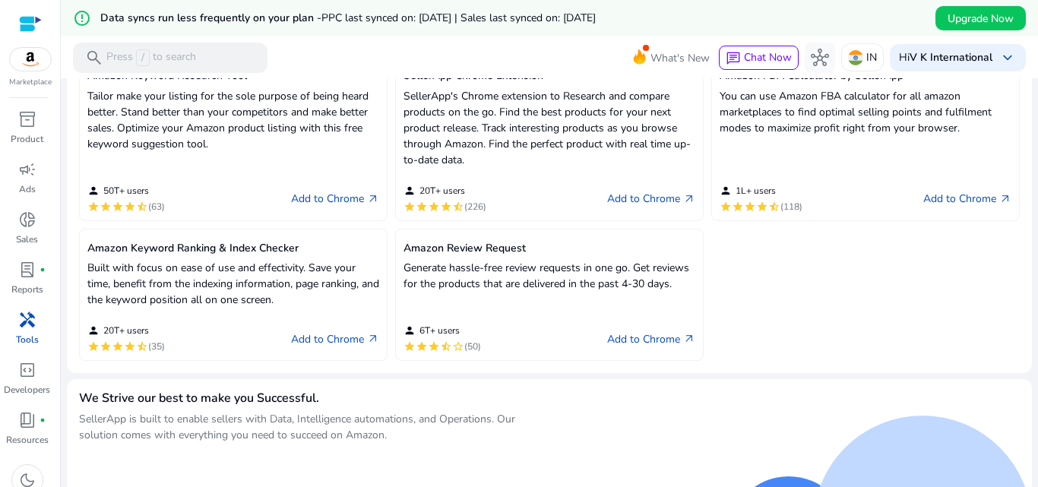
scroll to position [492, 0]
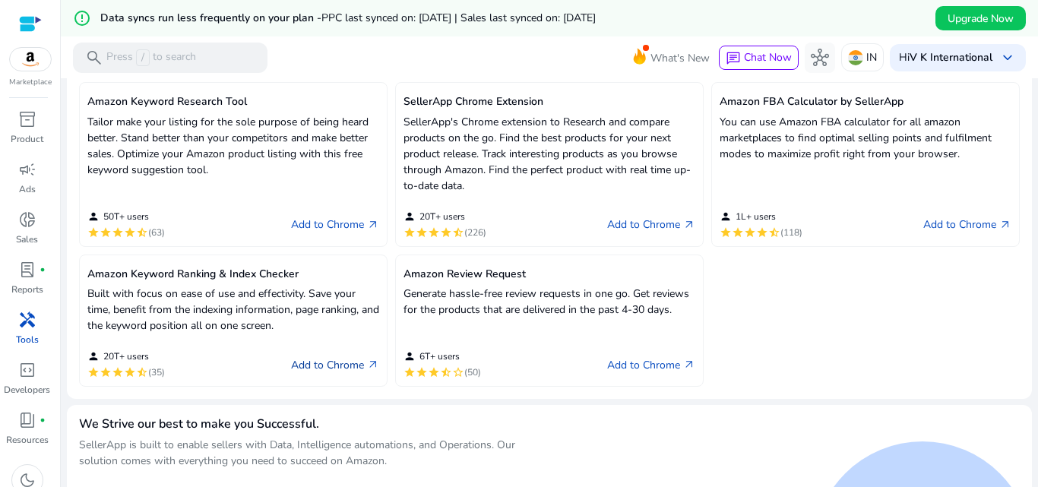
click at [328, 368] on link "Add to Chrome arrow_outward" at bounding box center [335, 365] width 88 height 18
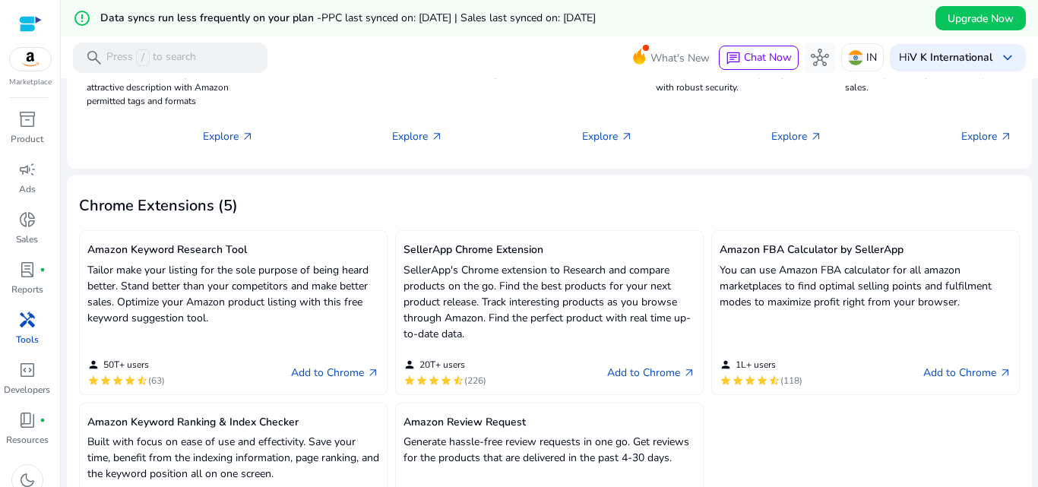
scroll to position [340, 0]
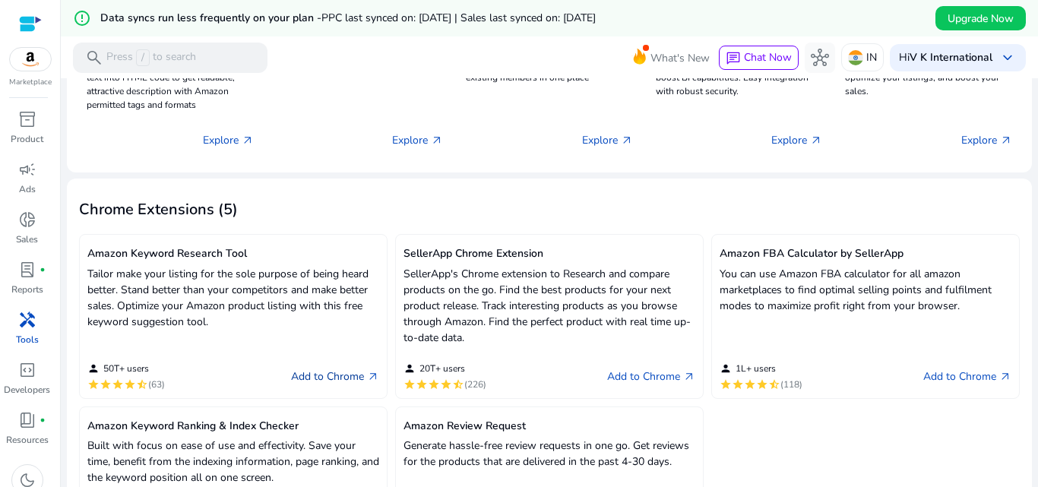
click at [324, 381] on link "Add to Chrome arrow_outward" at bounding box center [335, 377] width 88 height 18
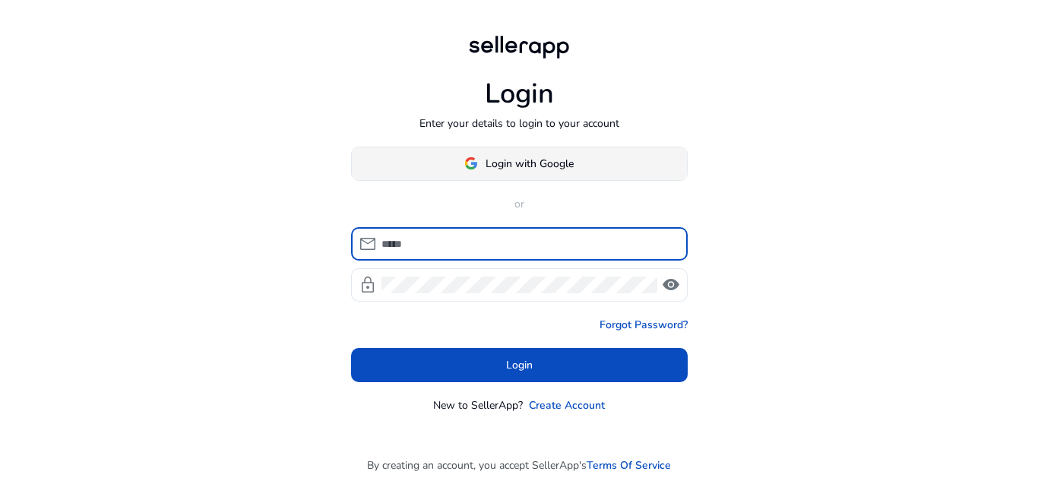
click at [525, 169] on span "Login with Google" at bounding box center [530, 164] width 88 height 16
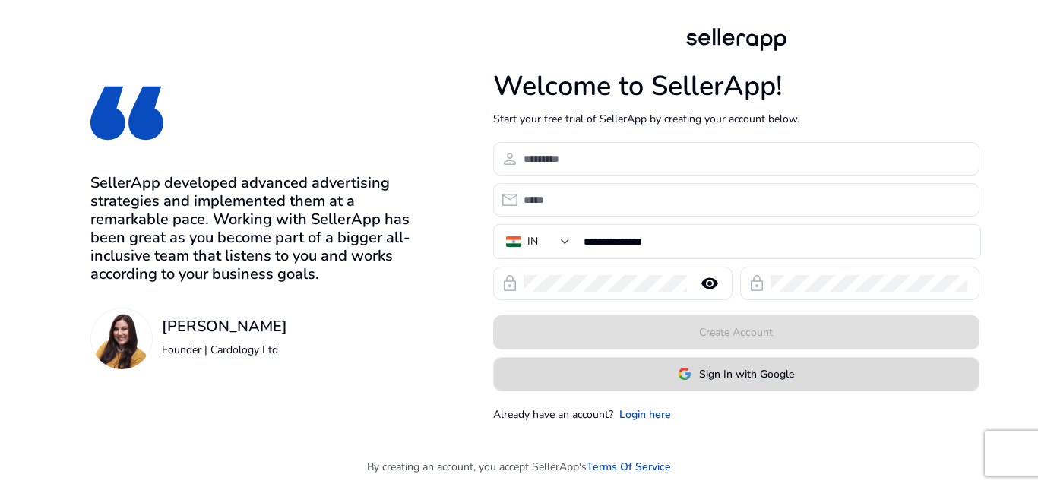
click at [742, 381] on span "Sign In with Google" at bounding box center [746, 374] width 95 height 16
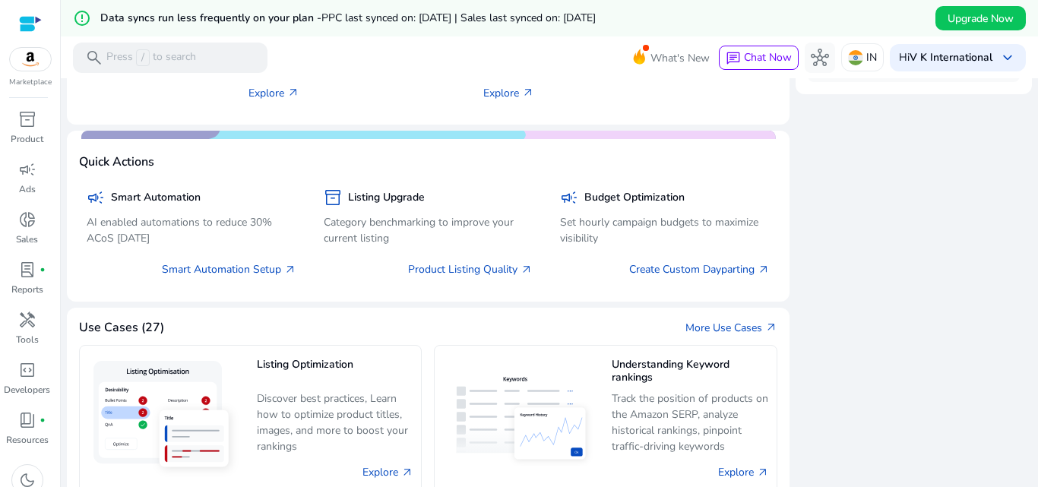
scroll to position [760, 0]
